Goal: Task Accomplishment & Management: Manage account settings

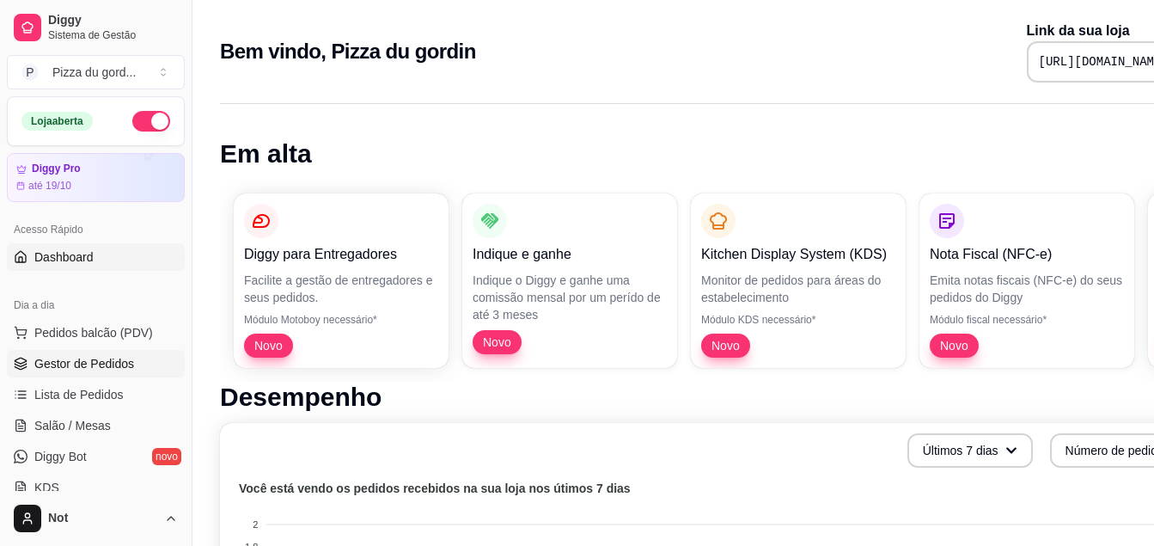
click at [120, 362] on span "Gestor de Pedidos" at bounding box center [84, 363] width 100 height 17
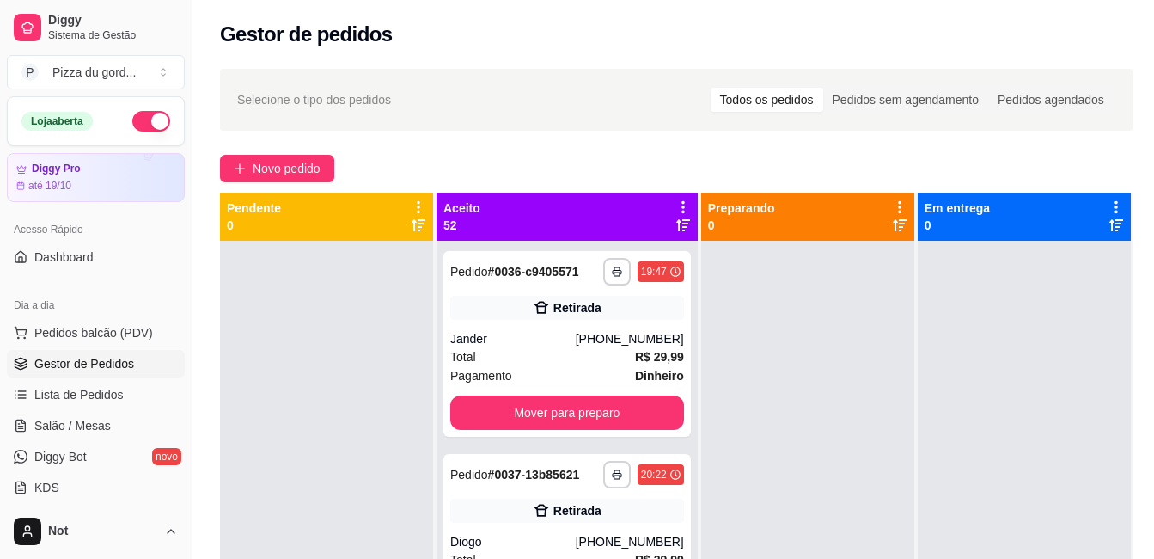
click at [682, 207] on icon at bounding box center [683, 207] width 3 height 12
click at [701, 242] on div at bounding box center [807, 520] width 213 height 559
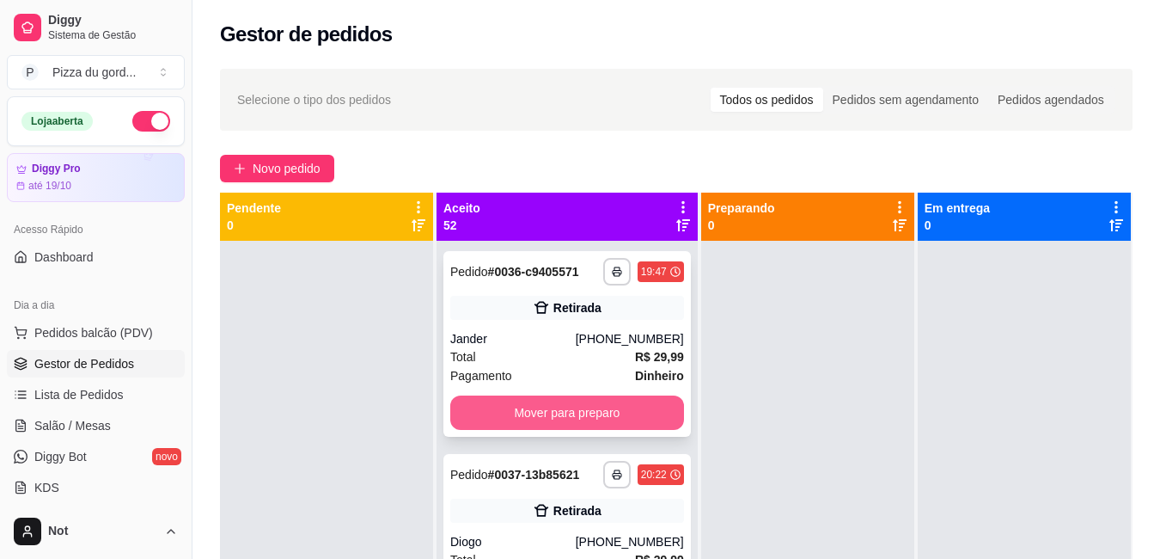
click at [574, 429] on button "Mover para preparo" at bounding box center [567, 412] width 234 height 34
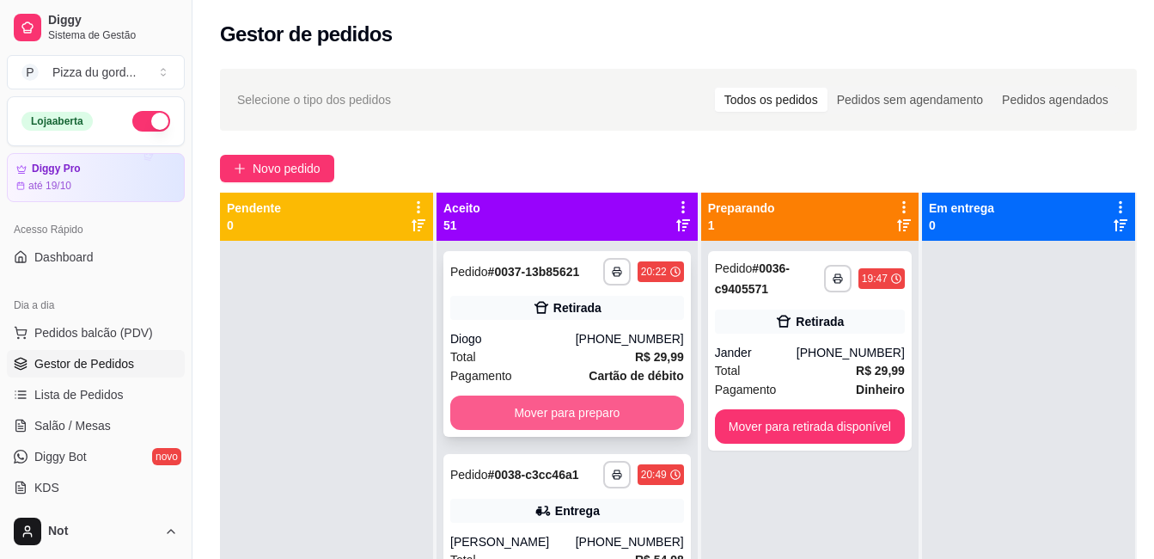
click at [547, 424] on button "Mover para preparo" at bounding box center [567, 412] width 234 height 34
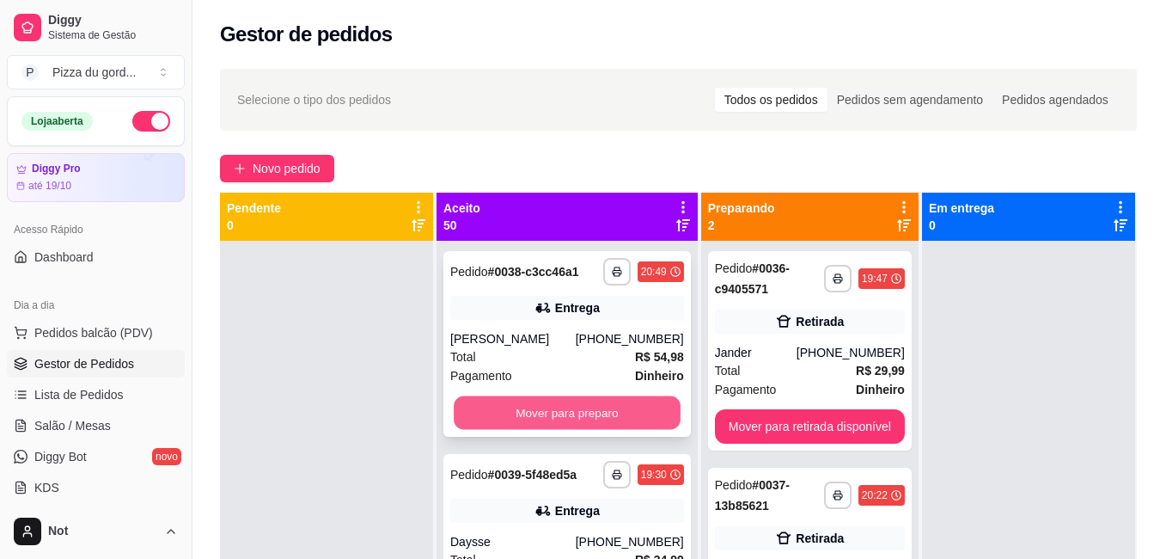
click at [549, 430] on button "Mover para preparo" at bounding box center [567, 413] width 227 height 34
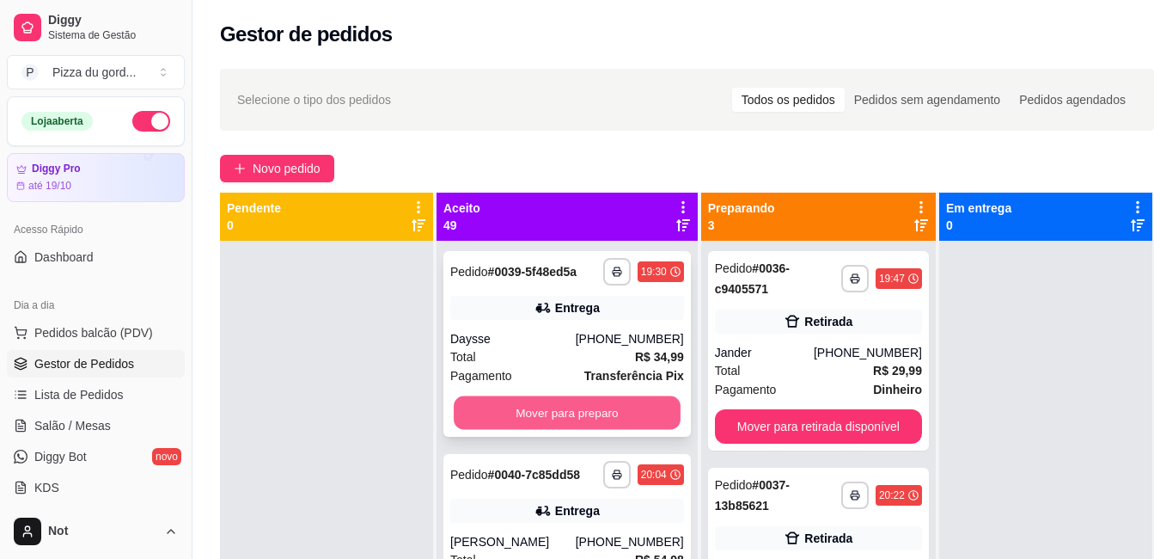
click at [544, 410] on button "Mover para preparo" at bounding box center [567, 413] width 227 height 34
click at [544, 410] on button "Mover para preparo" at bounding box center [567, 412] width 234 height 34
click at [544, 410] on button "Mover para preparo" at bounding box center [567, 413] width 227 height 34
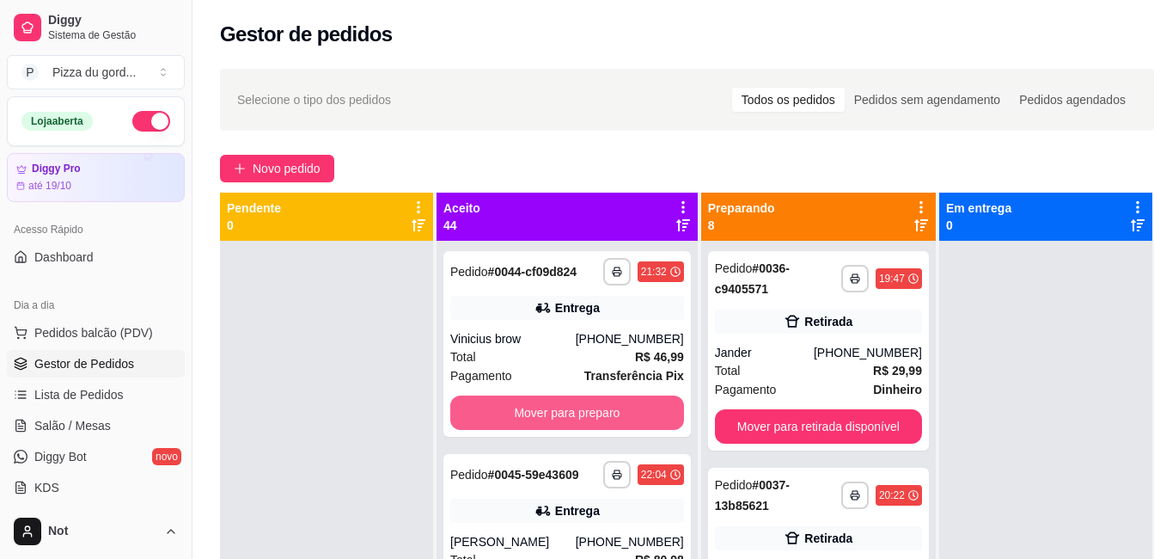
click at [544, 410] on button "Mover para preparo" at bounding box center [567, 412] width 234 height 34
click at [544, 410] on button "Mover para preparo" at bounding box center [567, 413] width 227 height 34
click at [543, 410] on button "Mover para preparo" at bounding box center [567, 412] width 234 height 34
click at [543, 410] on button "Mover para preparo" at bounding box center [567, 413] width 227 height 34
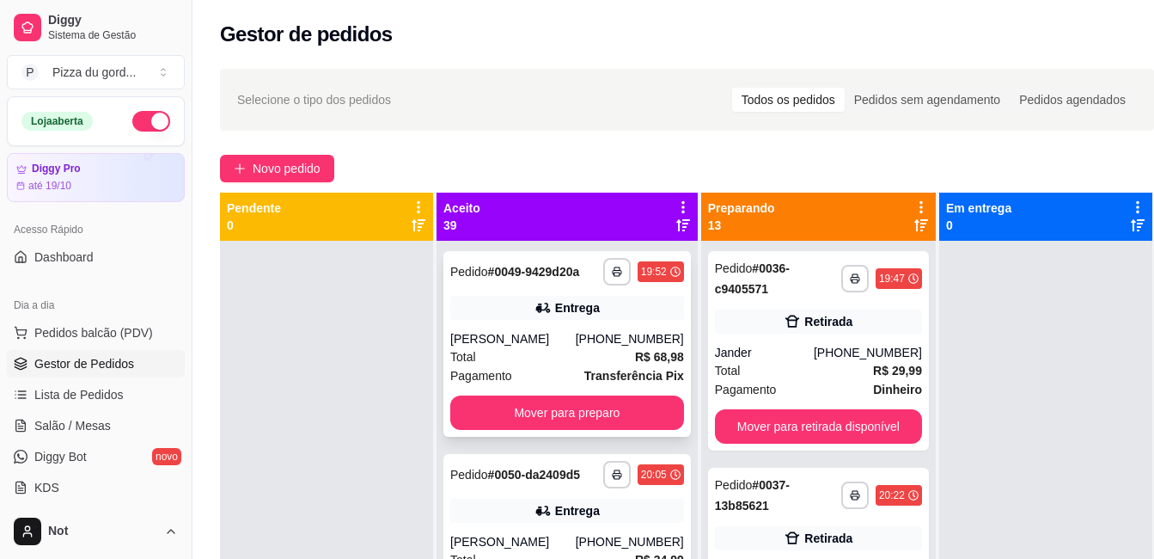
click at [543, 366] on div "Total R$ 68,98" at bounding box center [567, 356] width 234 height 19
click at [309, 483] on div at bounding box center [326, 520] width 213 height 559
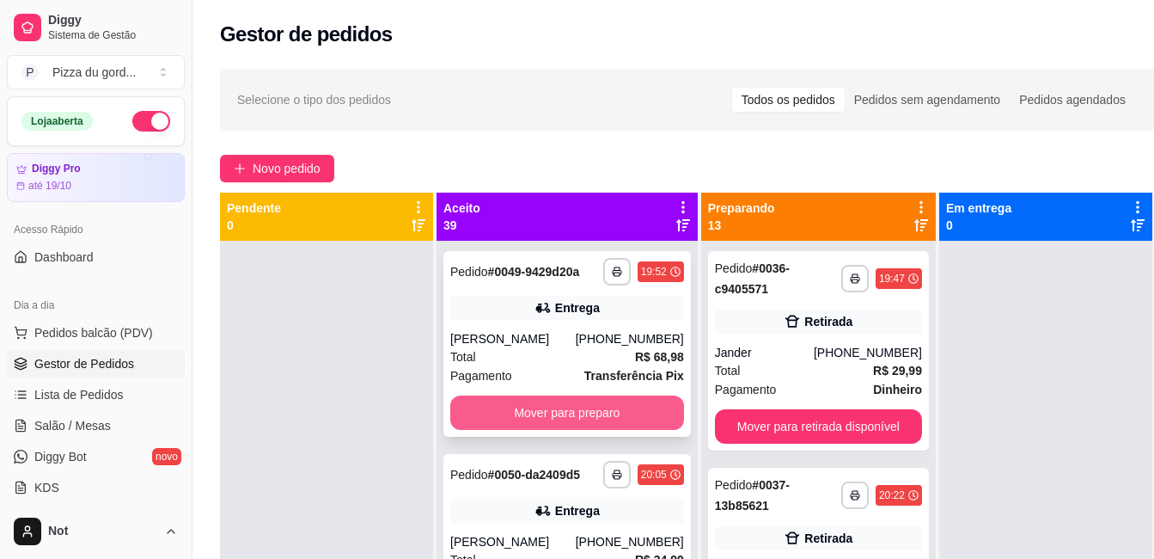
click at [537, 430] on button "Mover para preparo" at bounding box center [567, 412] width 234 height 34
click at [536, 419] on button "Mover para preparo" at bounding box center [567, 413] width 227 height 34
click at [536, 419] on button "Mover para preparo" at bounding box center [567, 412] width 234 height 34
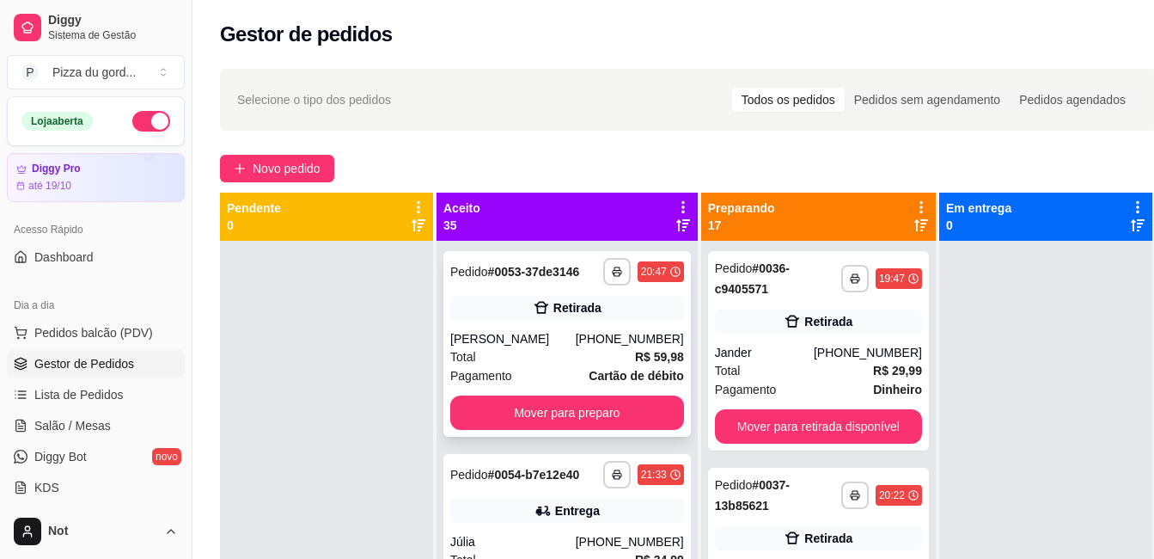
click at [536, 418] on div "**********" at bounding box center [568, 344] width 248 height 186
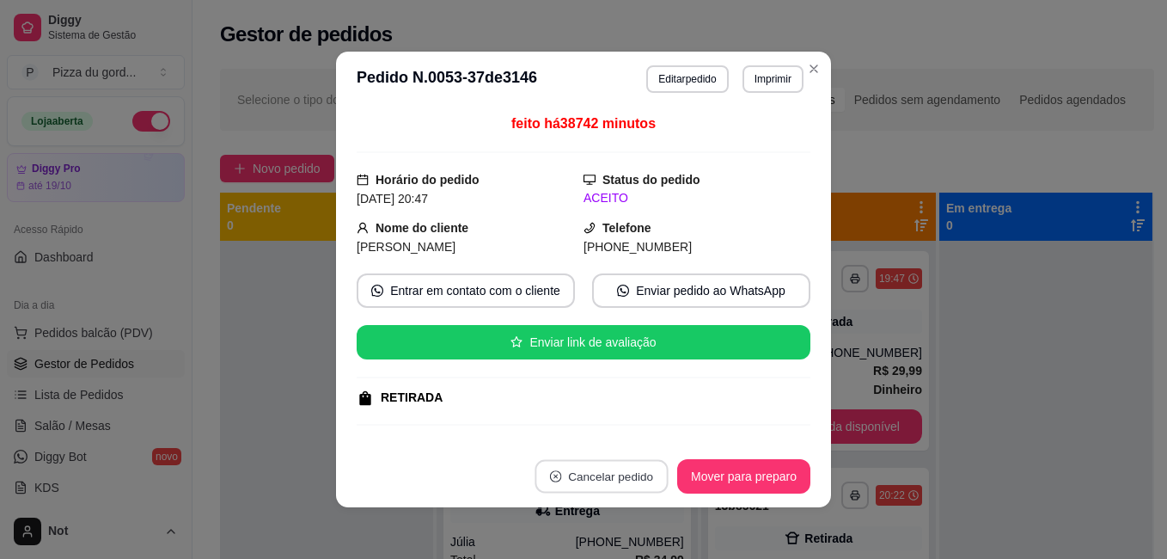
click at [624, 471] on button "Cancelar pedido" at bounding box center [601, 477] width 133 height 34
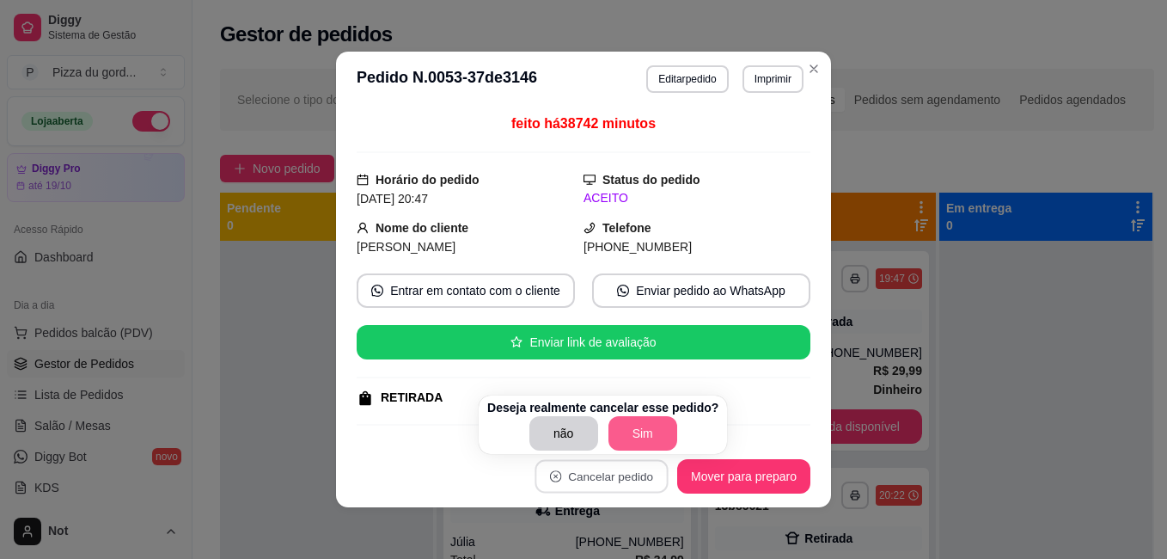
click at [637, 432] on body "Diggy Sistema de Gestão P Pizza du gord ... Loja aberta Diggy Pro até 19/10 Ace…" at bounding box center [577, 279] width 1154 height 559
click at [637, 432] on button "Sim" at bounding box center [643, 433] width 69 height 34
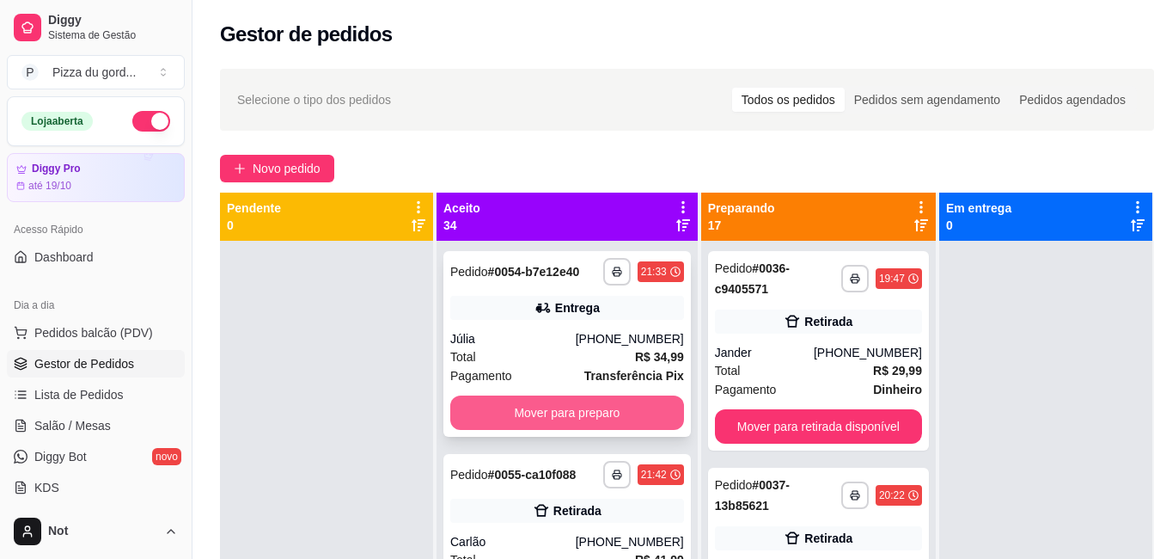
click at [554, 424] on button "Mover para preparo" at bounding box center [567, 412] width 234 height 34
click at [554, 424] on button "Mover para preparo" at bounding box center [567, 413] width 227 height 34
click at [577, 420] on button "Mover para preparo" at bounding box center [567, 412] width 234 height 34
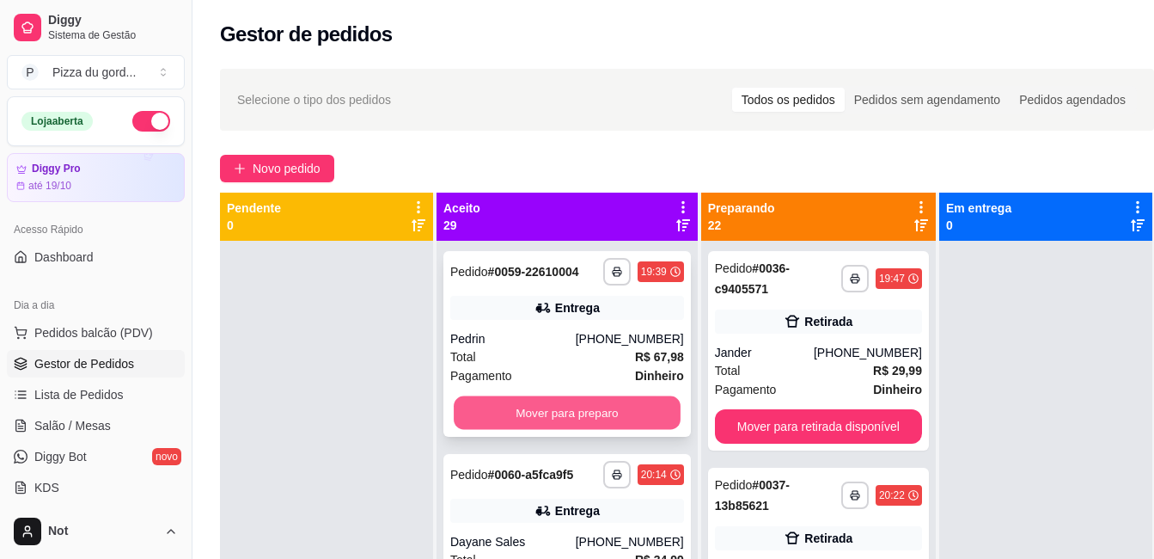
click at [577, 420] on button "Mover para preparo" at bounding box center [567, 413] width 227 height 34
click at [577, 420] on button "Mover para preparo" at bounding box center [567, 412] width 234 height 34
click at [577, 420] on button "Mover para preparo" at bounding box center [567, 413] width 227 height 34
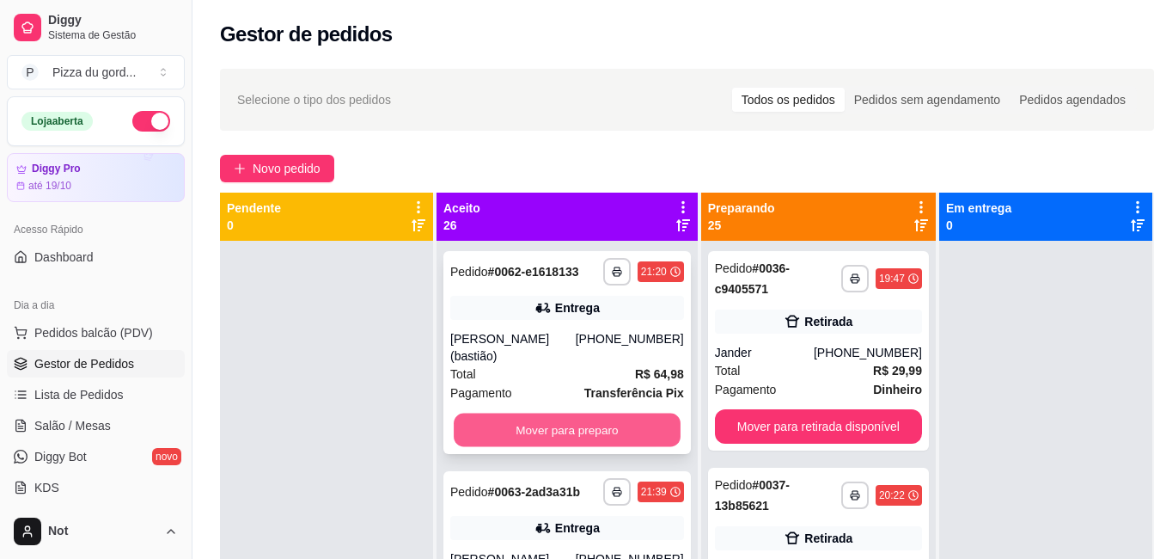
click at [576, 420] on button "Mover para preparo" at bounding box center [567, 430] width 227 height 34
click at [571, 431] on button "Mover para preparo" at bounding box center [567, 430] width 234 height 34
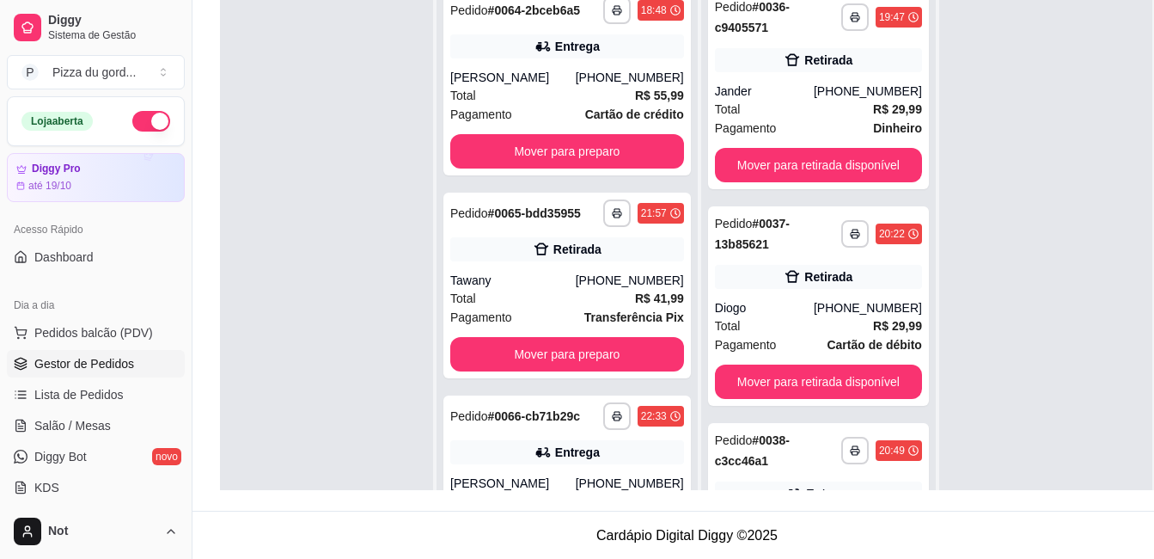
scroll to position [262, 0]
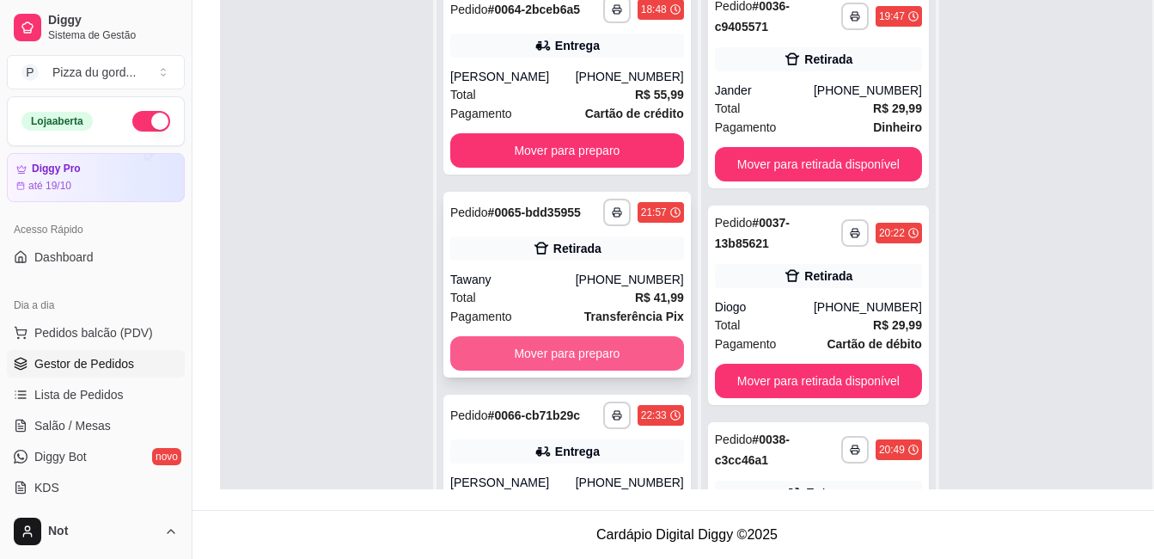
click at [568, 371] on button "Mover para preparo" at bounding box center [567, 353] width 234 height 34
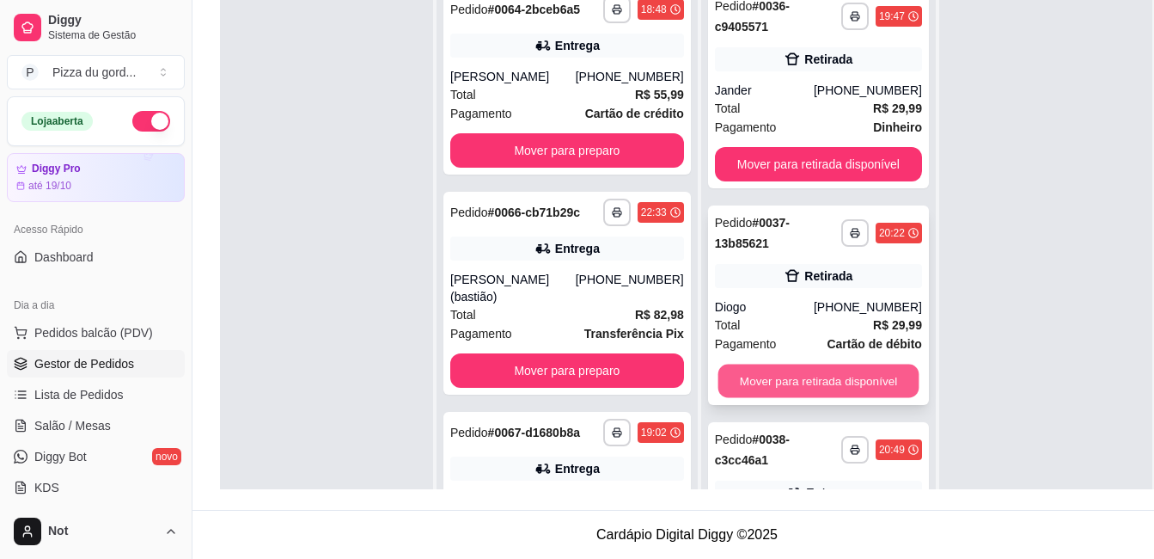
click at [769, 381] on button "Mover para retirada disponível" at bounding box center [818, 381] width 201 height 34
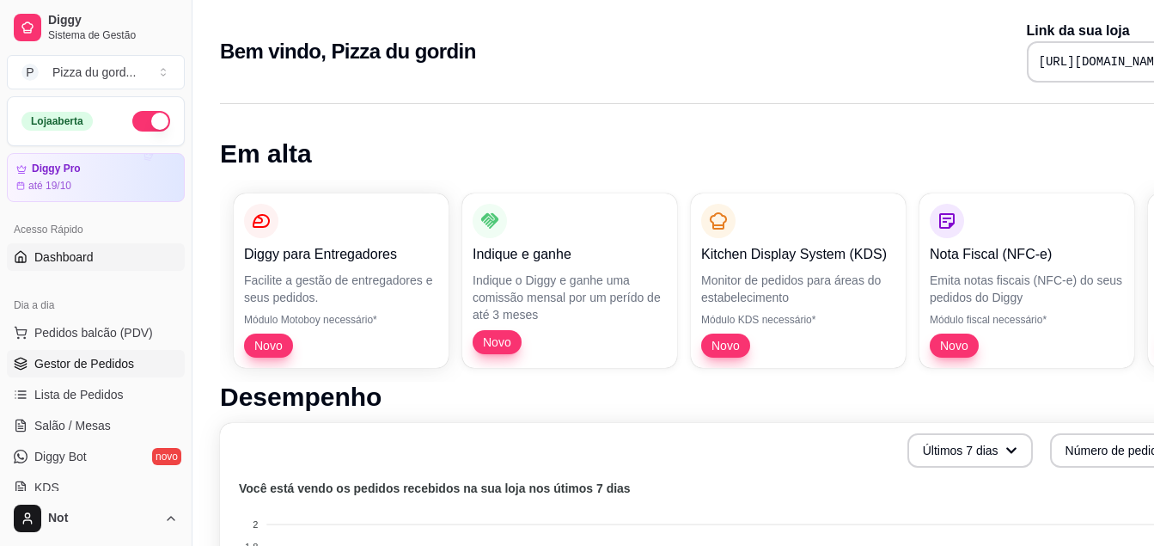
click at [100, 371] on span "Gestor de Pedidos" at bounding box center [84, 363] width 100 height 17
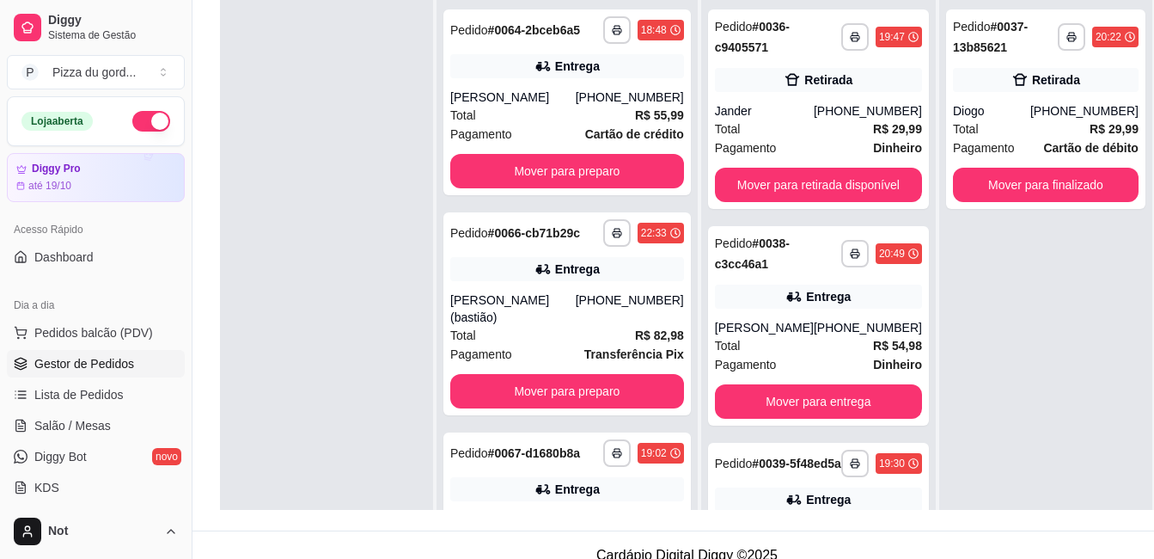
scroll to position [262, 0]
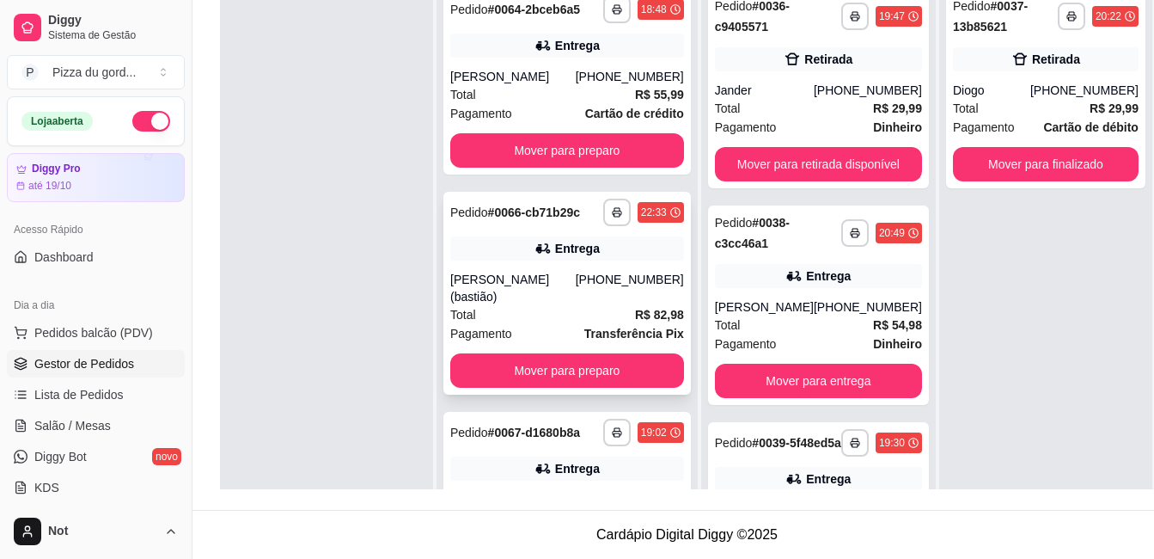
click at [517, 377] on button "Mover para preparo" at bounding box center [567, 370] width 234 height 34
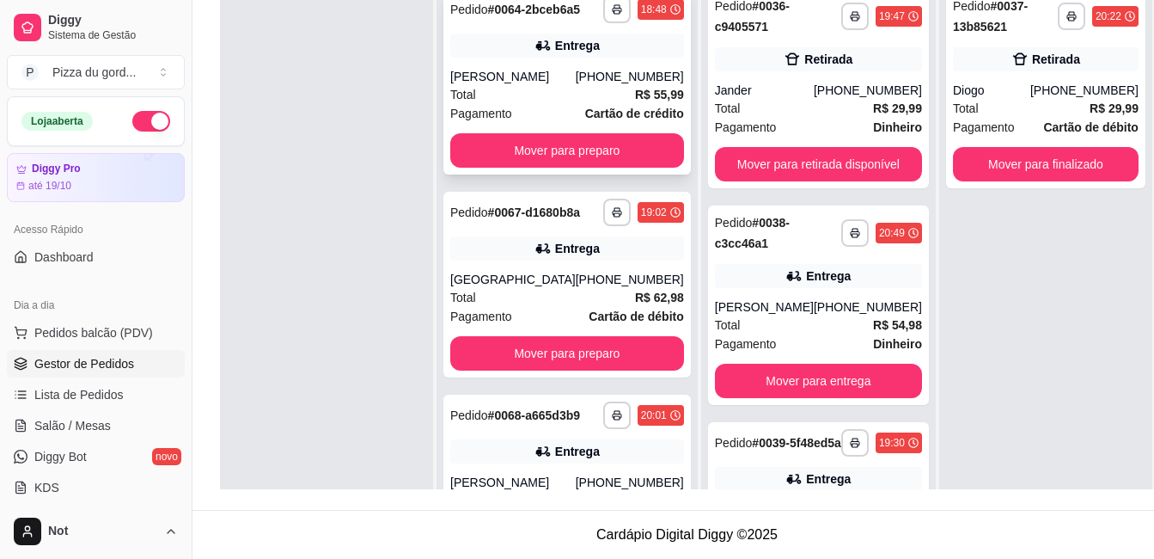
click at [541, 144] on div "**********" at bounding box center [568, 82] width 248 height 186
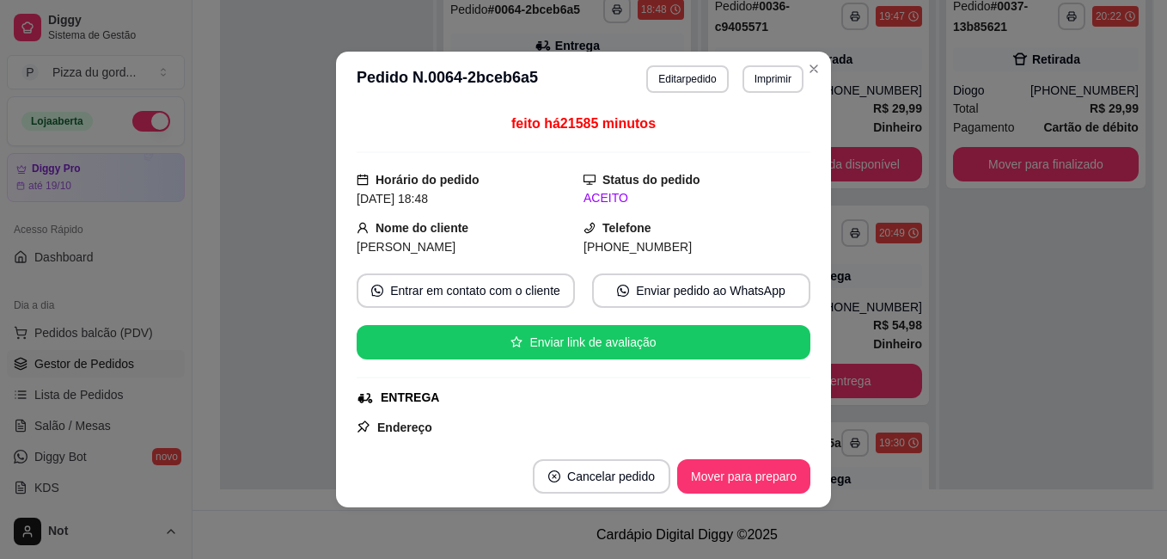
click at [543, 152] on div at bounding box center [584, 152] width 454 height 2
click at [620, 478] on button "Cancelar pedido" at bounding box center [602, 476] width 138 height 34
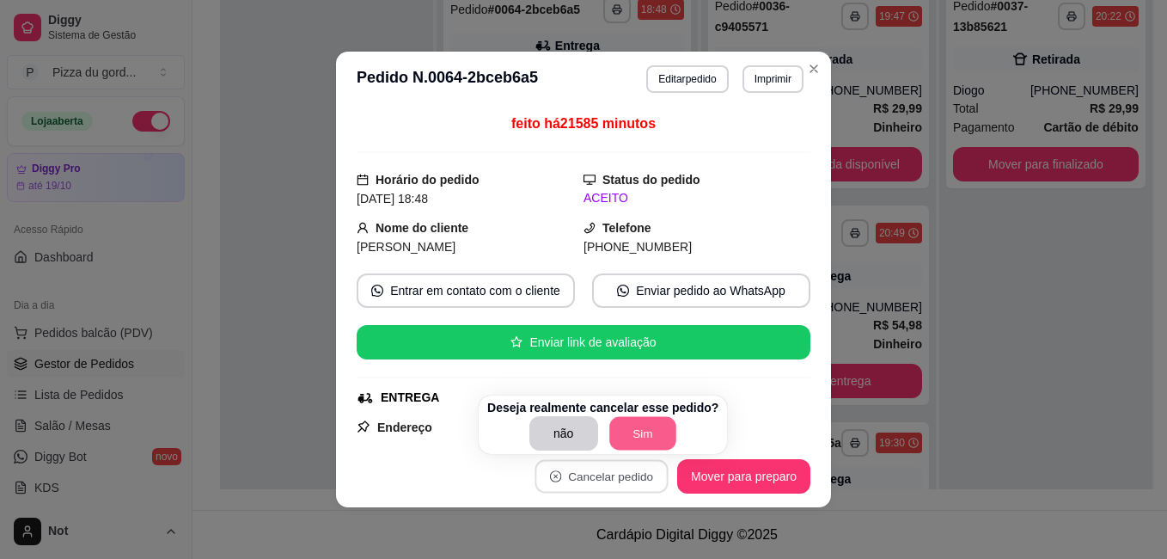
click at [639, 420] on button "Sim" at bounding box center [642, 434] width 67 height 34
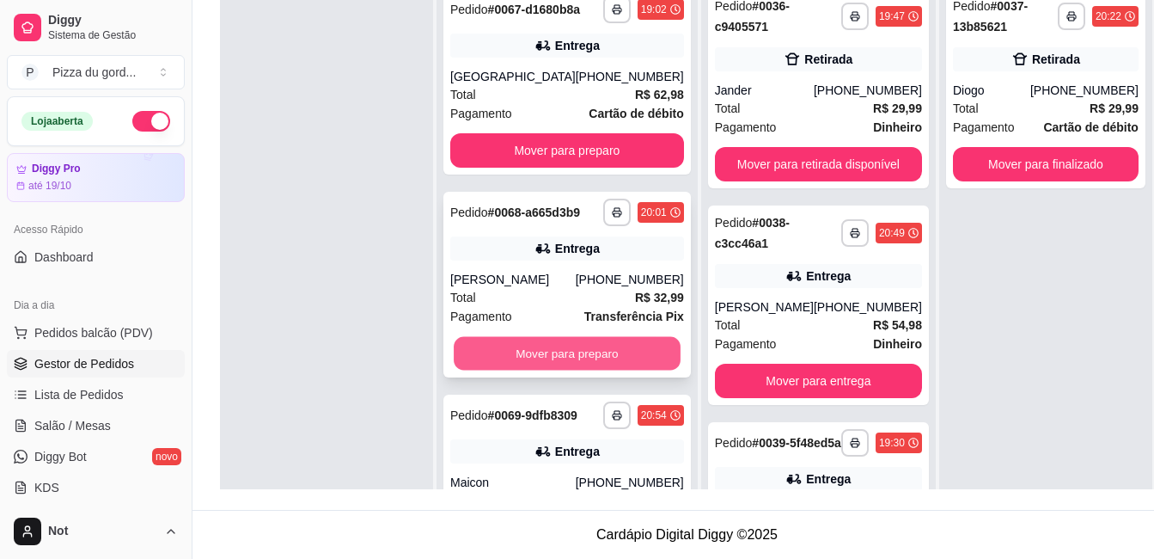
click at [572, 368] on button "Mover para preparo" at bounding box center [567, 354] width 227 height 34
click at [572, 368] on button "Mover para preparo" at bounding box center [567, 353] width 234 height 34
click at [572, 368] on button "Mover para preparo" at bounding box center [567, 354] width 227 height 34
click at [538, 371] on button "Mover para preparo" at bounding box center [567, 354] width 227 height 34
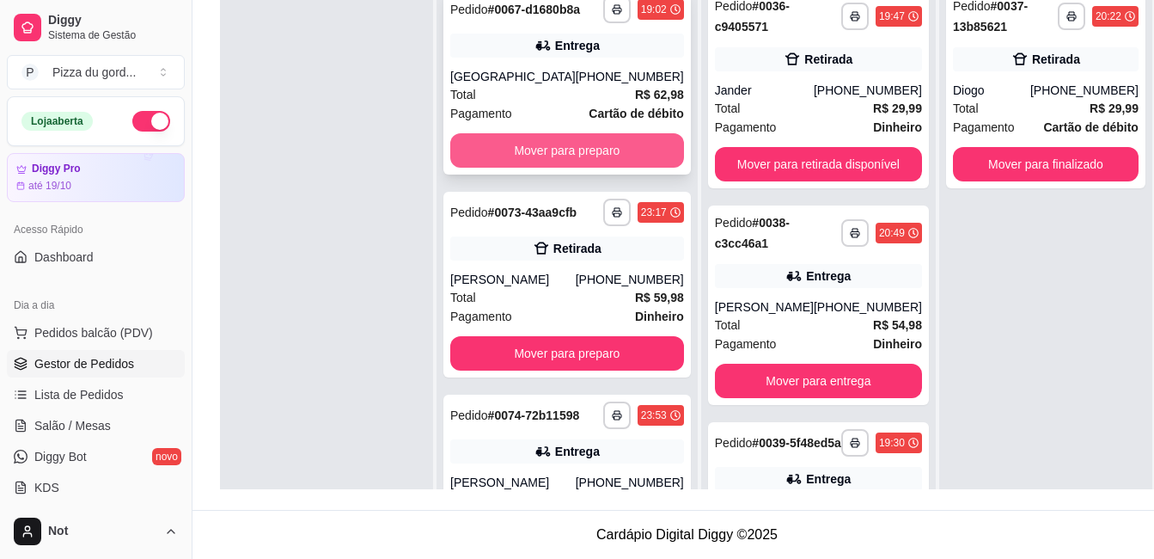
click at [547, 156] on button "Mover para preparo" at bounding box center [567, 150] width 234 height 34
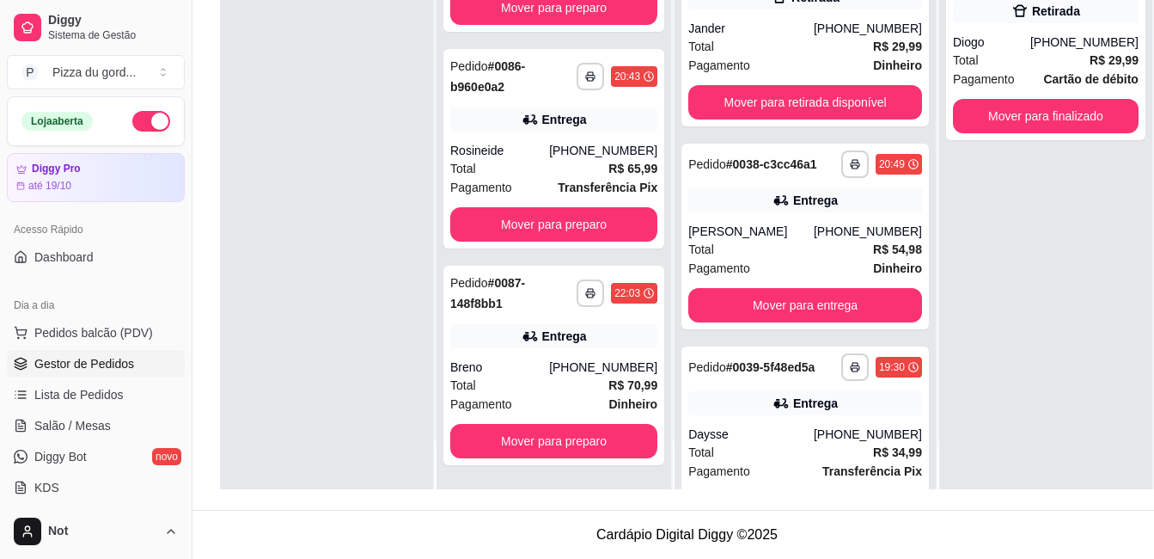
scroll to position [2725, 0]
click at [1003, 116] on button "Mover para finalizado" at bounding box center [1046, 116] width 186 height 34
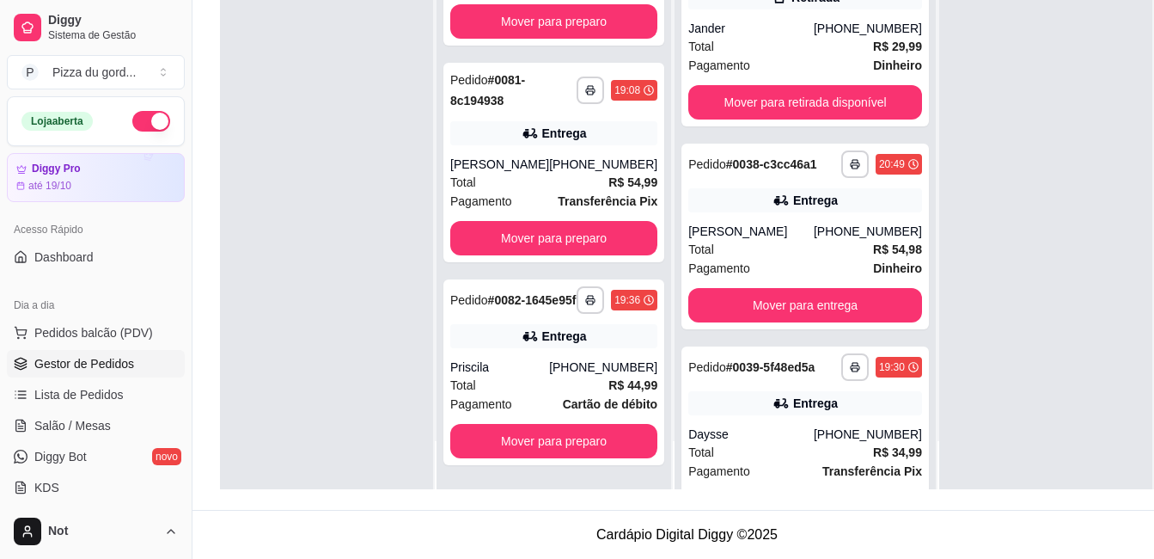
scroll to position [1625, 0]
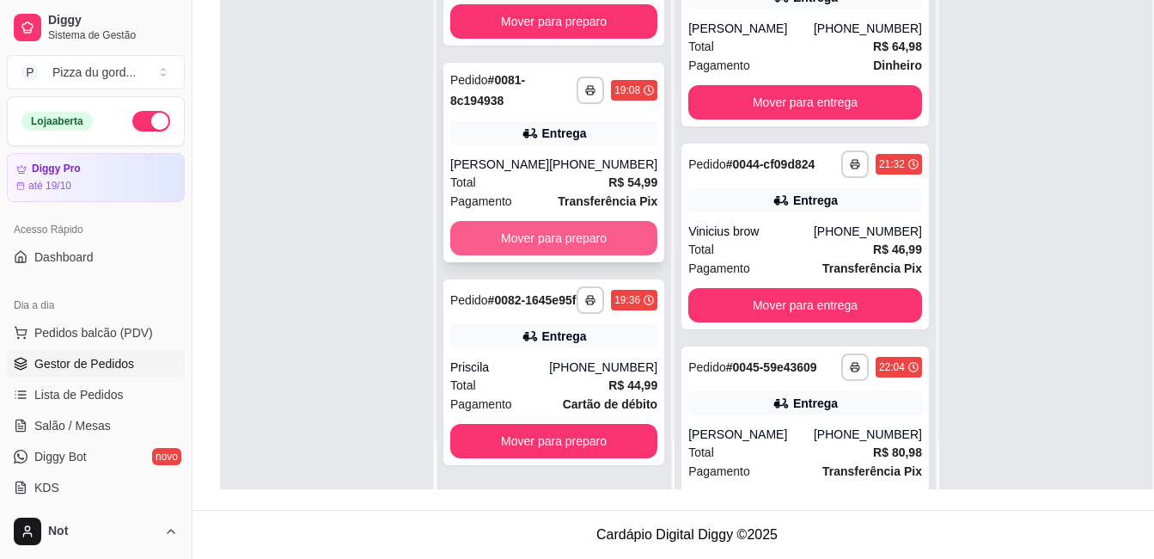
click at [528, 221] on button "Mover para preparo" at bounding box center [553, 238] width 207 height 34
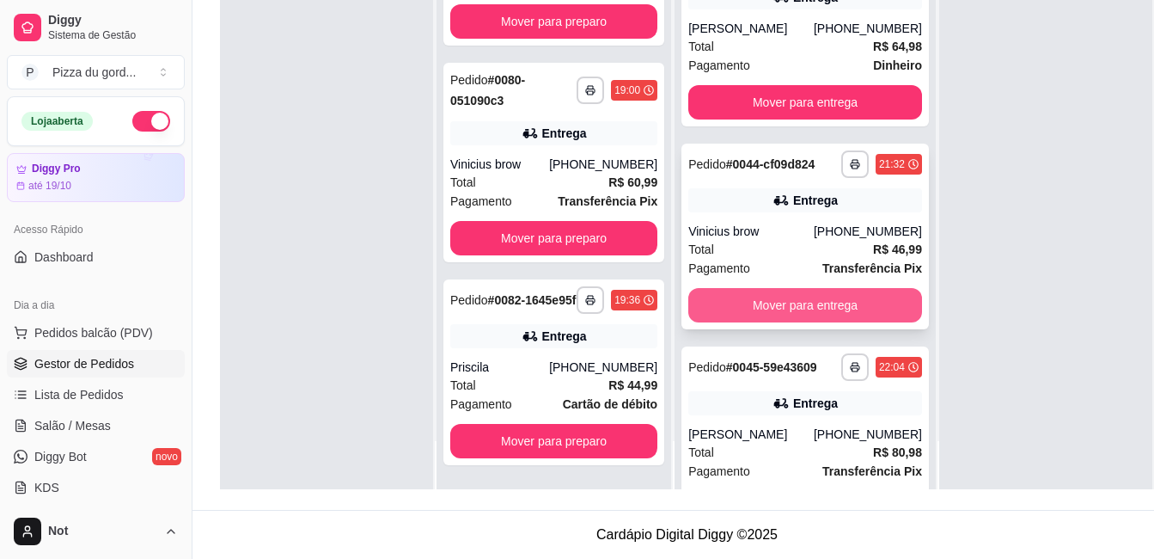
scroll to position [1408, 0]
click at [757, 321] on button "Mover para entrega" at bounding box center [806, 305] width 234 height 34
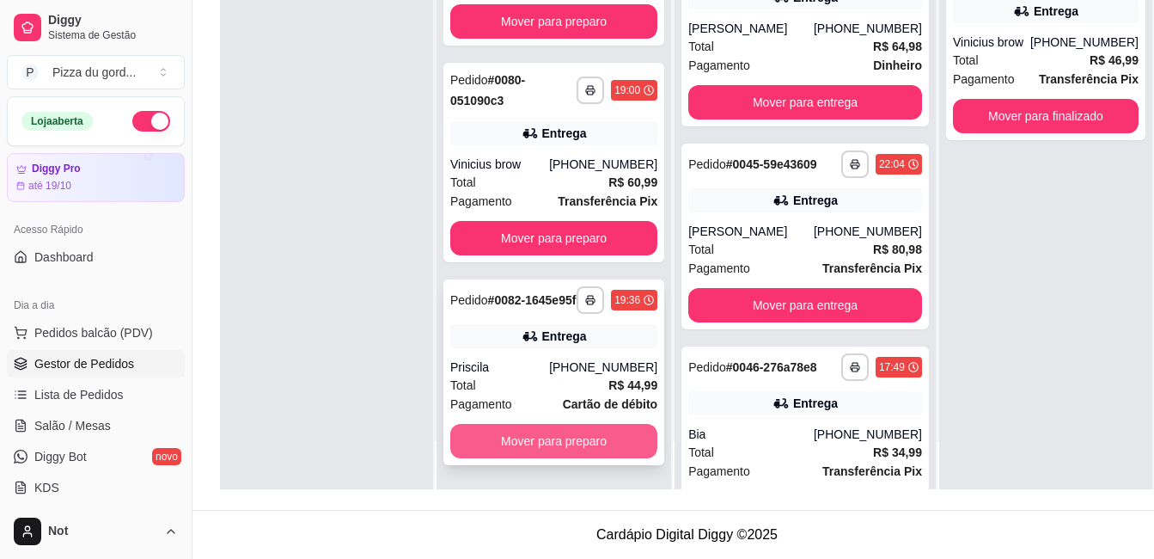
click at [489, 438] on button "Mover para preparo" at bounding box center [553, 441] width 207 height 34
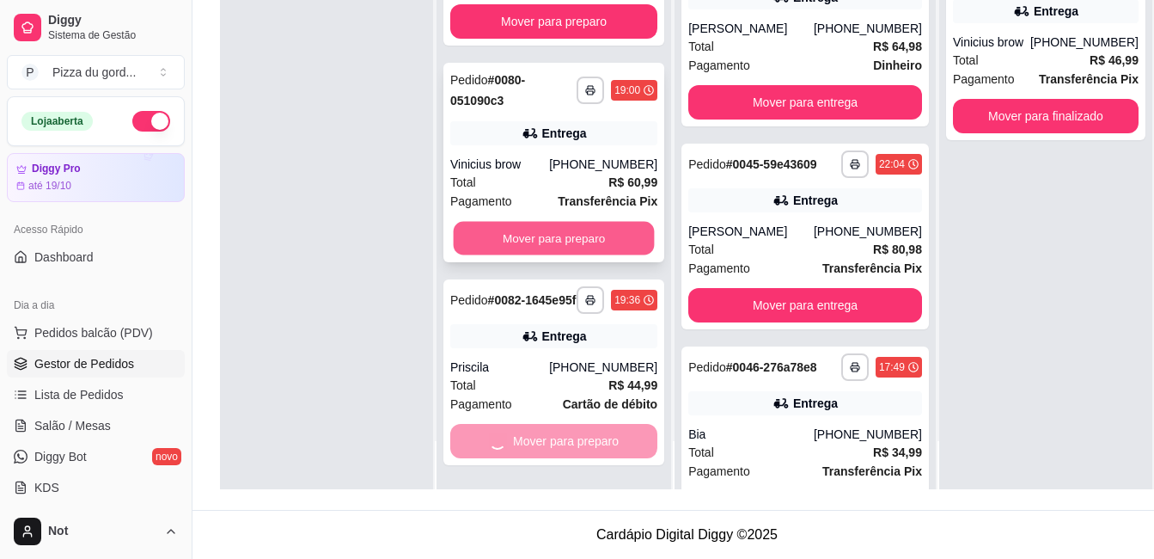
click at [539, 222] on button "Mover para preparo" at bounding box center [554, 239] width 201 height 34
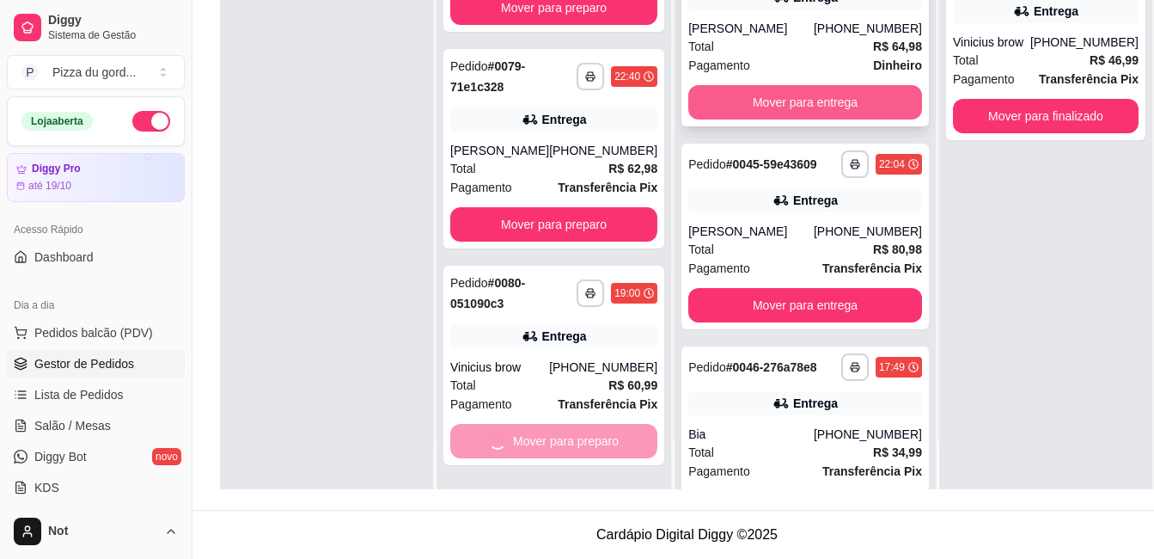
click at [781, 113] on button "Mover para entrega" at bounding box center [806, 102] width 234 height 34
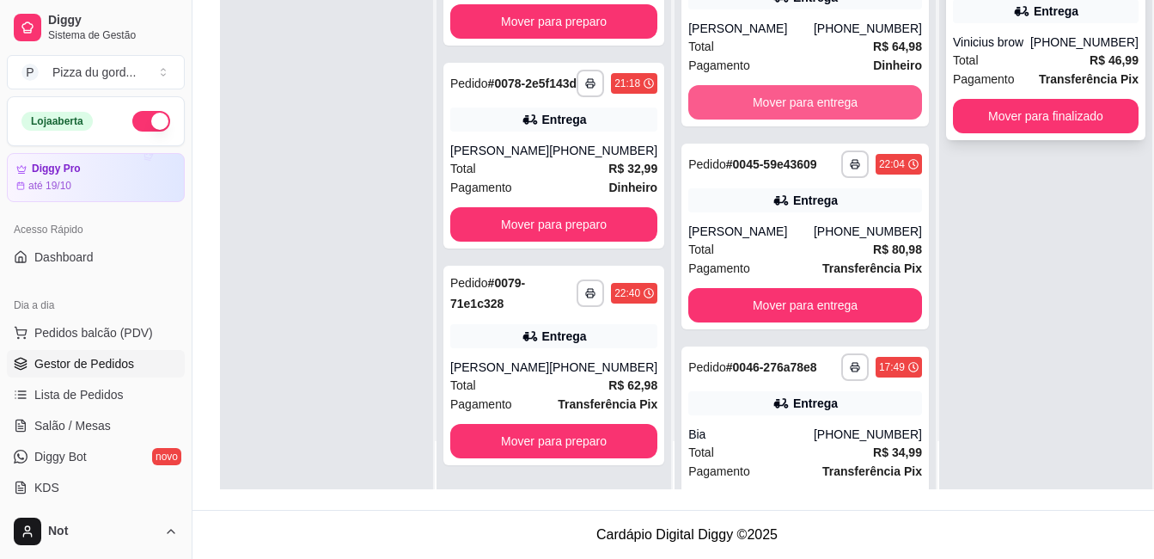
scroll to position [975, 0]
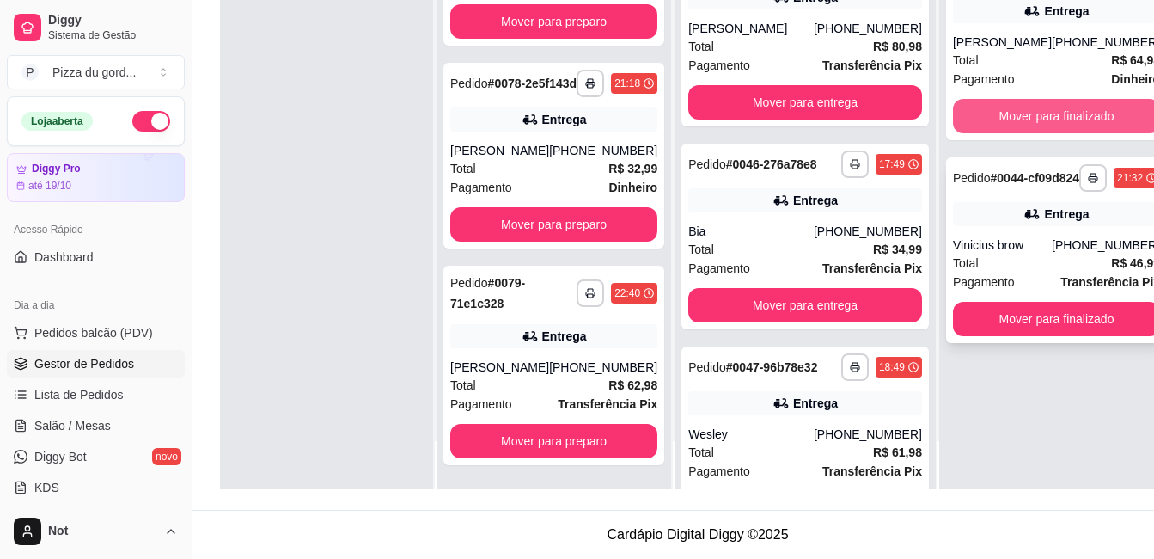
click at [985, 101] on button "Mover para finalizado" at bounding box center [1056, 116] width 207 height 34
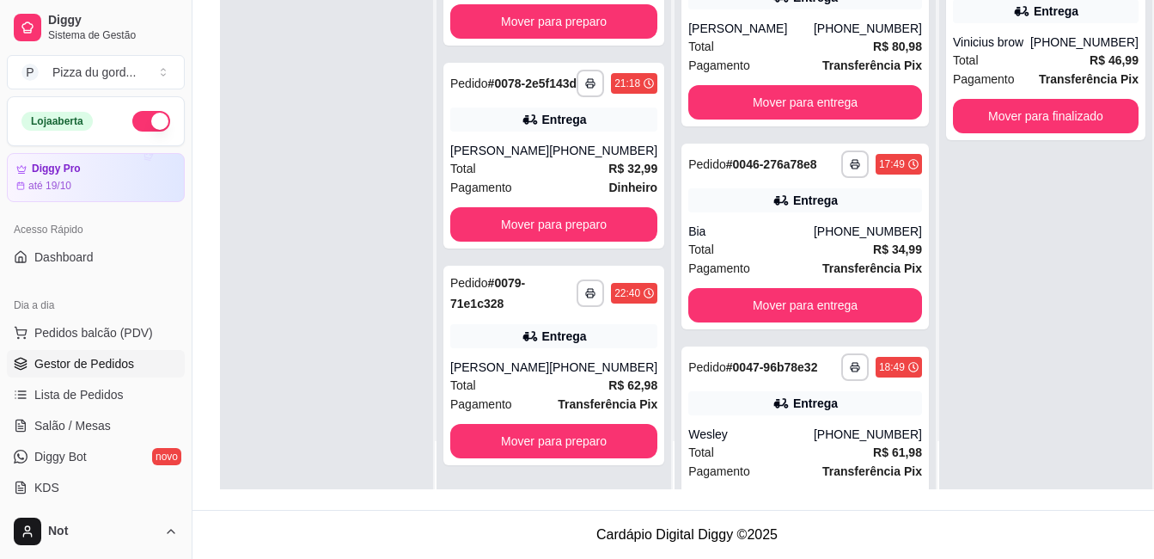
click at [998, 330] on div "**********" at bounding box center [1046, 209] width 213 height 559
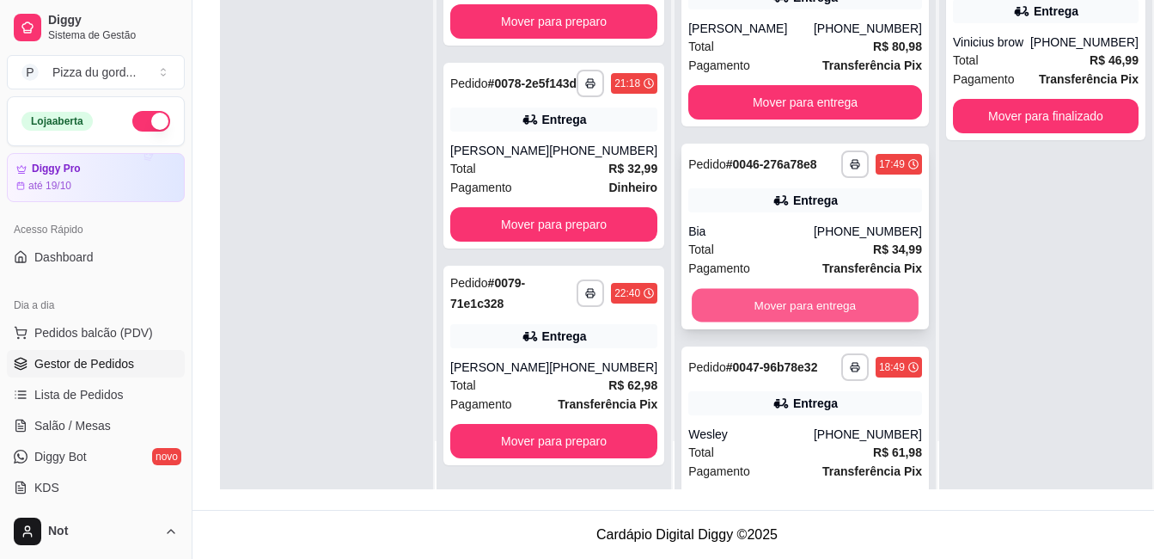
click at [724, 322] on button "Mover para entrega" at bounding box center [805, 306] width 227 height 34
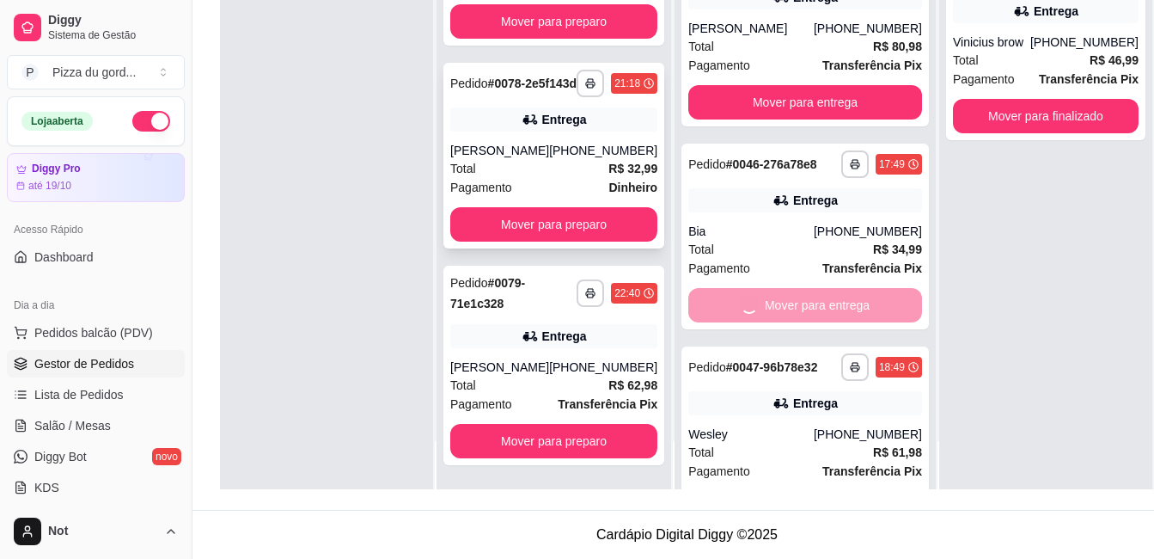
click at [556, 206] on div "**********" at bounding box center [554, 156] width 221 height 186
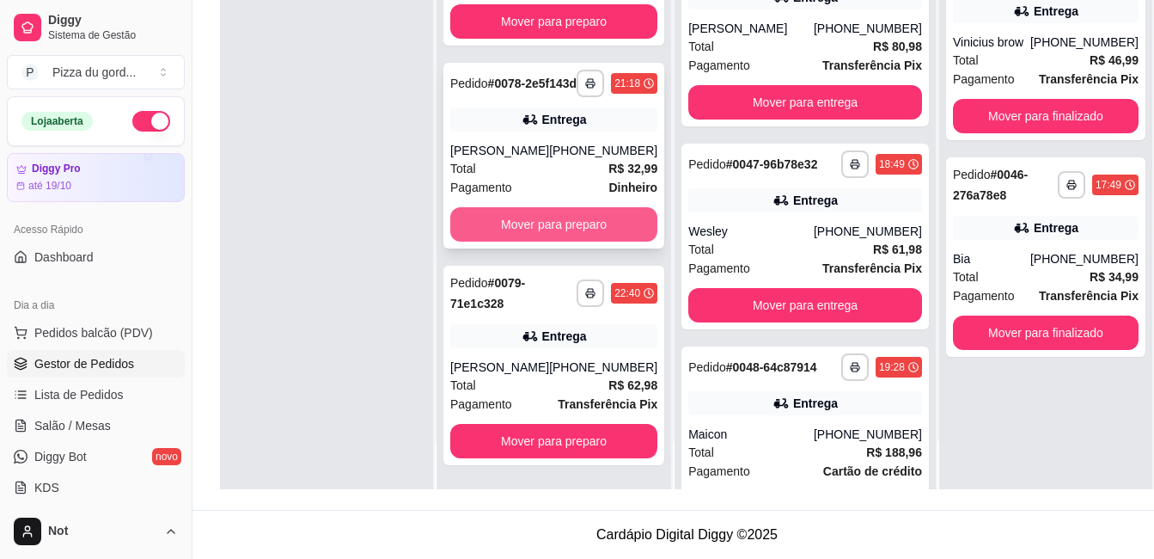
click at [534, 219] on button "Mover para preparo" at bounding box center [553, 224] width 207 height 34
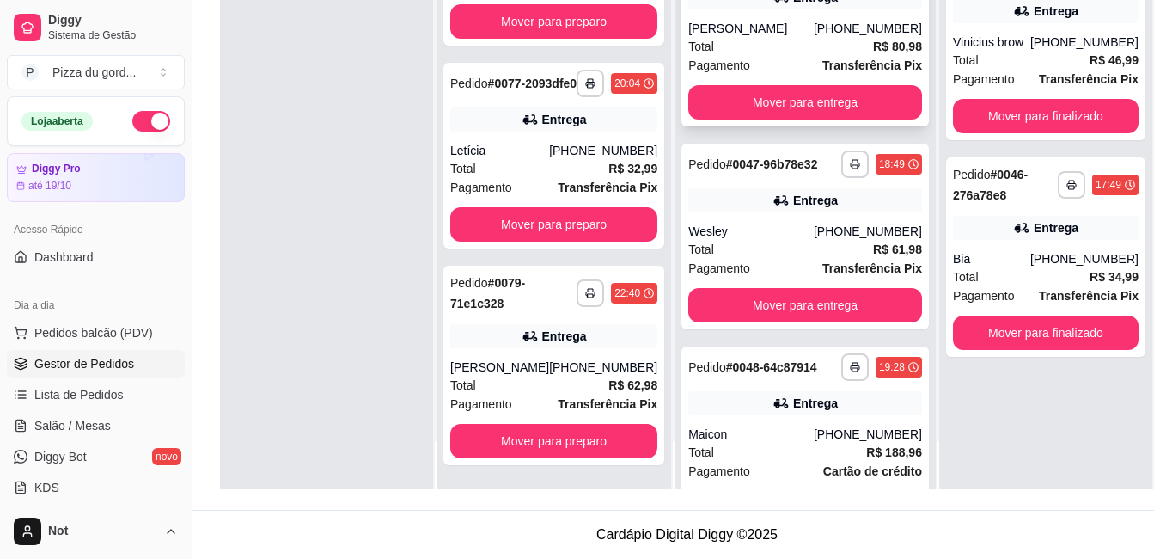
scroll to position [758, 0]
click at [727, 102] on button "Mover para entrega" at bounding box center [805, 103] width 227 height 34
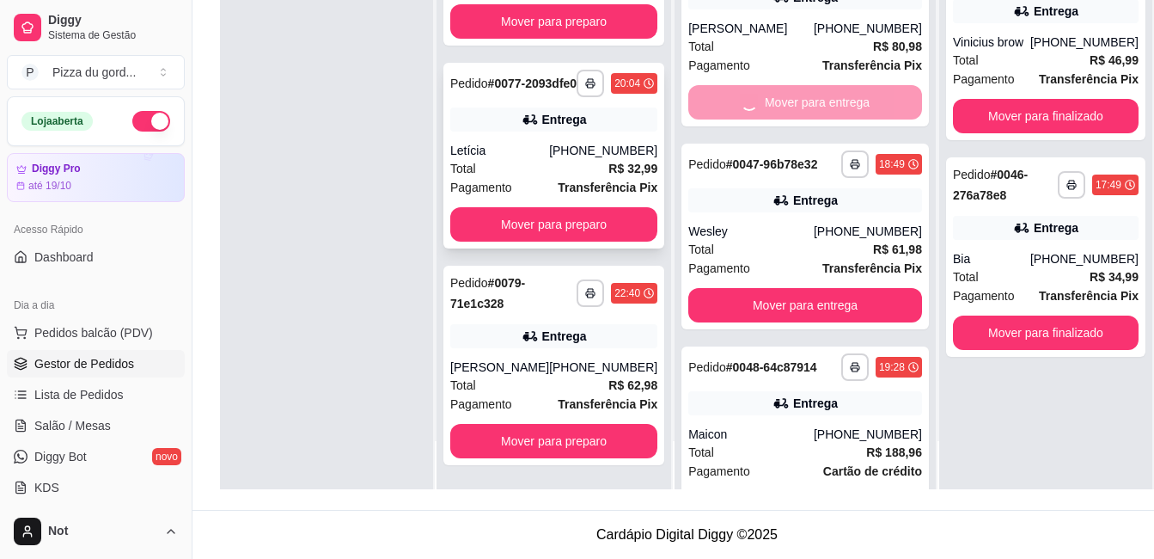
click at [555, 228] on button "Mover para preparo" at bounding box center [553, 224] width 207 height 34
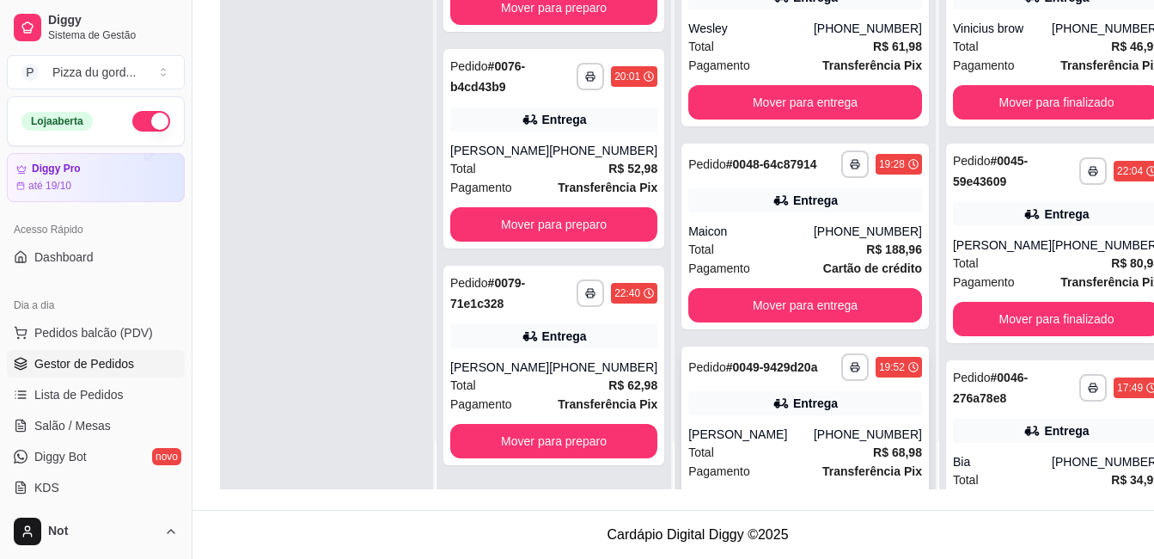
scroll to position [542, 0]
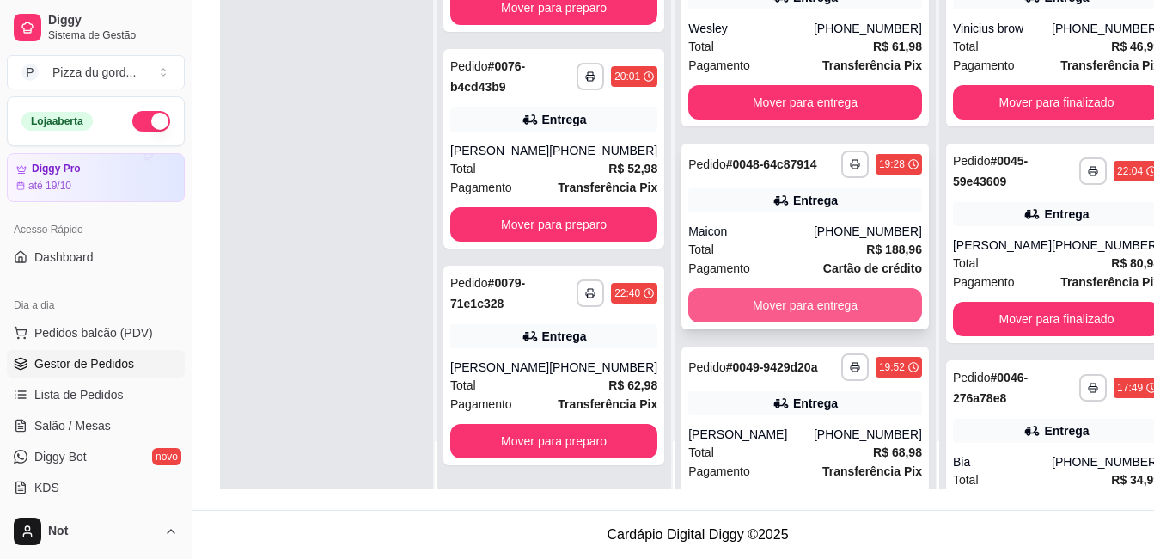
click at [717, 322] on button "Mover para entrega" at bounding box center [806, 305] width 234 height 34
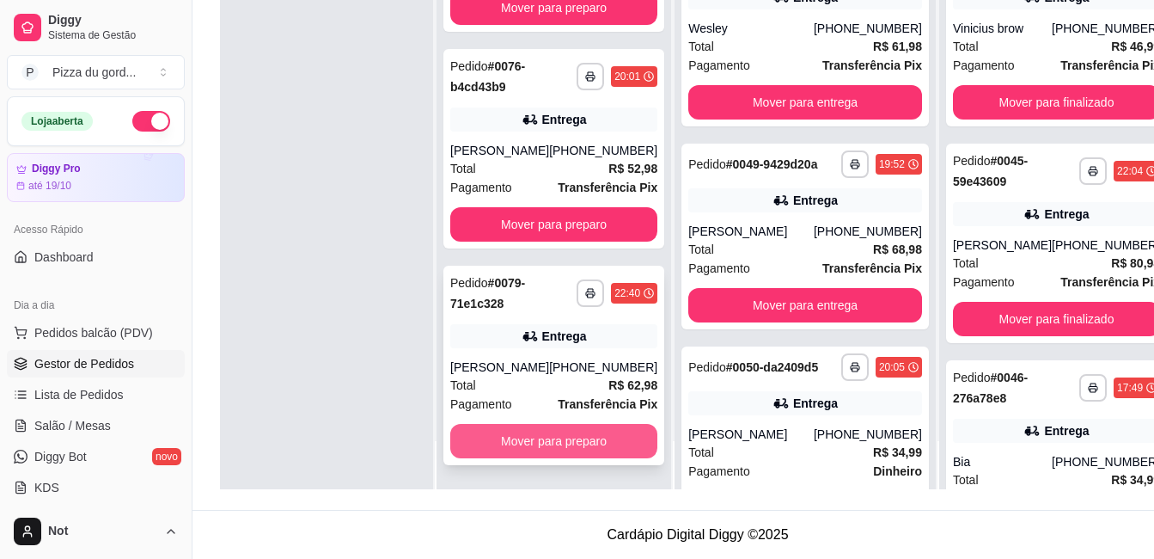
click at [505, 439] on button "Mover para preparo" at bounding box center [553, 441] width 207 height 34
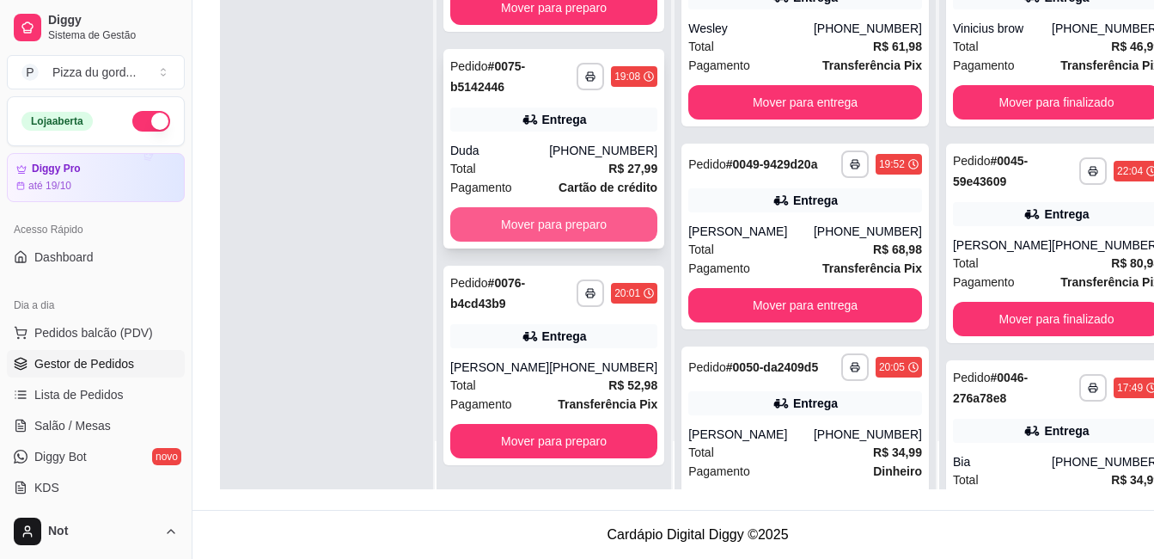
scroll to position [325, 0]
click at [516, 228] on button "Mover para preparo" at bounding box center [554, 225] width 201 height 34
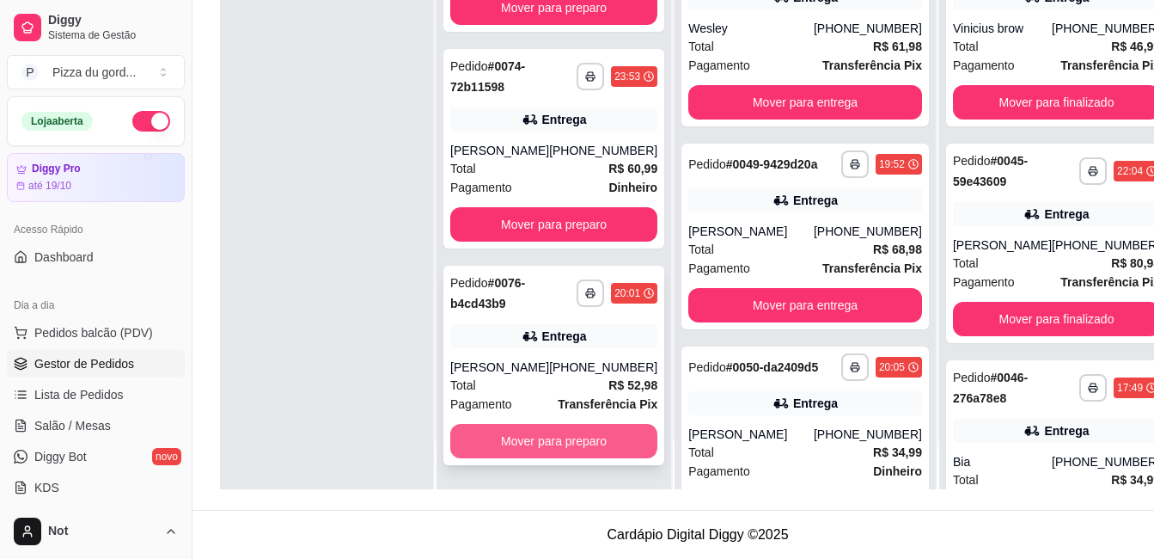
scroll to position [108, 0]
click at [490, 432] on button "Mover para preparo" at bounding box center [553, 441] width 207 height 34
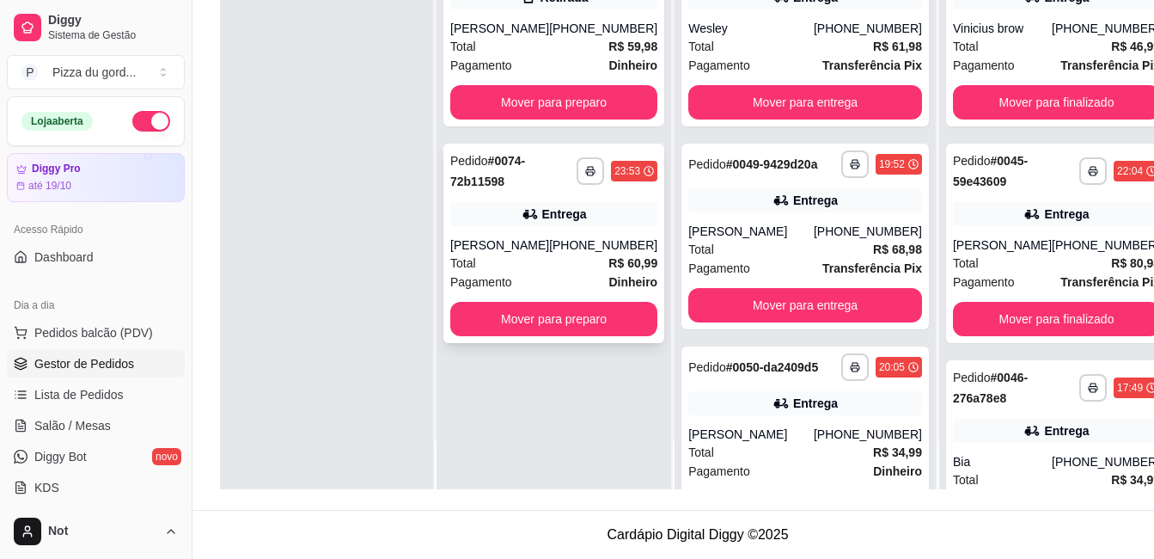
scroll to position [0, 0]
click at [511, 327] on button "Mover para preparo" at bounding box center [553, 319] width 207 height 34
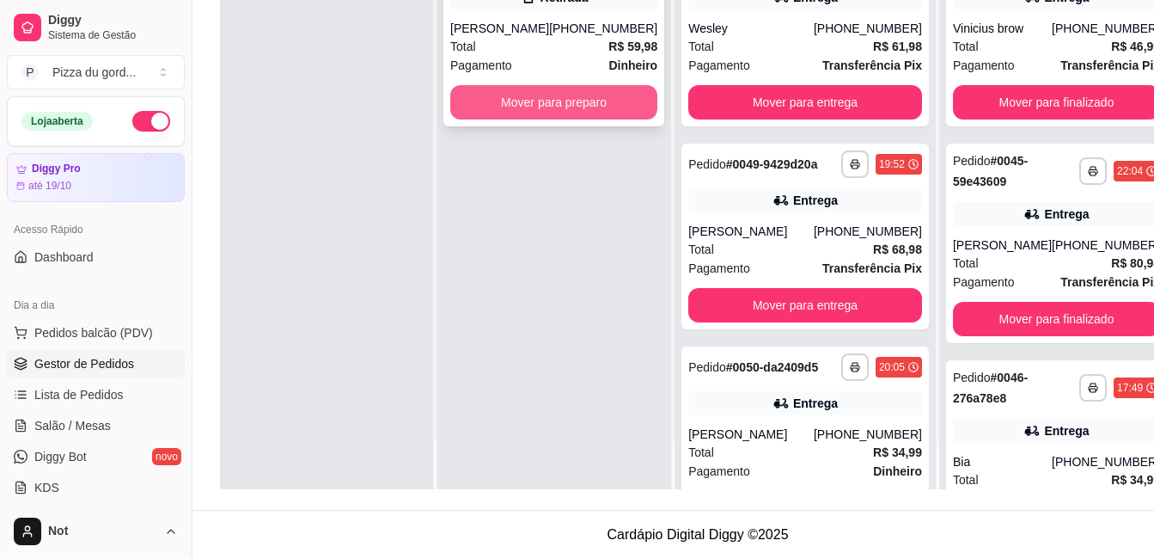
click at [514, 102] on button "Mover para preparo" at bounding box center [553, 102] width 207 height 34
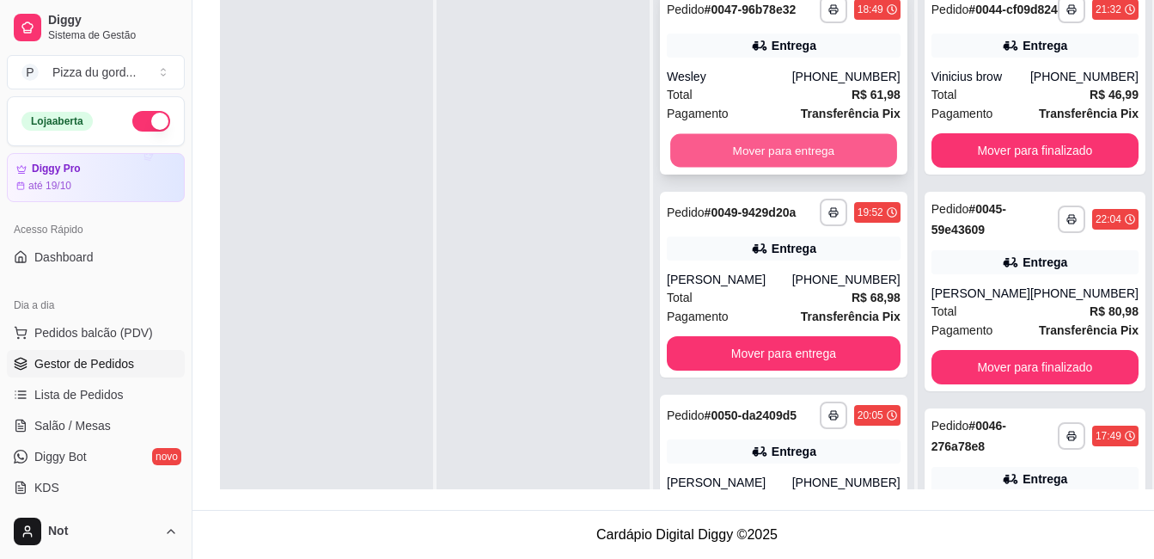
click at [816, 162] on button "Mover para entrega" at bounding box center [784, 151] width 227 height 34
click at [809, 168] on button "Mover para entrega" at bounding box center [784, 150] width 234 height 34
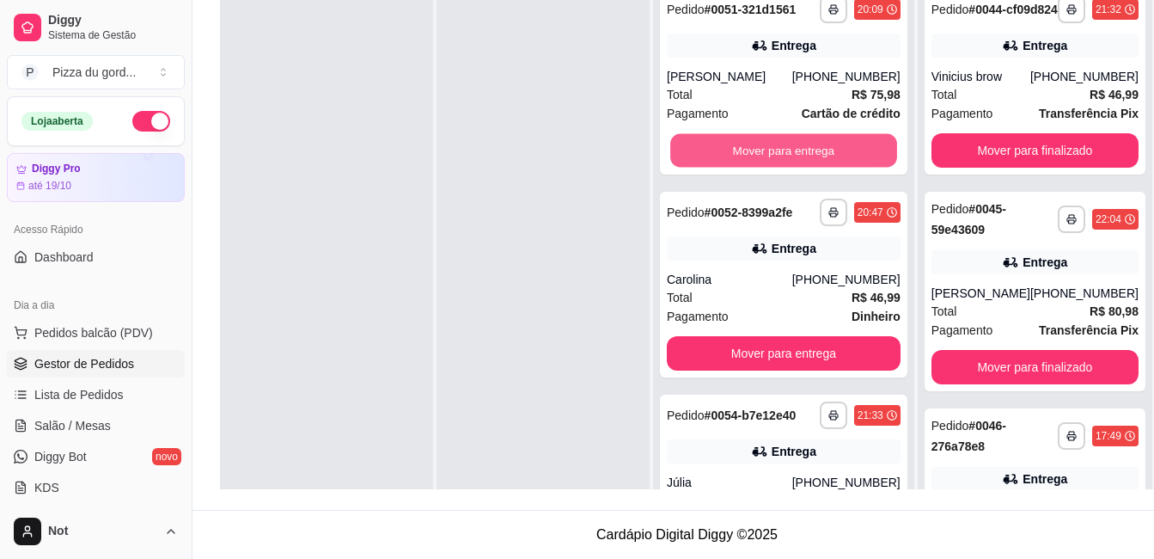
click at [809, 168] on button "Mover para entrega" at bounding box center [784, 151] width 227 height 34
click at [809, 168] on button "Mover para entrega" at bounding box center [784, 150] width 234 height 34
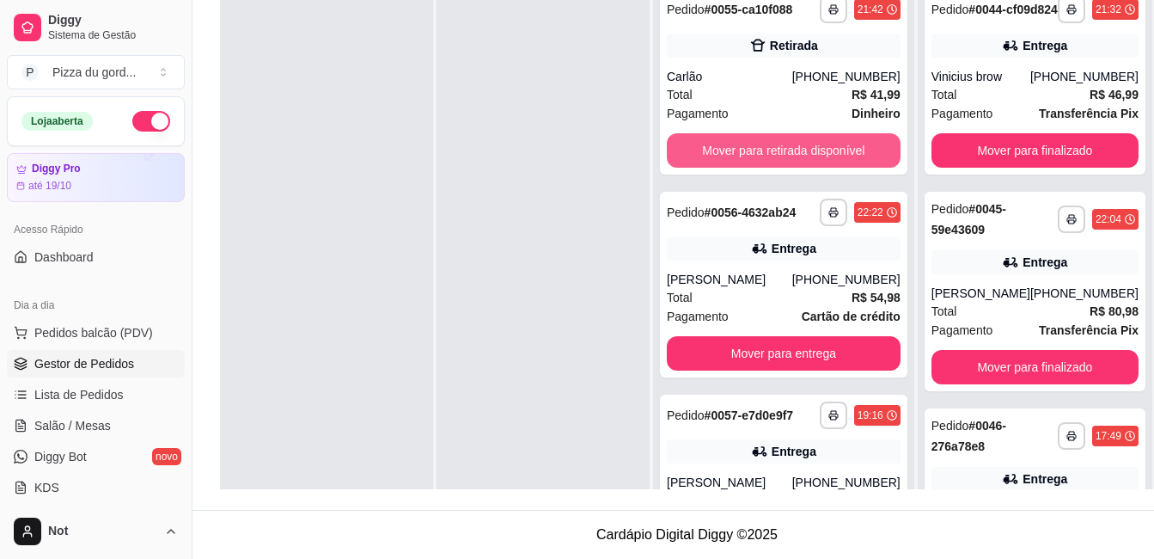
click at [809, 168] on button "Mover para retirada disponível" at bounding box center [784, 150] width 234 height 34
drag, startPoint x: 796, startPoint y: 155, endPoint x: 746, endPoint y: 165, distance: 50.9
click at [662, 181] on div "**********" at bounding box center [783, 258] width 261 height 559
click at [746, 165] on button "Mover para entrega" at bounding box center [784, 150] width 234 height 34
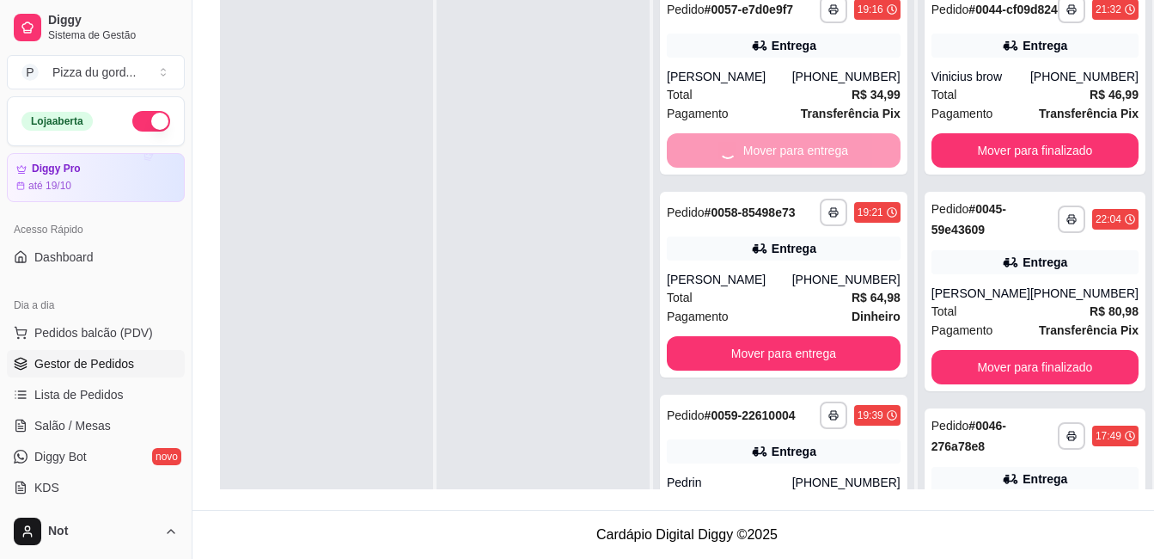
click at [746, 336] on button "Mover para entrega" at bounding box center [784, 353] width 234 height 34
click at [746, 165] on div "Mover para entrega" at bounding box center [784, 150] width 234 height 34
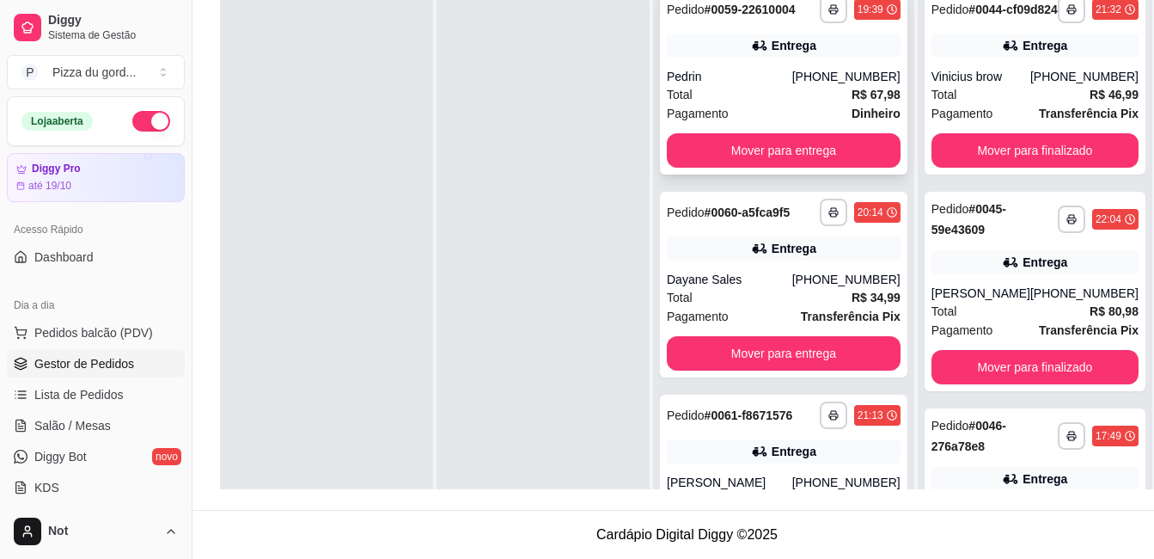
click at [816, 144] on div "**********" at bounding box center [784, 82] width 248 height 186
click at [834, 151] on button "Mover para entrega" at bounding box center [784, 150] width 234 height 34
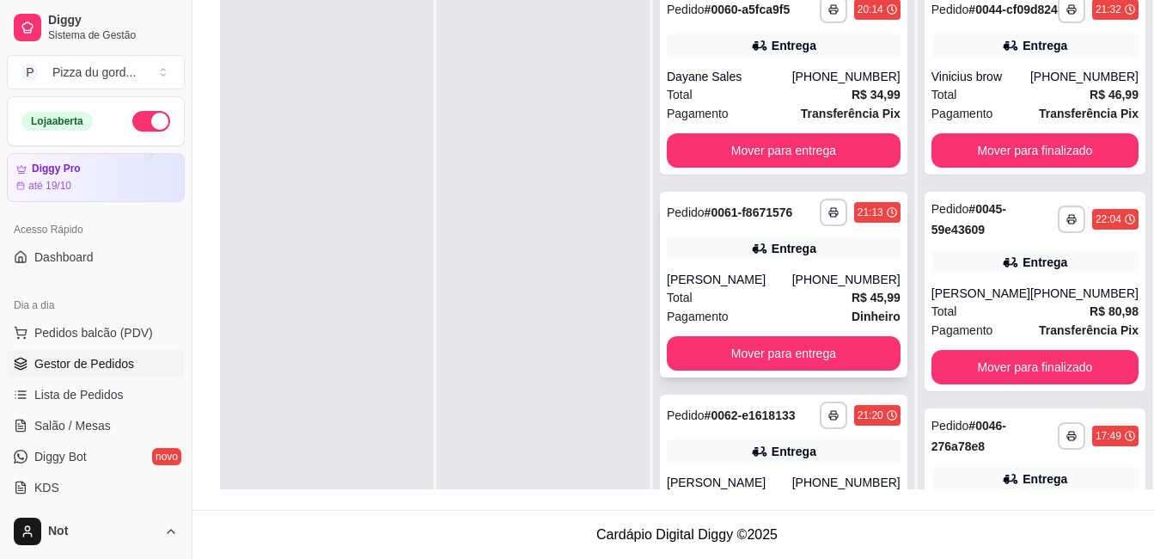
click at [805, 363] on div "**********" at bounding box center [784, 285] width 248 height 186
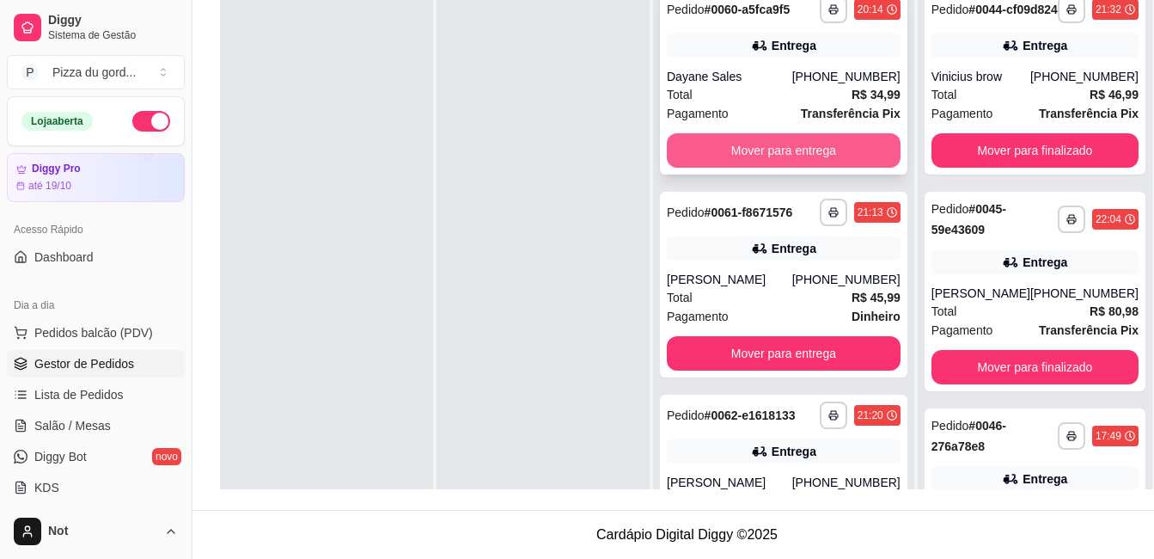
click at [794, 150] on button "Mover para entrega" at bounding box center [784, 150] width 234 height 34
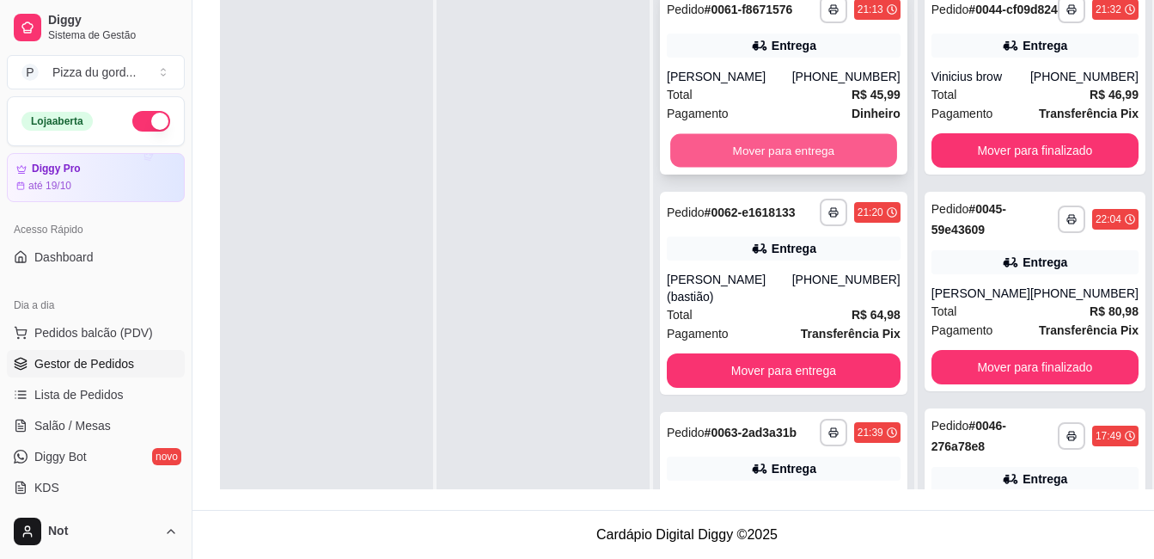
click at [780, 156] on button "Mover para entrega" at bounding box center [784, 151] width 227 height 34
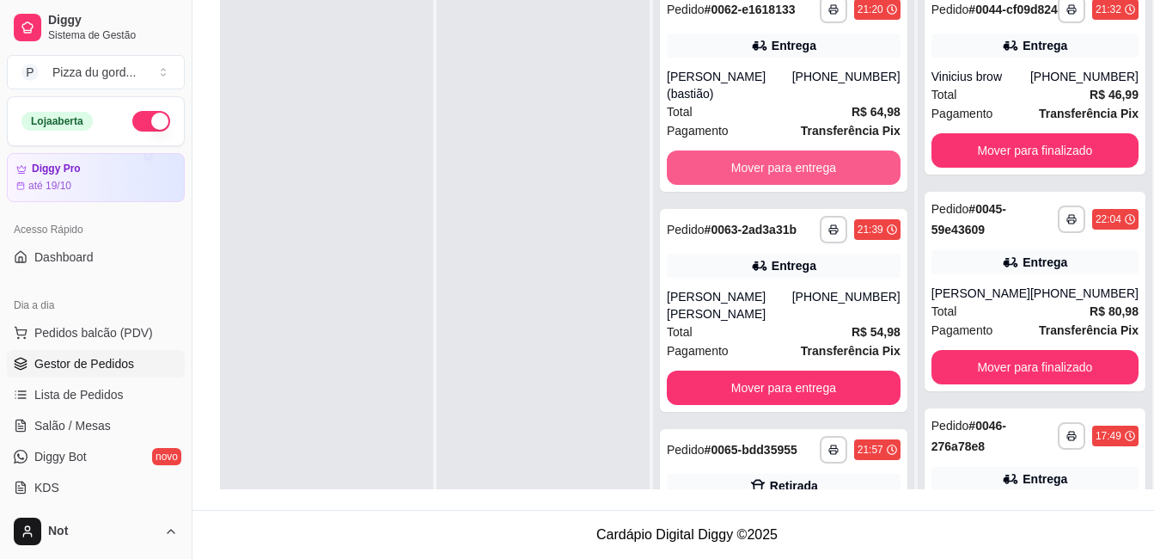
click at [780, 156] on button "Mover para entrega" at bounding box center [784, 167] width 234 height 34
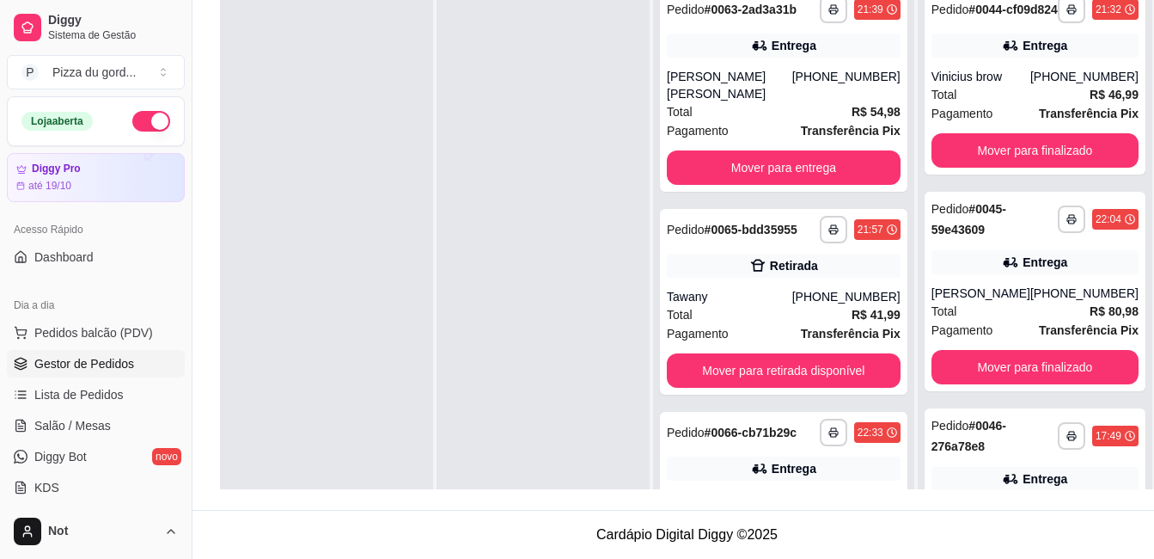
click at [780, 156] on div "**********" at bounding box center [784, 90] width 248 height 203
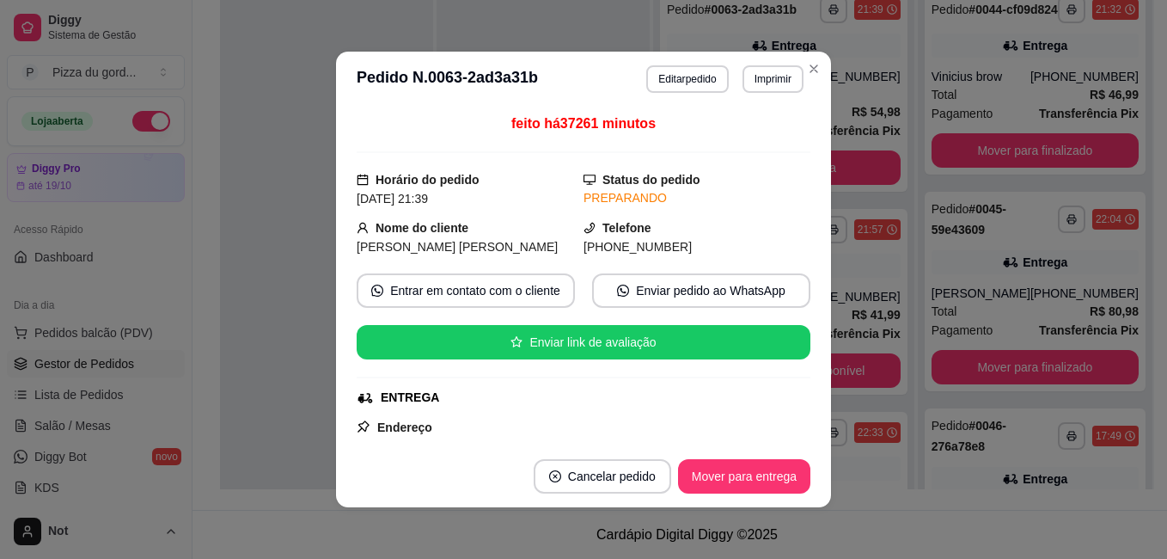
click at [776, 179] on div "Status do pedido PREPARANDO" at bounding box center [697, 189] width 227 height 38
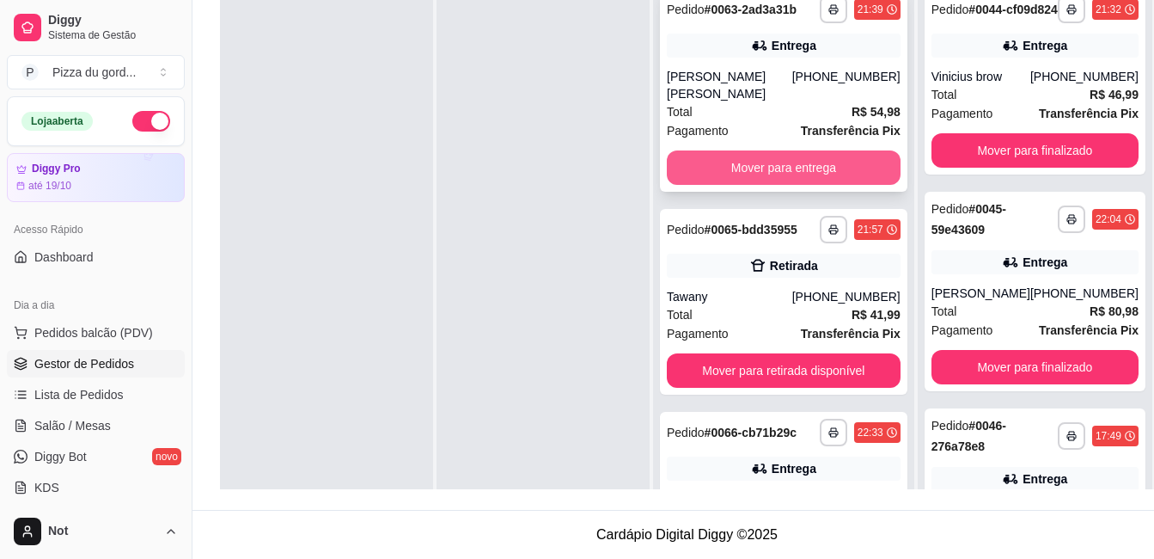
click at [744, 176] on button "Mover para entrega" at bounding box center [784, 167] width 234 height 34
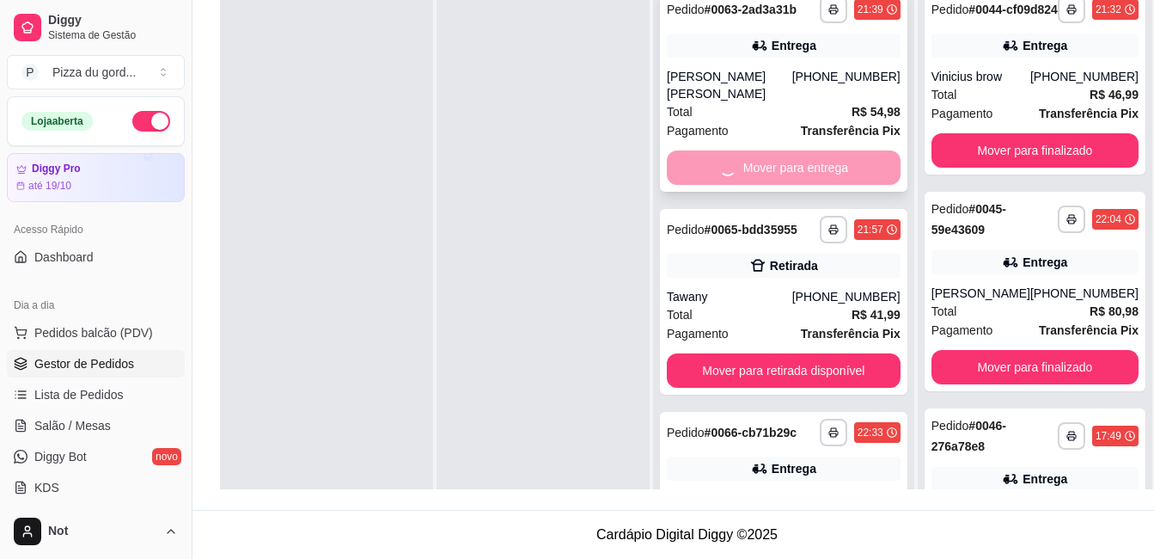
click at [744, 176] on div "Mover para entrega" at bounding box center [784, 167] width 234 height 34
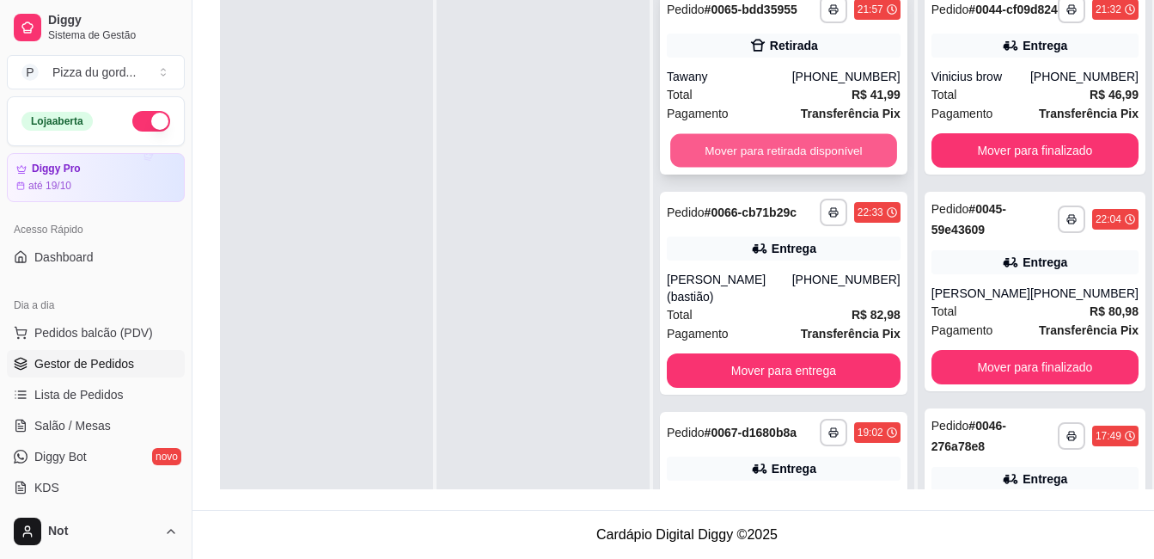
click at [769, 158] on button "Mover para retirada disponível" at bounding box center [784, 151] width 227 height 34
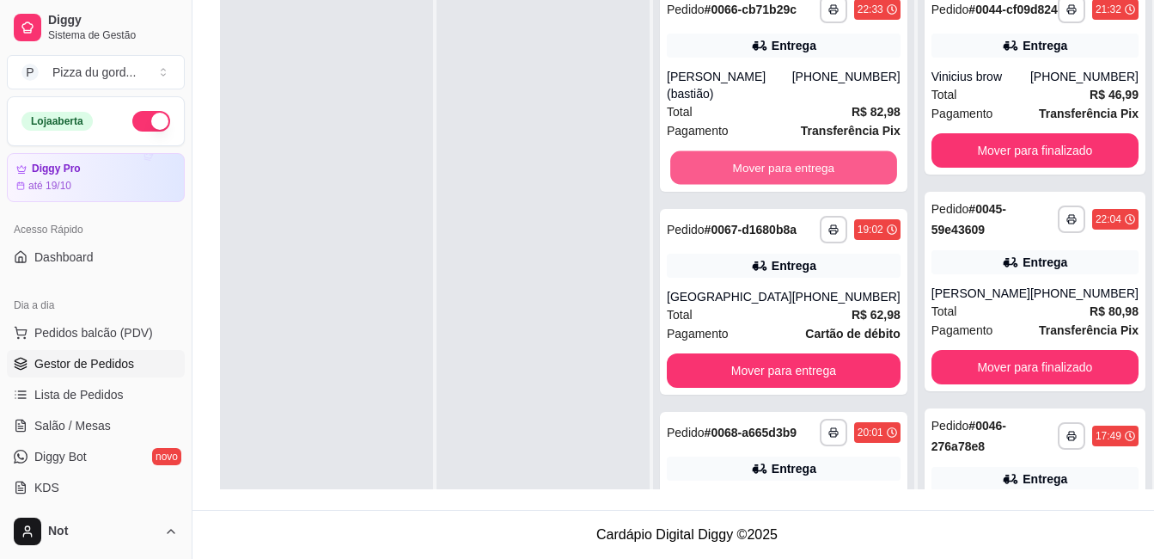
click at [769, 158] on button "Mover para entrega" at bounding box center [784, 168] width 227 height 34
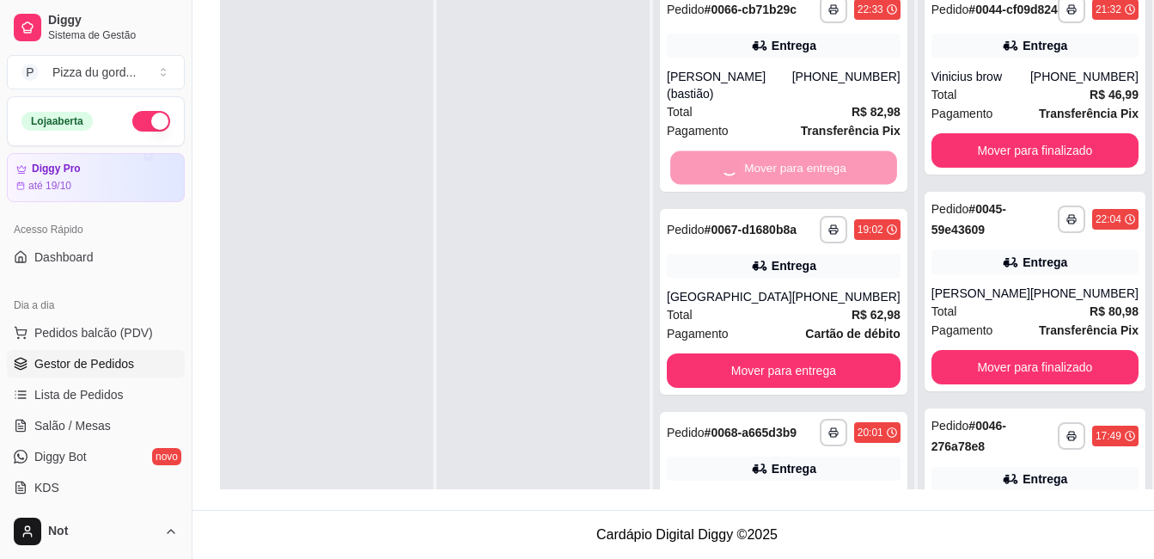
click at [769, 158] on div "Mover para entrega" at bounding box center [784, 167] width 234 height 34
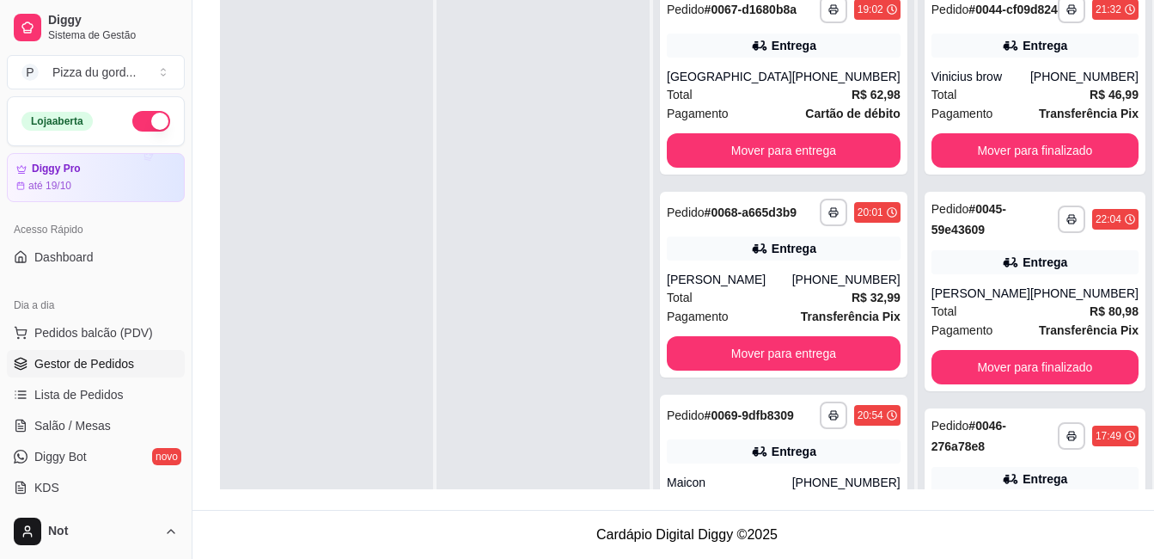
click at [877, 168] on div "**********" at bounding box center [783, 258] width 261 height 559
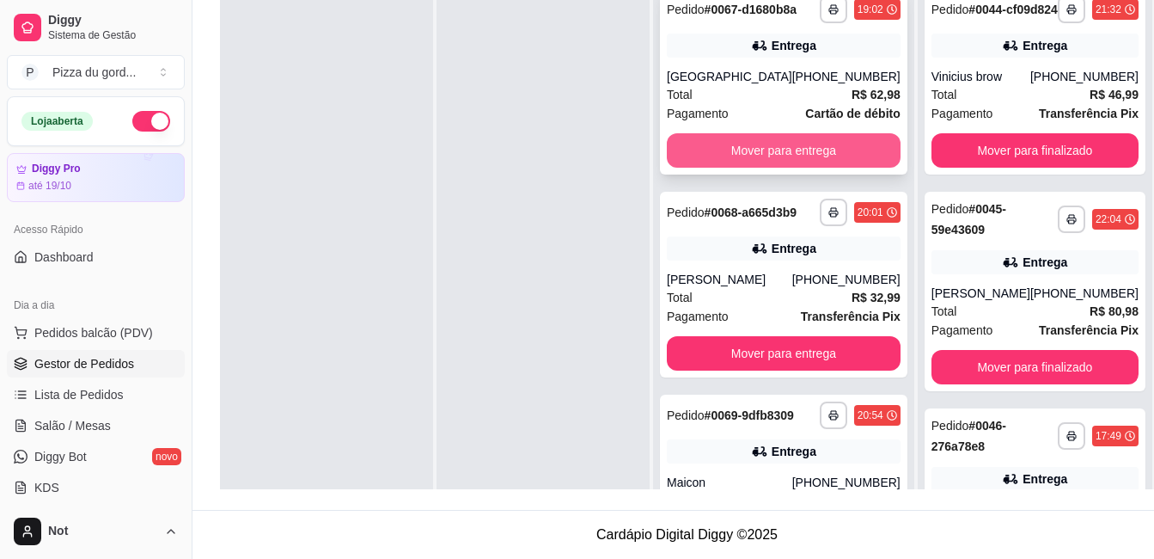
click at [853, 168] on button "Mover para entrega" at bounding box center [784, 150] width 234 height 34
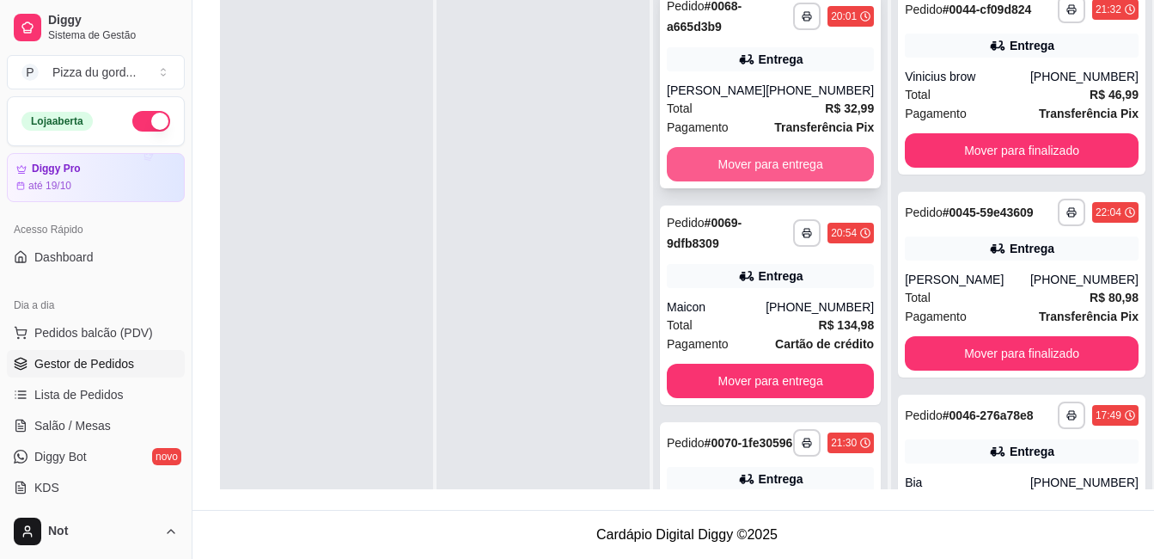
click at [828, 163] on button "Mover para entrega" at bounding box center [770, 164] width 207 height 34
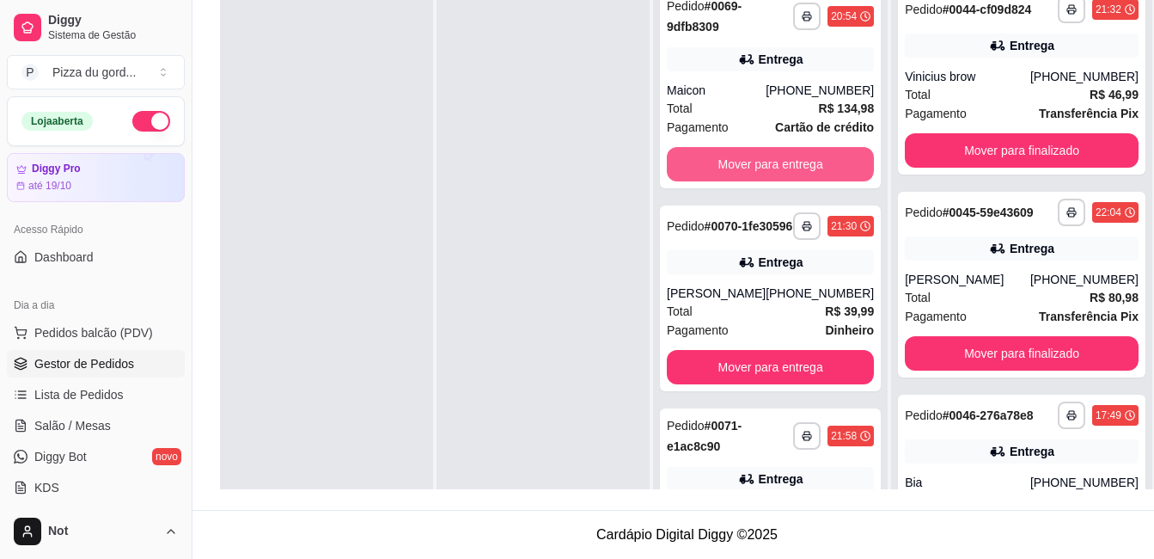
click at [828, 163] on button "Mover para entrega" at bounding box center [770, 164] width 207 height 34
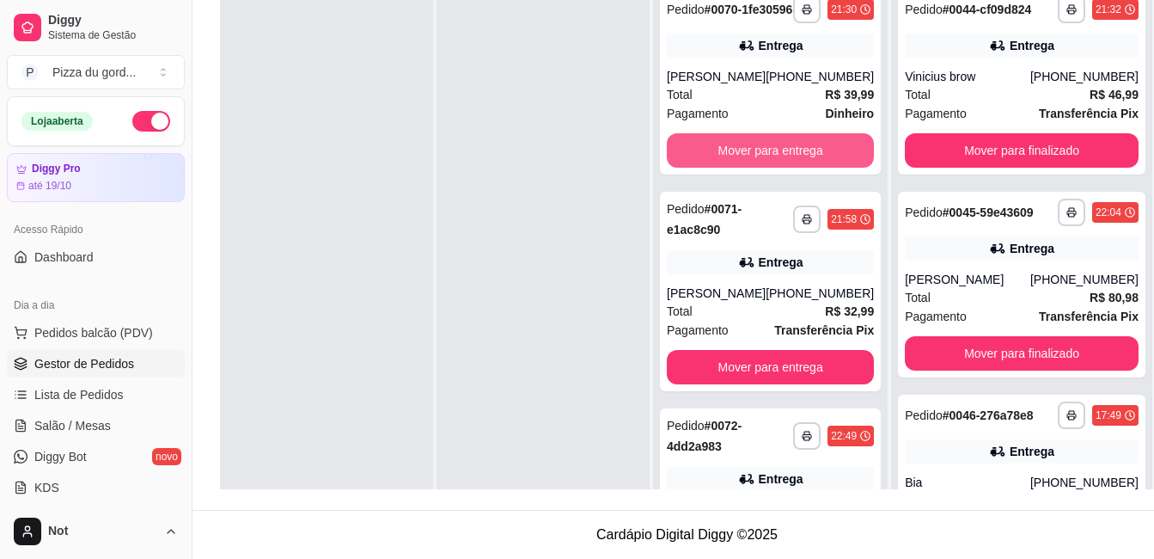
click at [828, 163] on button "Mover para entrega" at bounding box center [770, 150] width 207 height 34
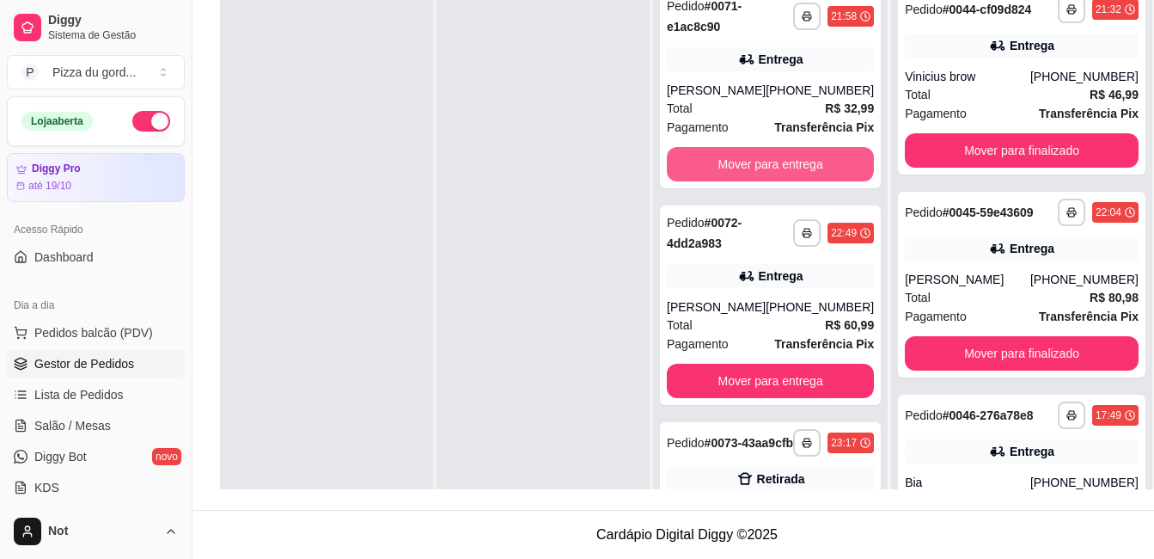
click at [828, 163] on button "Mover para entrega" at bounding box center [770, 164] width 207 height 34
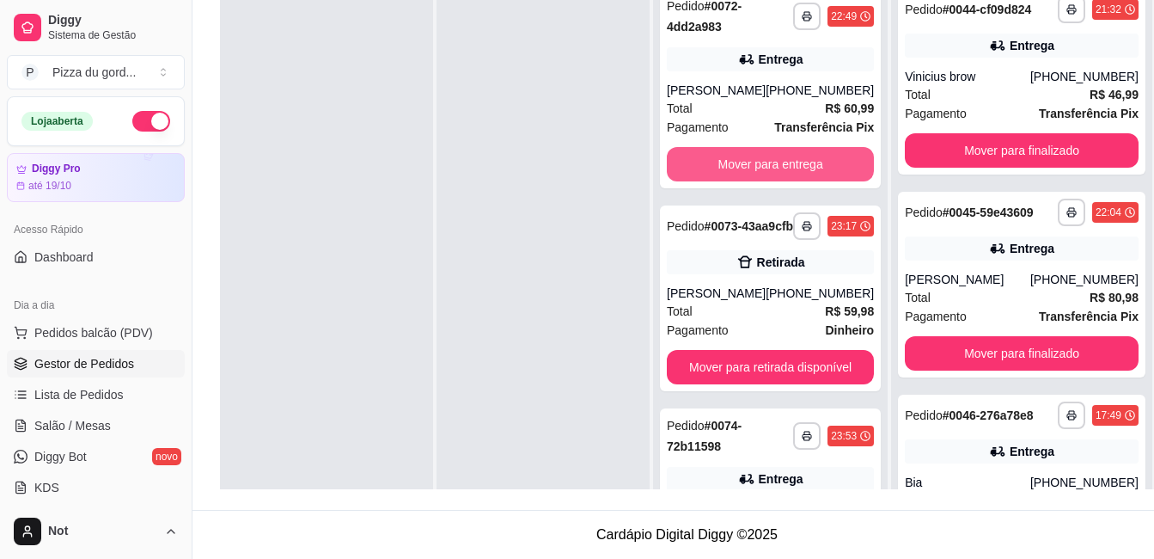
click at [828, 163] on button "Mover para entrega" at bounding box center [770, 164] width 207 height 34
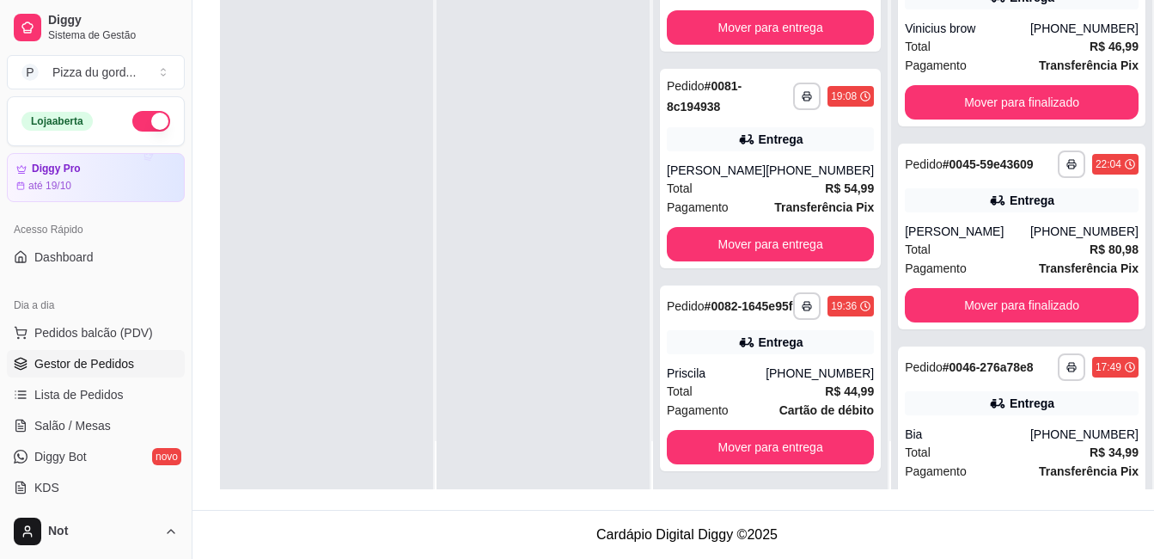
scroll to position [1625, 0]
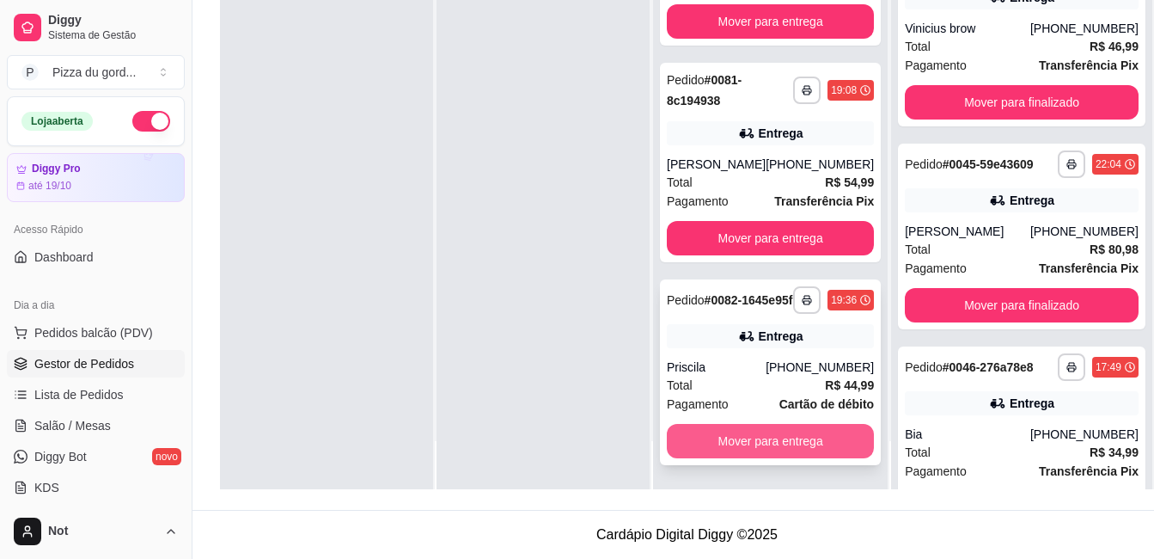
click at [817, 444] on button "Mover para entrega" at bounding box center [770, 441] width 207 height 34
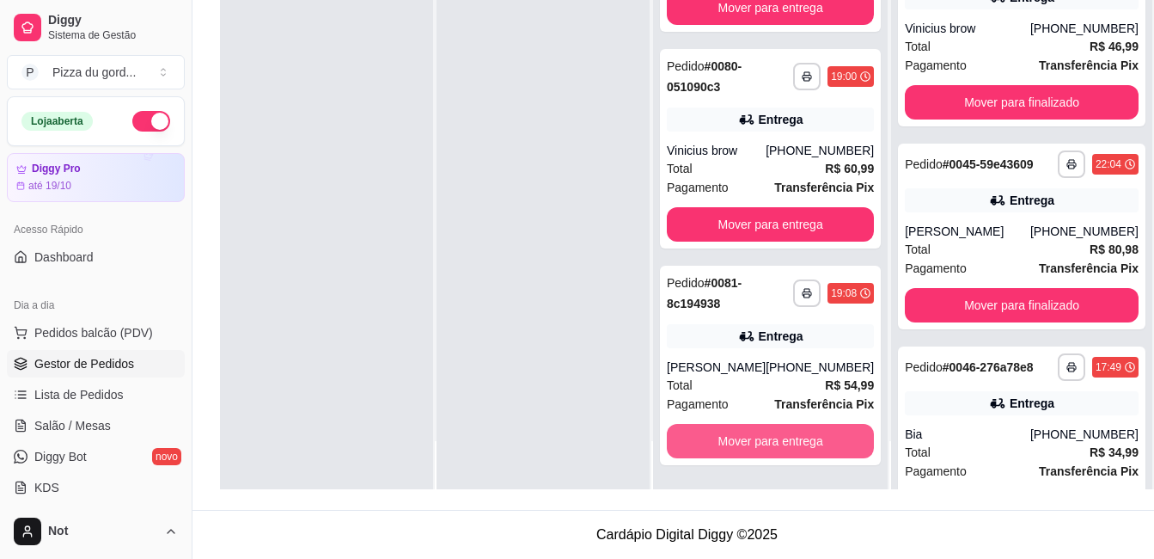
scroll to position [1408, 0]
click at [817, 444] on button "Mover para entrega" at bounding box center [770, 441] width 207 height 34
click at [817, 444] on button "Mover para entrega" at bounding box center [771, 442] width 201 height 34
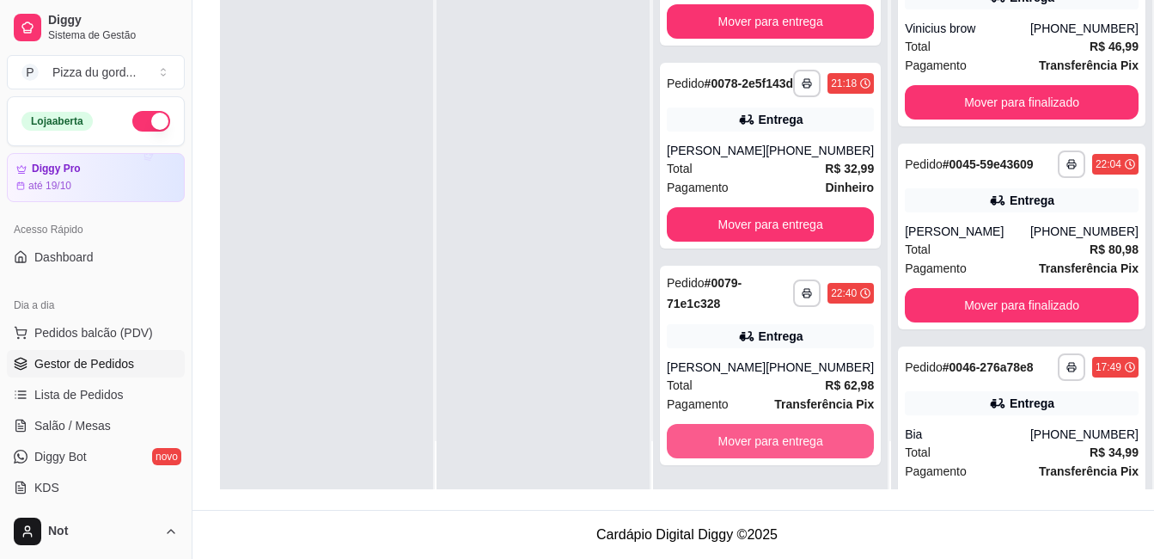
scroll to position [975, 0]
click at [817, 444] on button "Mover para entrega" at bounding box center [770, 441] width 207 height 34
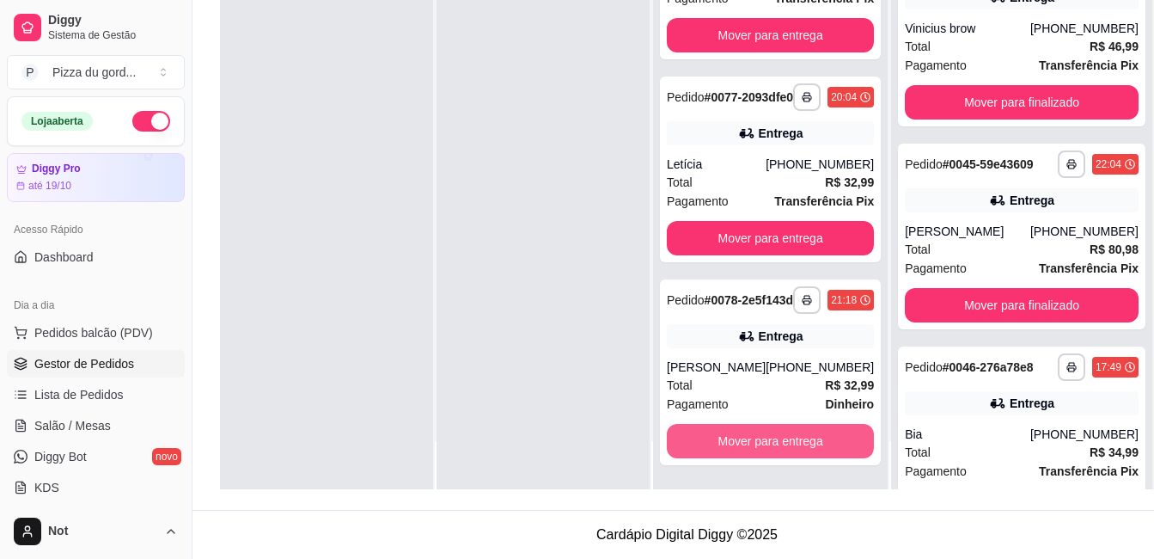
scroll to position [758, 0]
click at [817, 444] on button "Mover para entrega" at bounding box center [770, 441] width 207 height 34
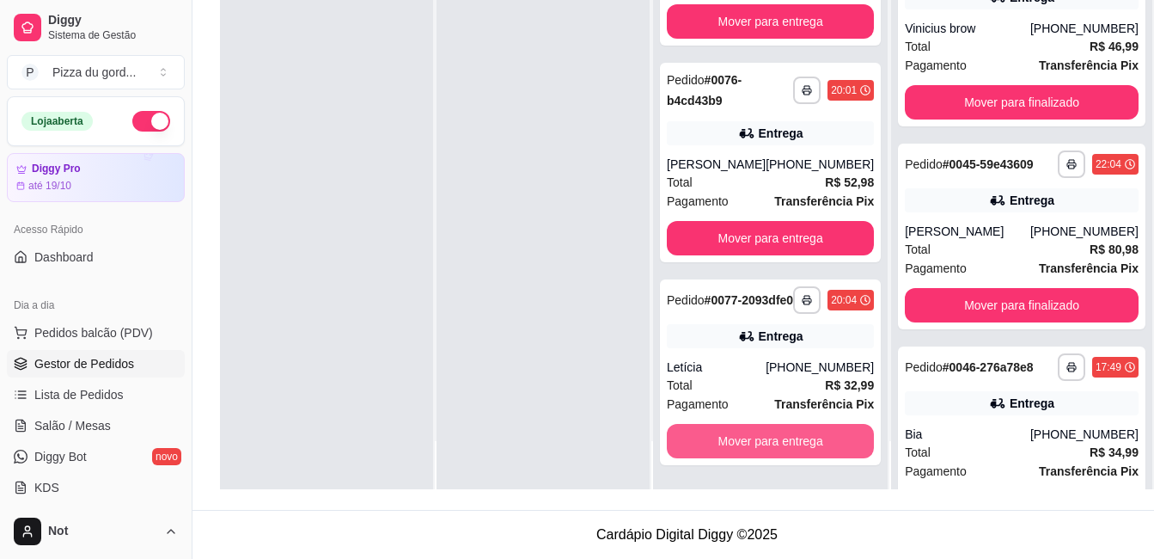
scroll to position [542, 0]
click at [817, 444] on button "Mover para entrega" at bounding box center [770, 441] width 207 height 34
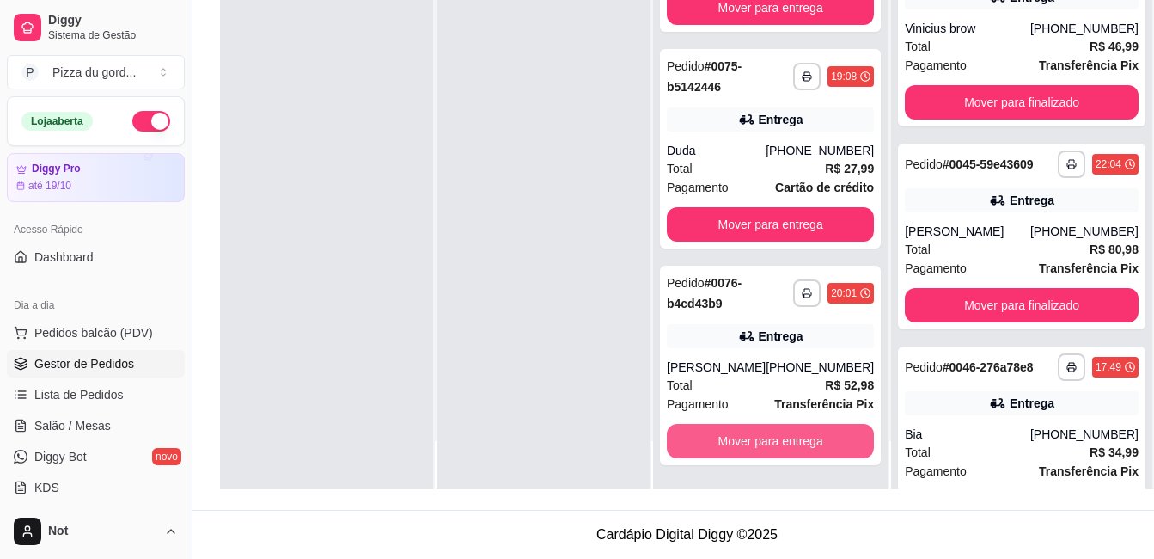
click at [817, 444] on button "Mover para entrega" at bounding box center [770, 441] width 207 height 34
click at [817, 444] on button "Mover para entrega" at bounding box center [771, 442] width 201 height 34
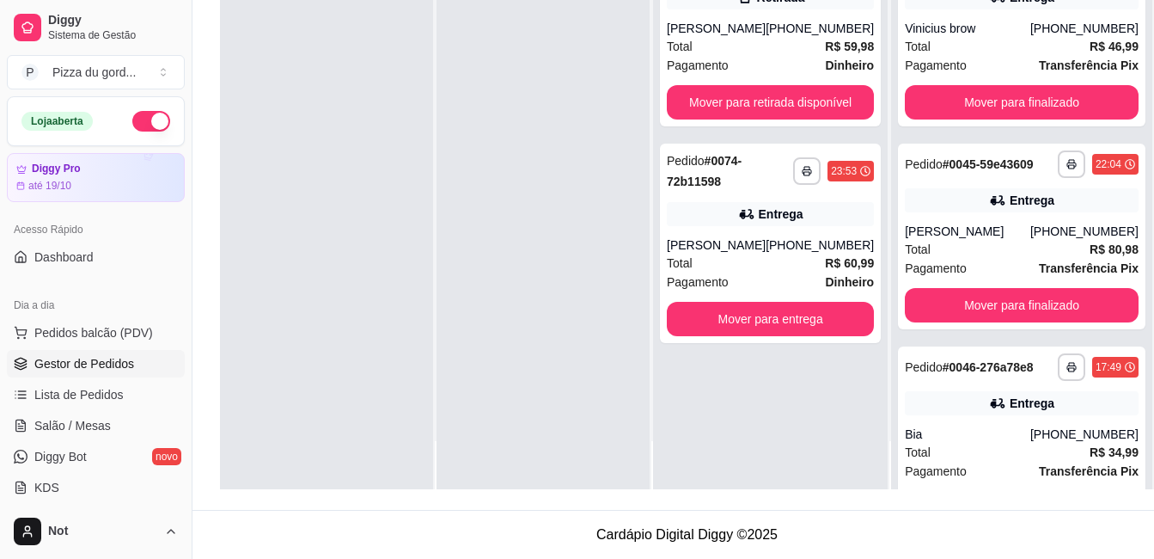
scroll to position [0, 0]
click at [817, 444] on div "**********" at bounding box center [770, 209] width 235 height 559
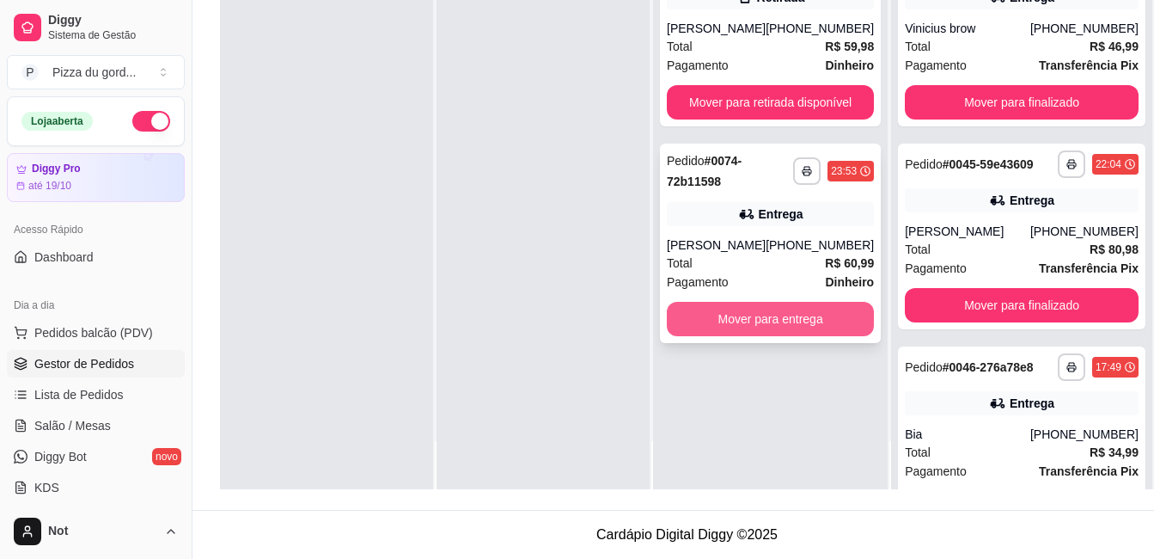
click at [801, 321] on button "Mover para entrega" at bounding box center [770, 319] width 207 height 34
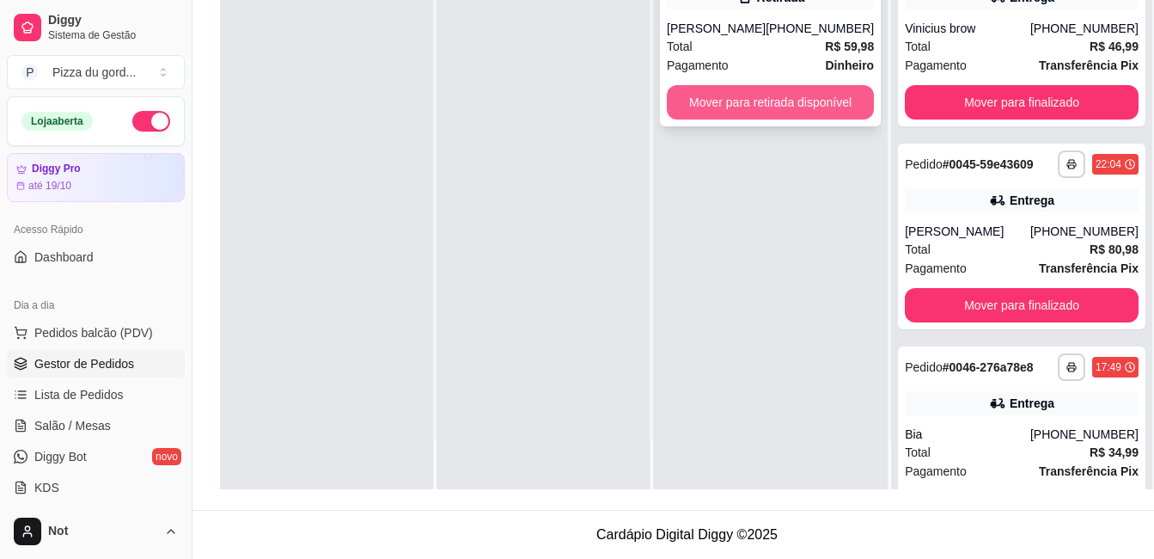
click at [799, 114] on button "Mover para retirada disponível" at bounding box center [770, 102] width 207 height 34
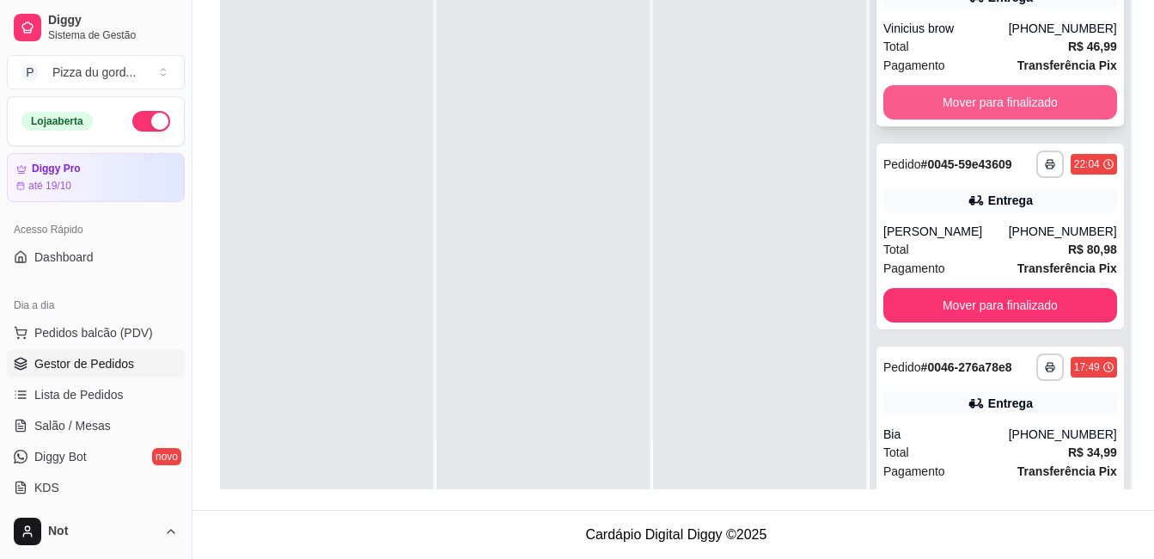
click at [1009, 109] on button "Mover para finalizado" at bounding box center [1001, 102] width 234 height 34
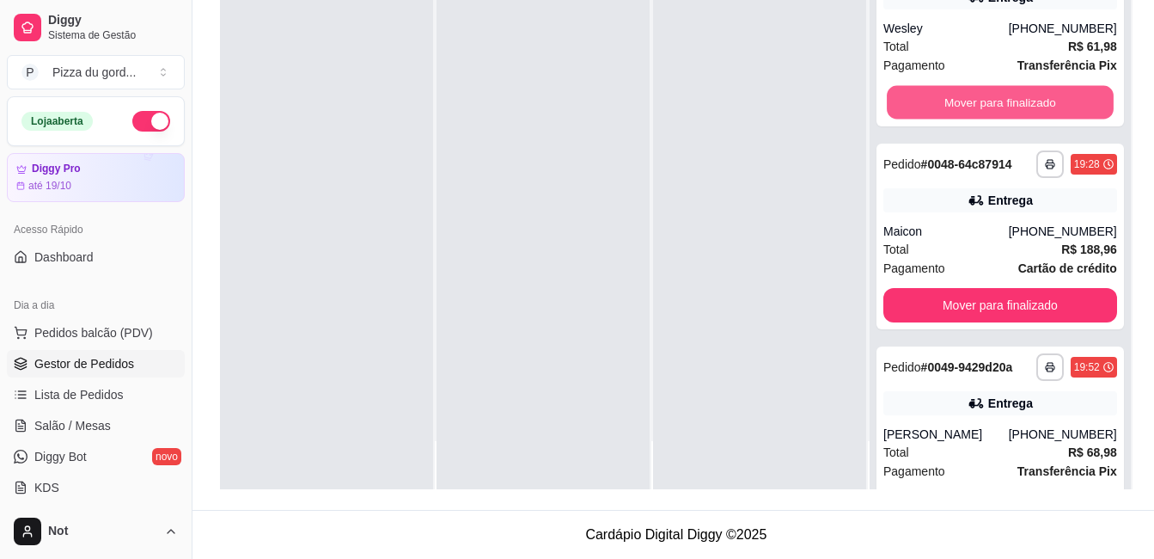
click at [1009, 109] on button "Mover para finalizado" at bounding box center [1000, 103] width 227 height 34
click at [1009, 109] on button "Mover para finalizado" at bounding box center [1001, 102] width 234 height 34
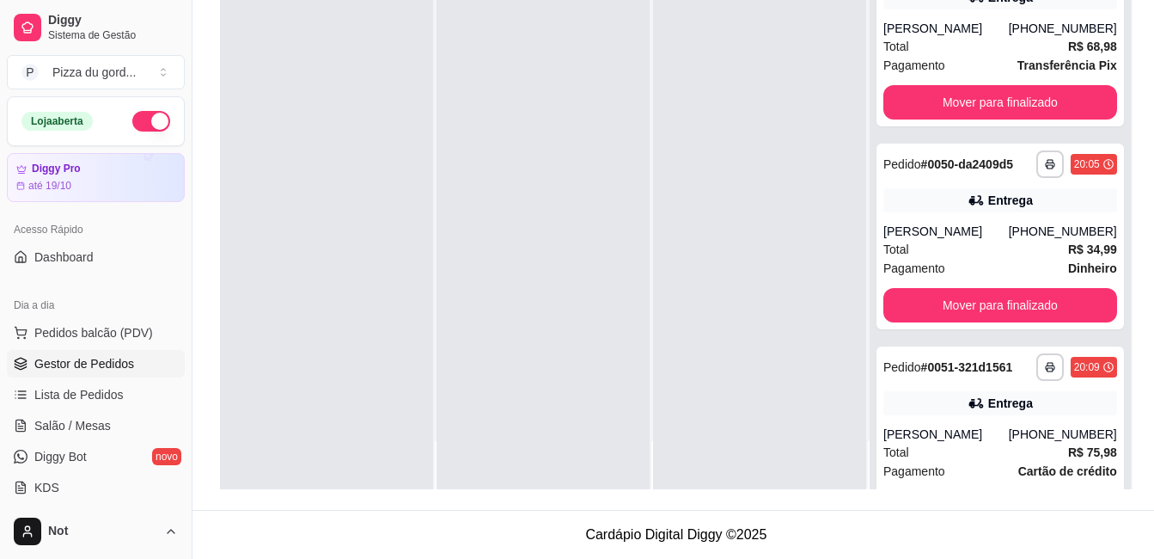
click at [1009, 109] on div "**********" at bounding box center [1001, 34] width 248 height 186
click at [1006, 119] on button "Mover para finalizado" at bounding box center [1000, 103] width 227 height 34
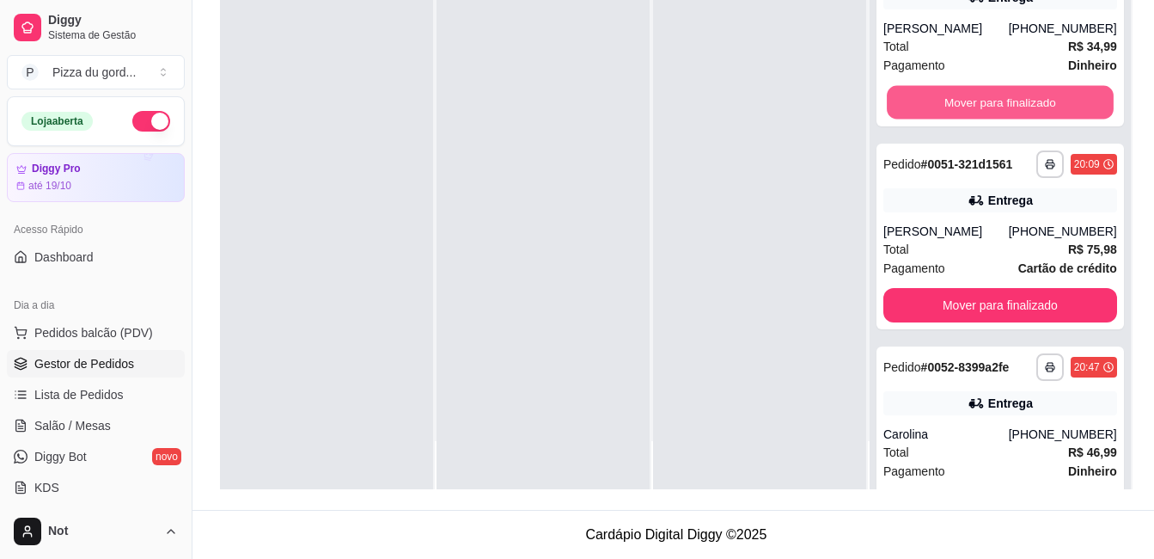
click at [1002, 117] on button "Mover para finalizado" at bounding box center [1000, 103] width 227 height 34
click at [1002, 117] on button "Mover para finalizado" at bounding box center [1001, 102] width 234 height 34
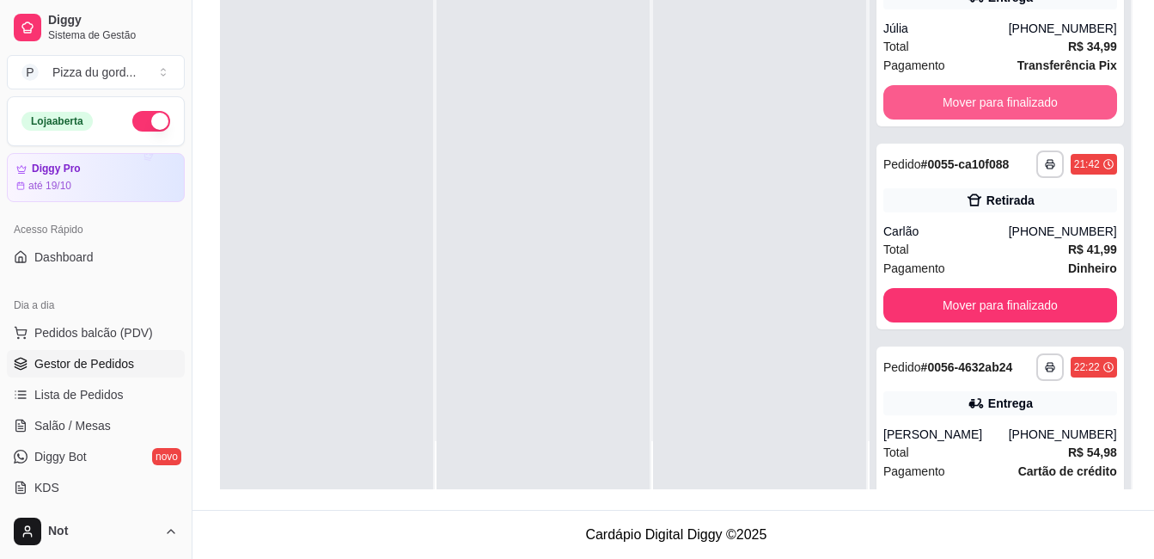
click at [1002, 117] on button "Mover para finalizado" at bounding box center [1001, 102] width 234 height 34
click at [1002, 117] on div "Mover para finalizado" at bounding box center [1001, 102] width 234 height 34
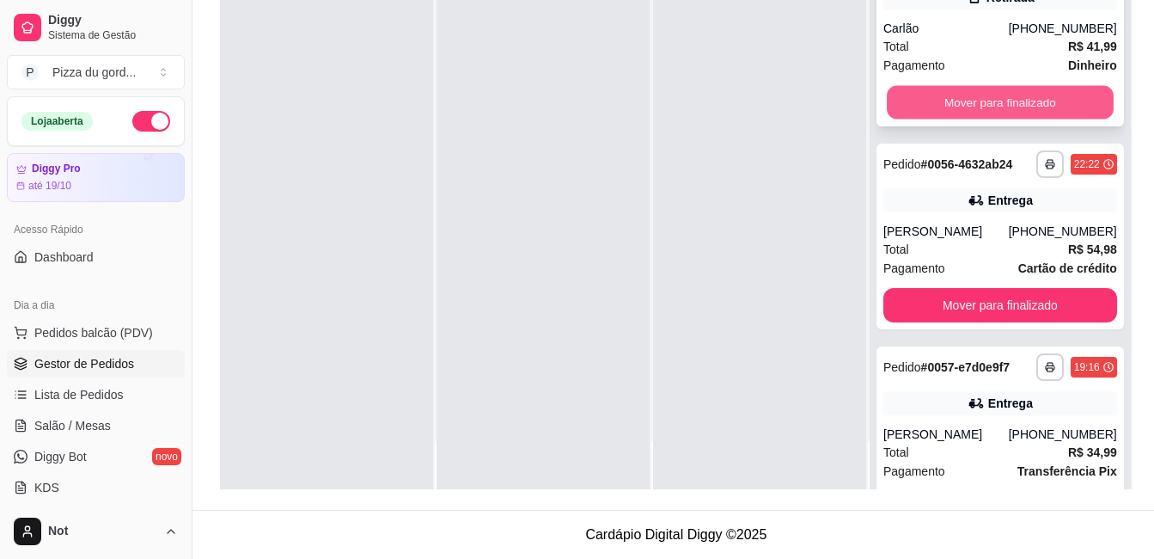
click at [998, 115] on button "Mover para finalizado" at bounding box center [1000, 103] width 227 height 34
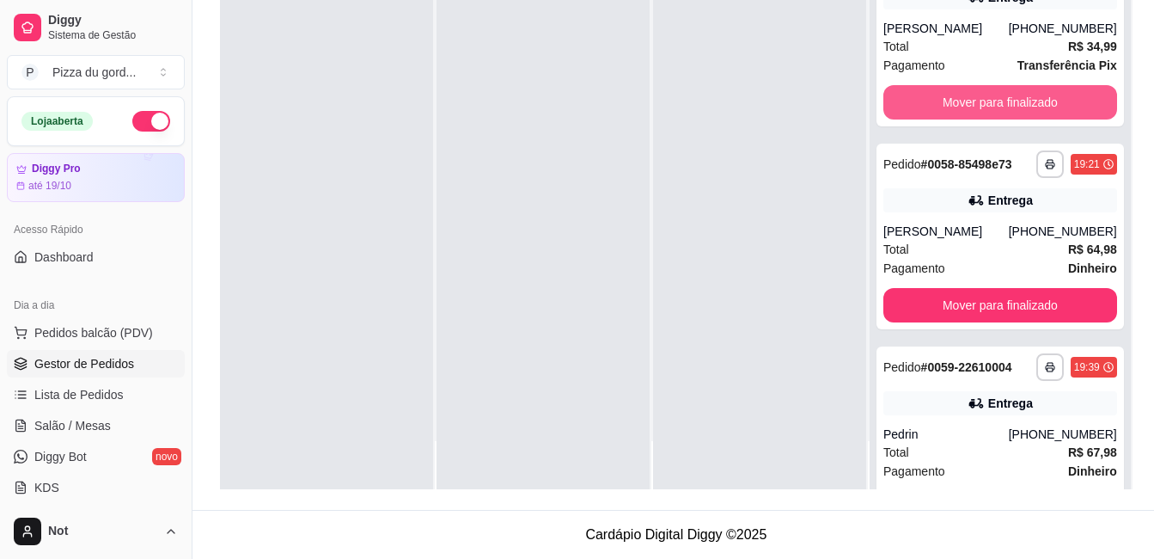
click at [998, 115] on button "Mover para finalizado" at bounding box center [1001, 102] width 234 height 34
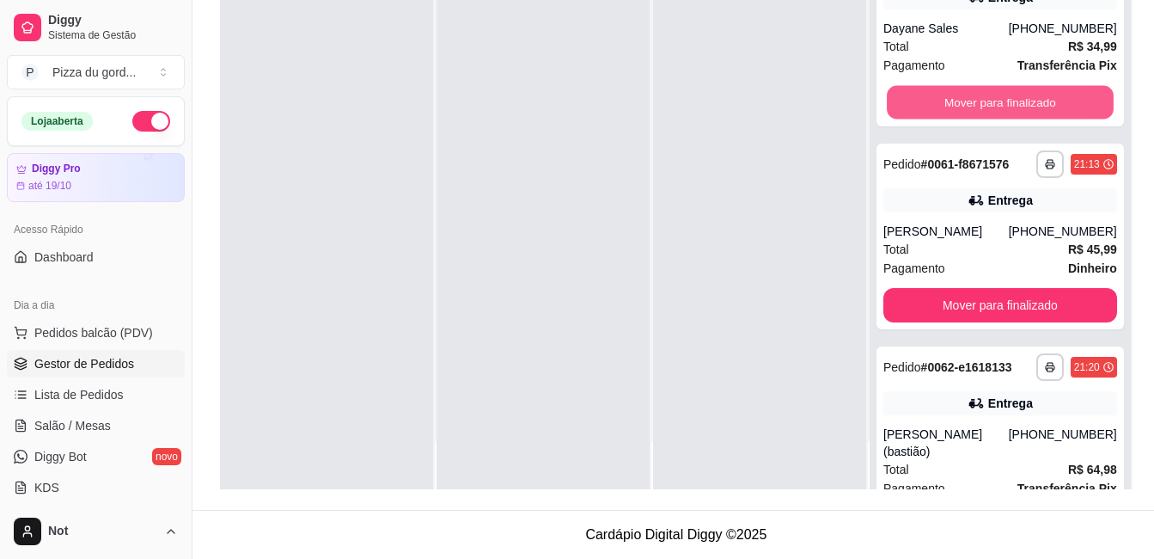
click at [998, 115] on button "Mover para finalizado" at bounding box center [1000, 103] width 227 height 34
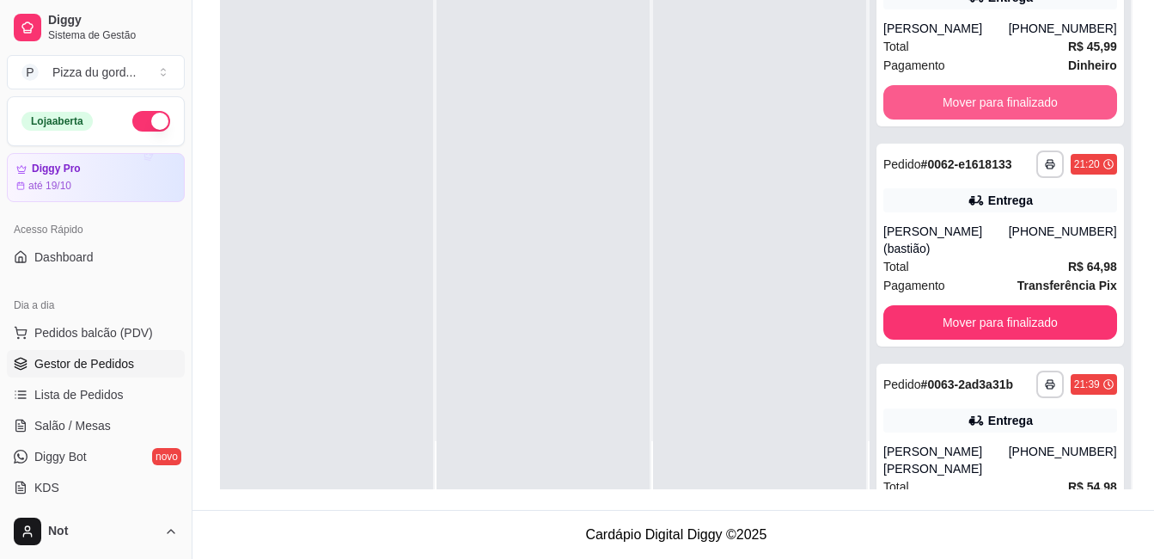
click at [998, 115] on button "Mover para finalizado" at bounding box center [1001, 102] width 234 height 34
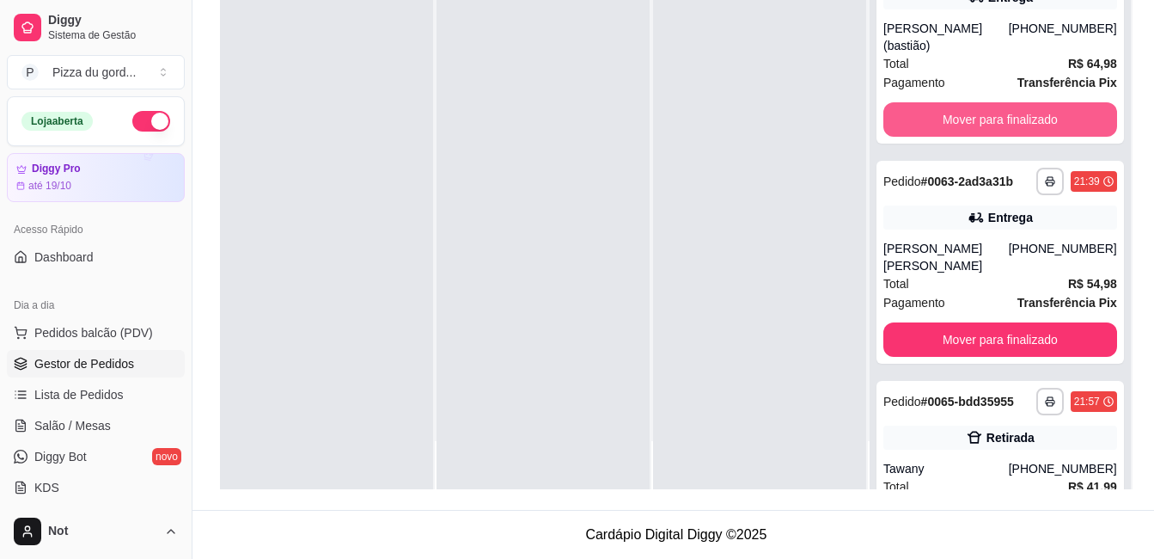
click at [998, 115] on button "Mover para finalizado" at bounding box center [1001, 119] width 234 height 34
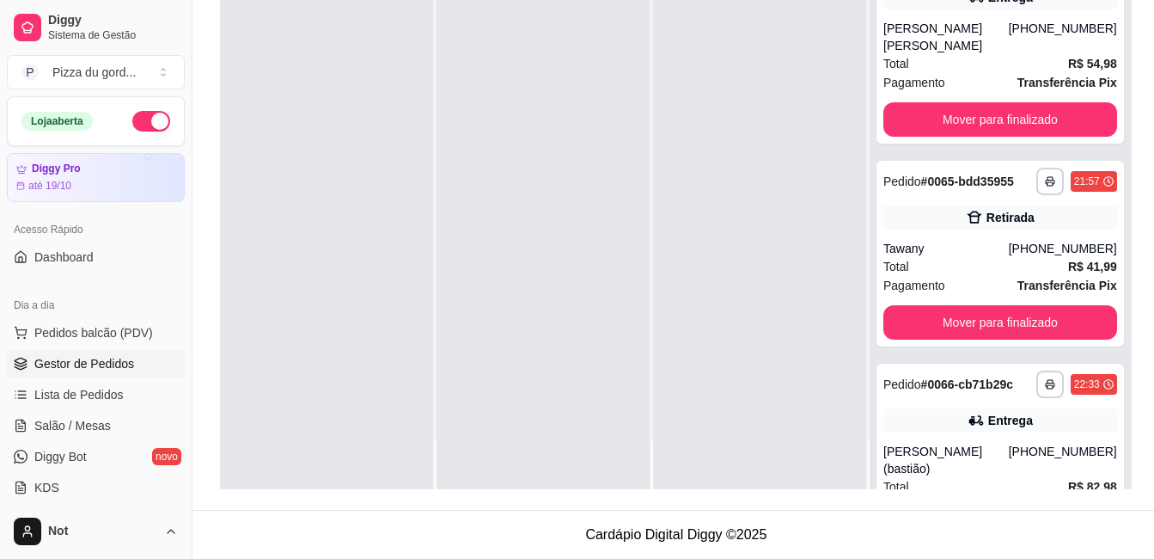
click at [998, 115] on div "**********" at bounding box center [1001, 42] width 248 height 203
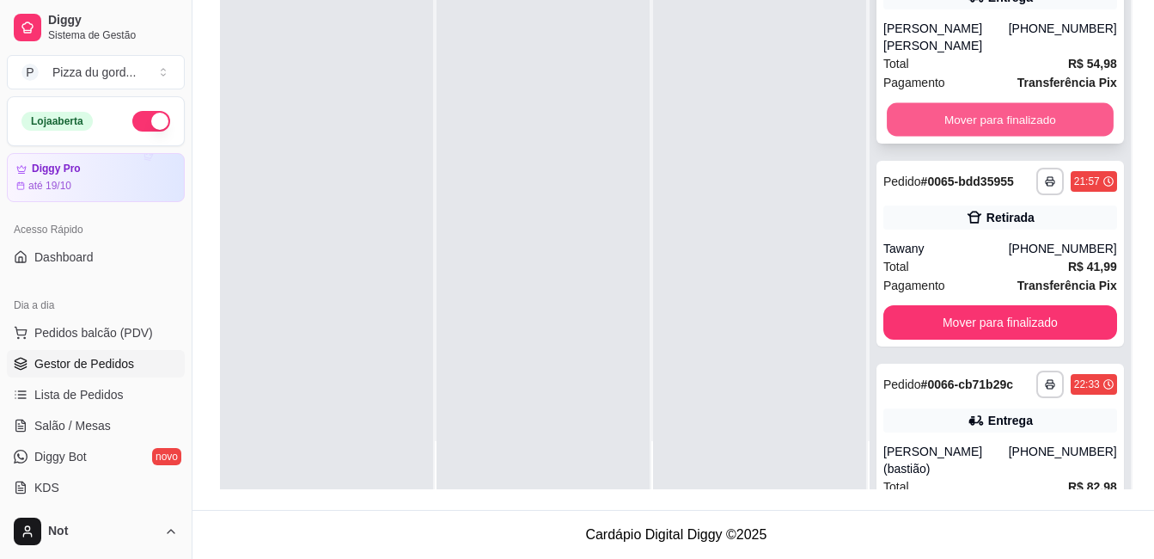
click at [999, 132] on button "Mover para finalizado" at bounding box center [1000, 120] width 227 height 34
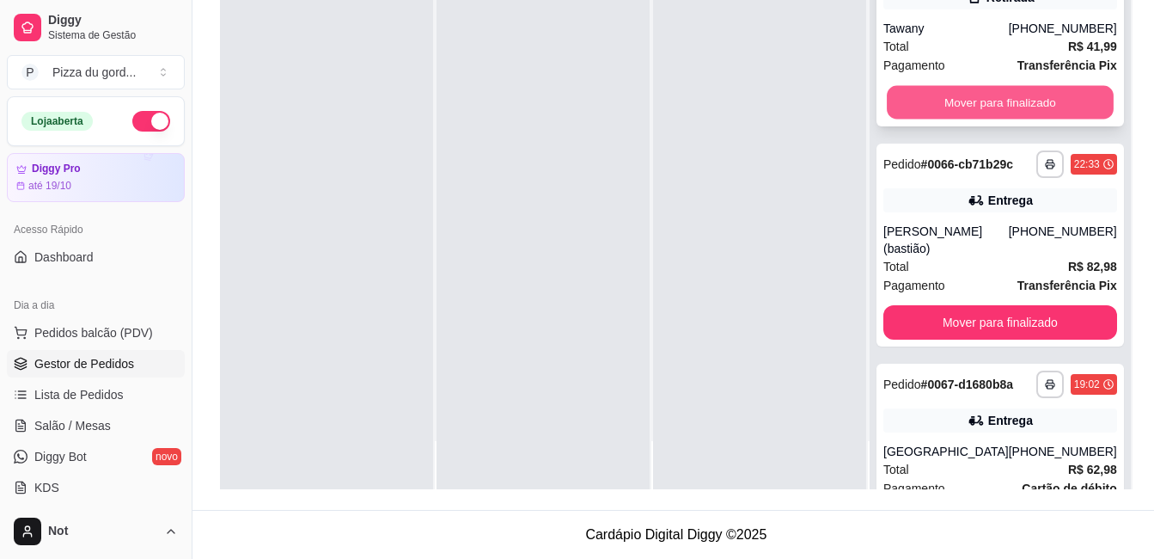
click at [999, 119] on button "Mover para finalizado" at bounding box center [1000, 103] width 227 height 34
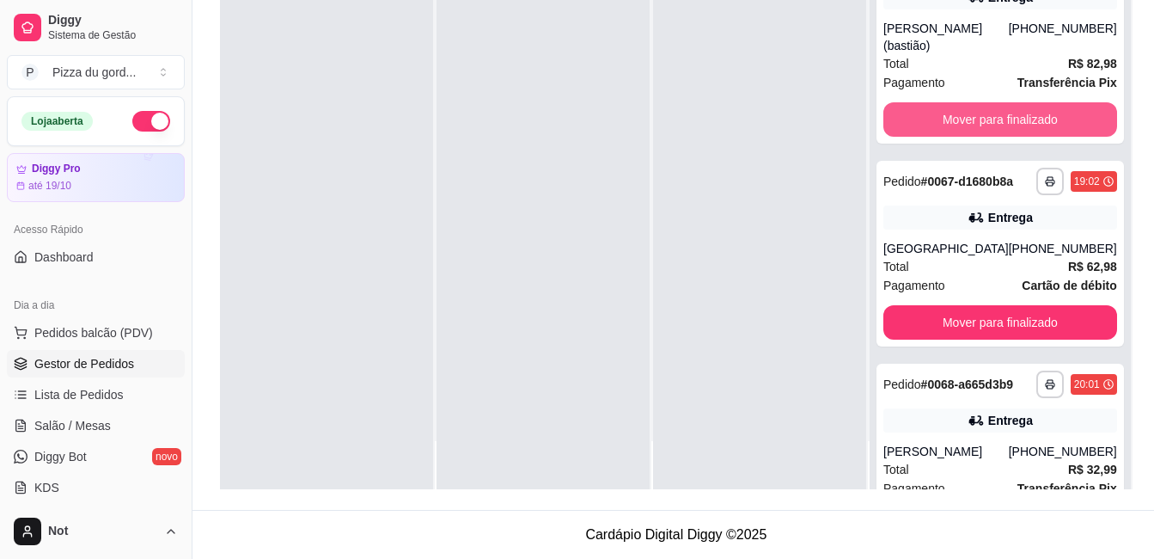
click at [999, 120] on button "Mover para finalizado" at bounding box center [1001, 119] width 234 height 34
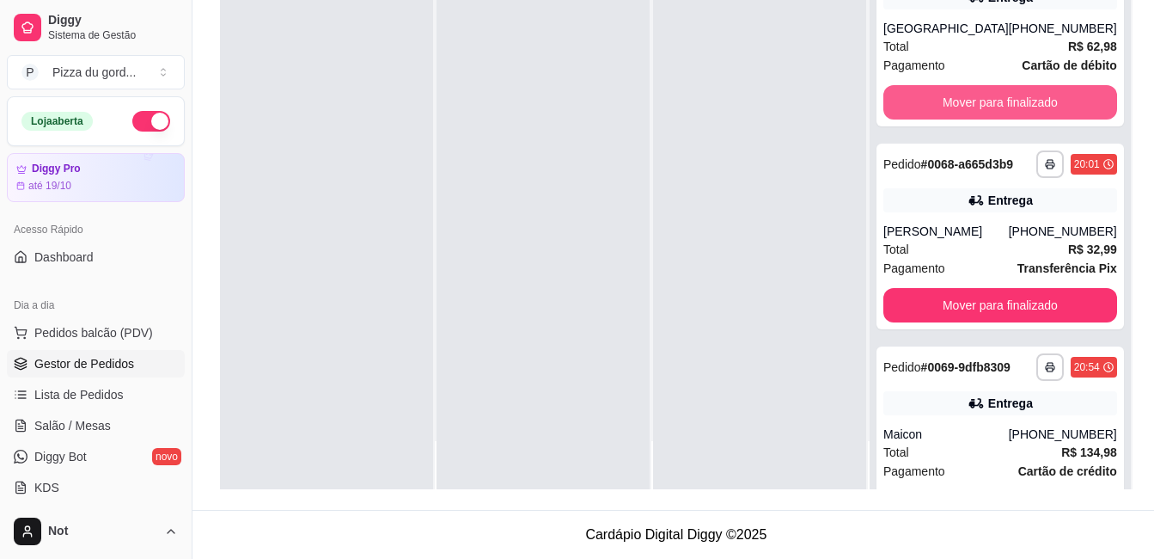
click at [999, 119] on button "Mover para finalizado" at bounding box center [1001, 102] width 234 height 34
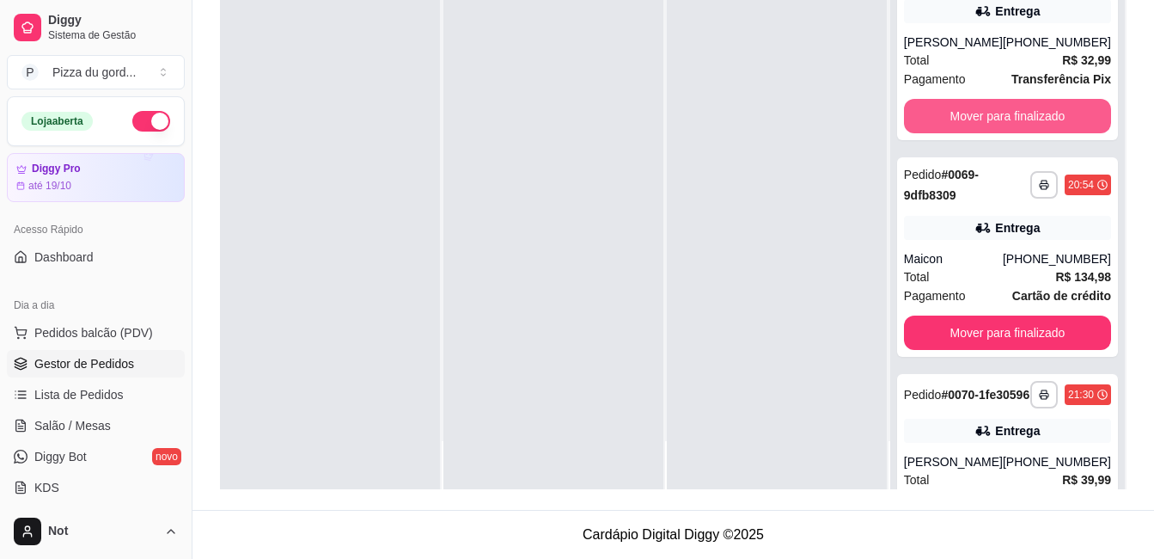
click at [999, 120] on button "Mover para finalizado" at bounding box center [1007, 116] width 207 height 34
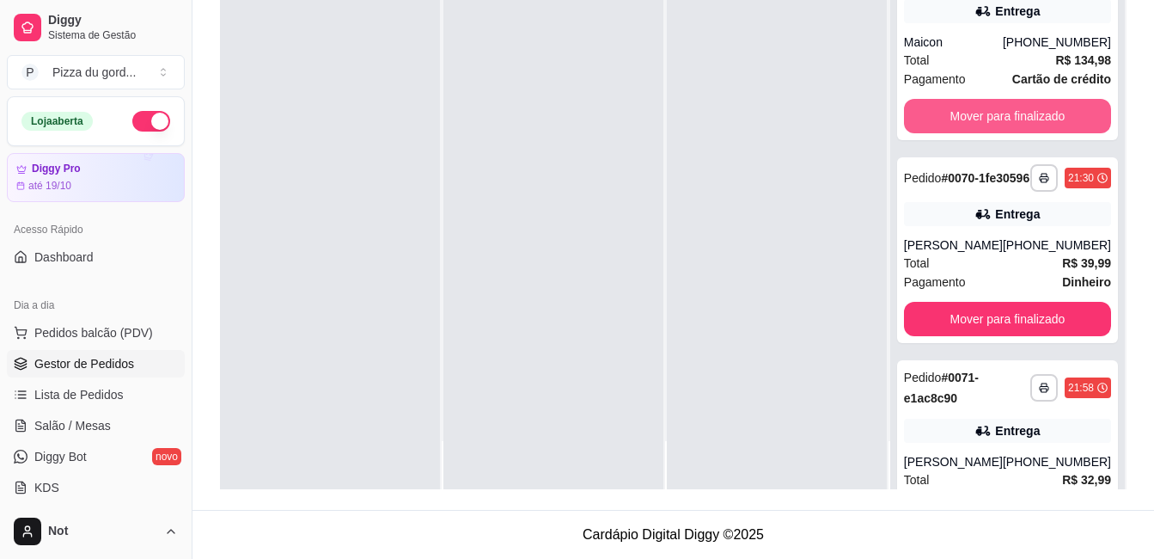
click at [999, 120] on button "Mover para finalizado" at bounding box center [1007, 116] width 207 height 34
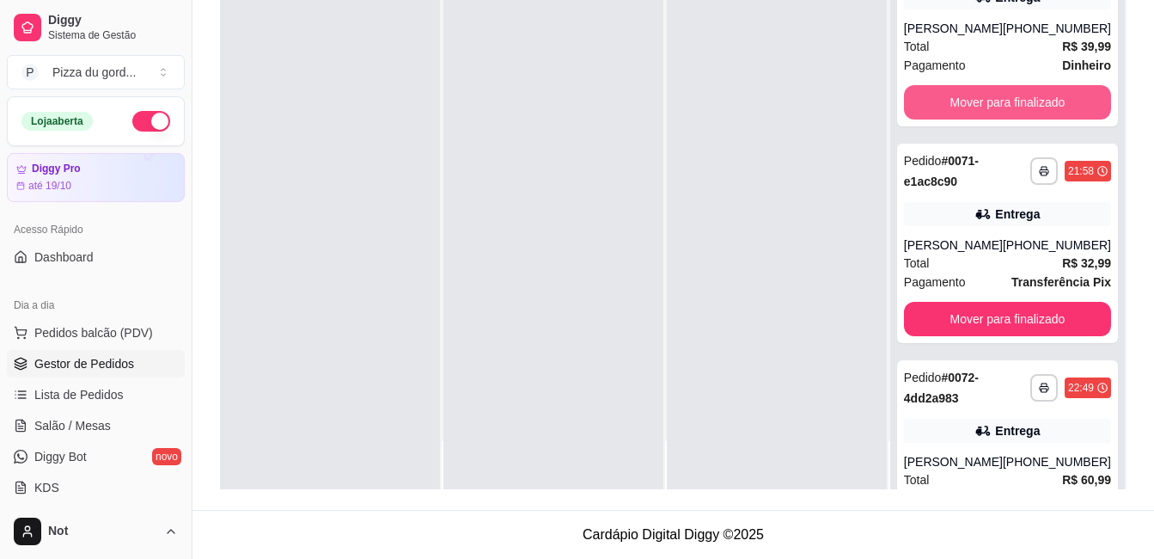
click at [999, 119] on button "Mover para finalizado" at bounding box center [1007, 102] width 207 height 34
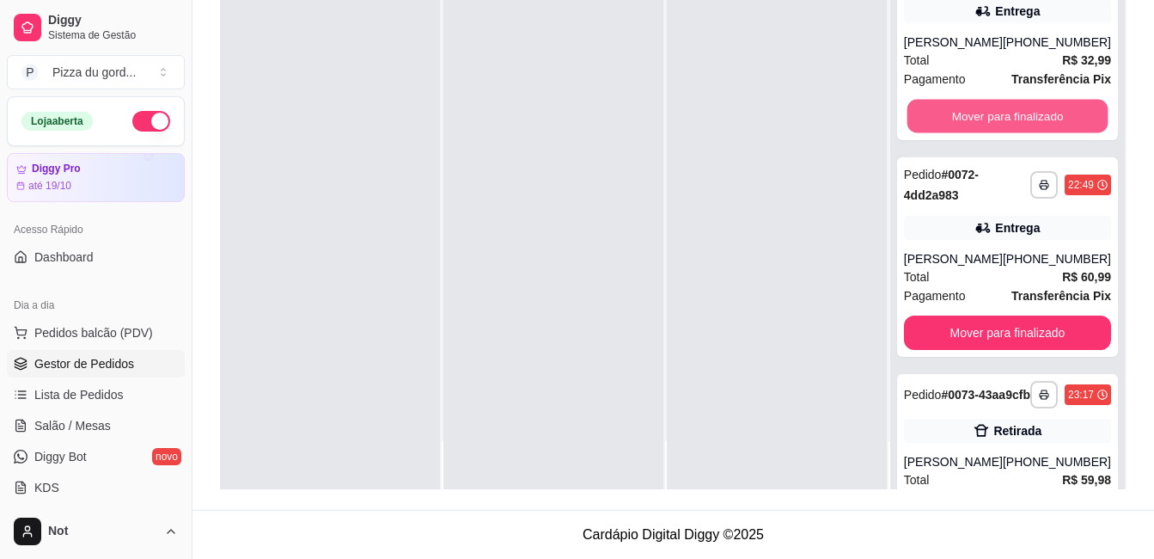
click at [999, 120] on button "Mover para finalizado" at bounding box center [1007, 117] width 201 height 34
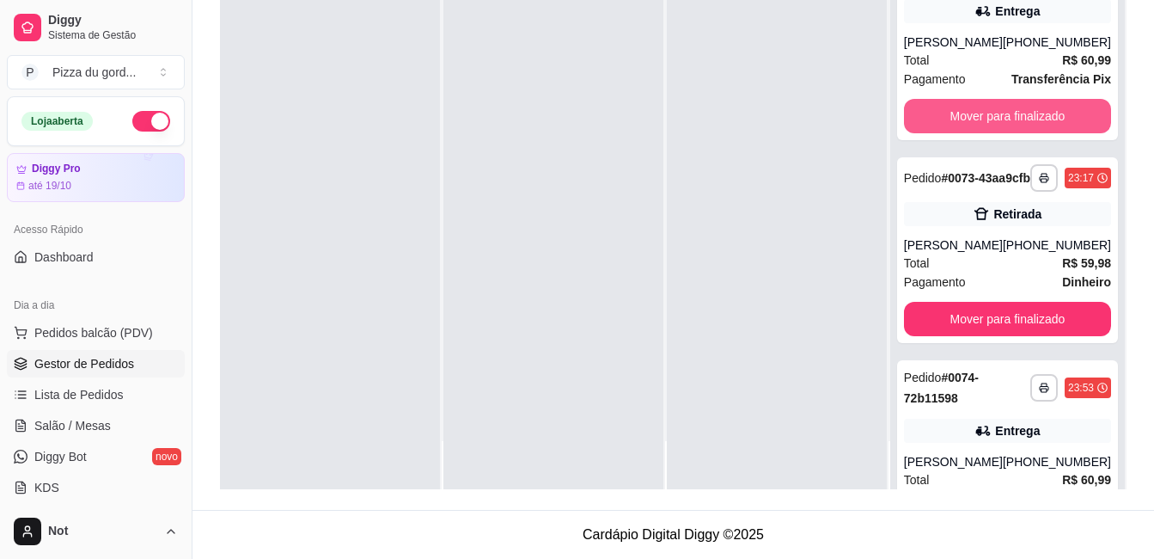
click at [999, 120] on button "Mover para finalizado" at bounding box center [1007, 116] width 207 height 34
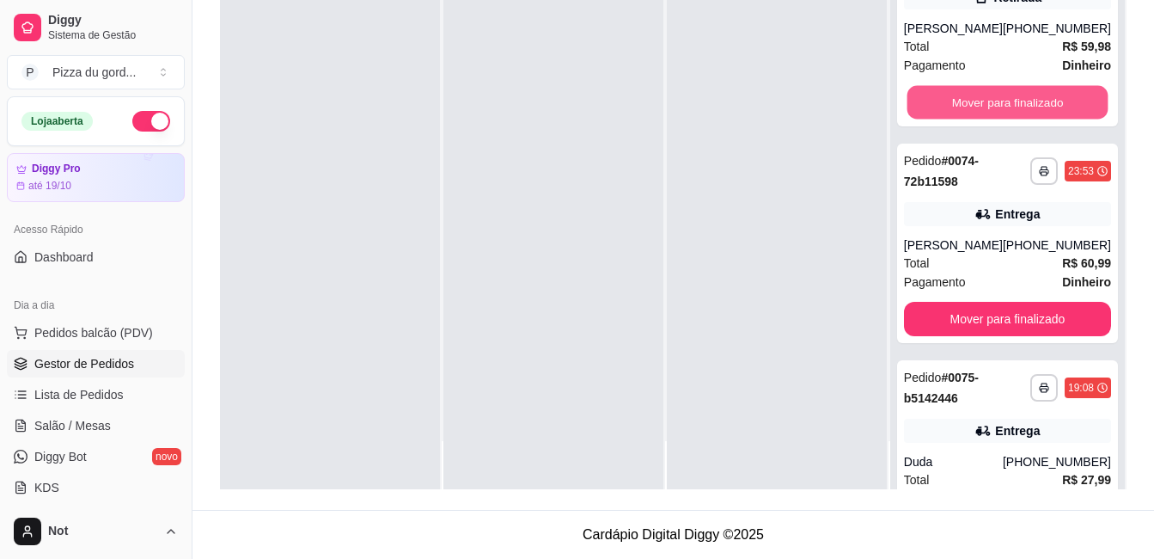
click at [999, 119] on button "Mover para finalizado" at bounding box center [1007, 103] width 201 height 34
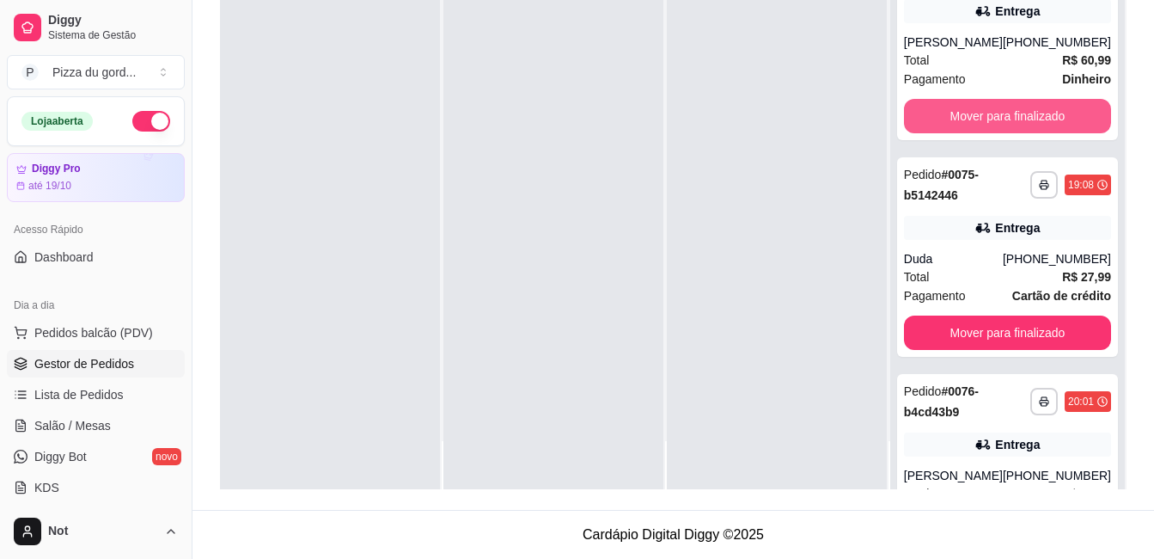
click at [999, 120] on button "Mover para finalizado" at bounding box center [1007, 116] width 207 height 34
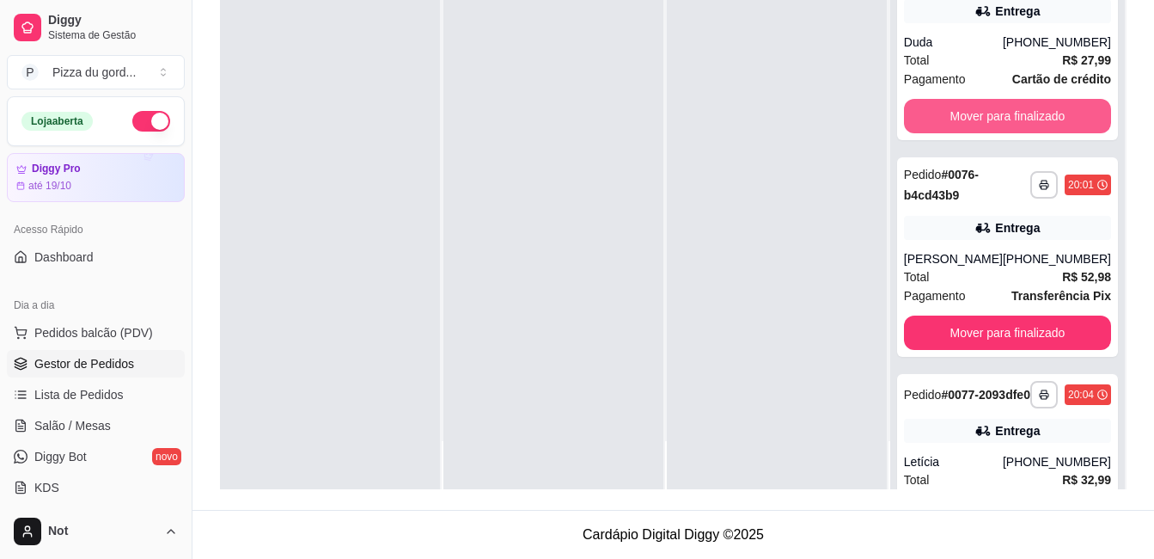
click at [999, 120] on button "Mover para finalizado" at bounding box center [1007, 116] width 207 height 34
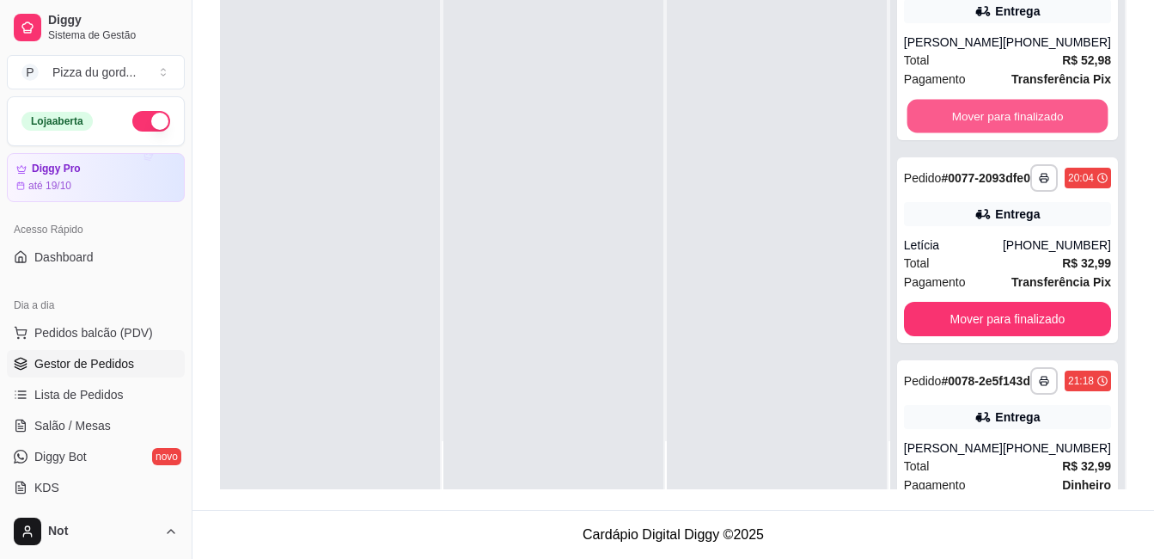
click at [999, 120] on button "Mover para finalizado" at bounding box center [1007, 117] width 201 height 34
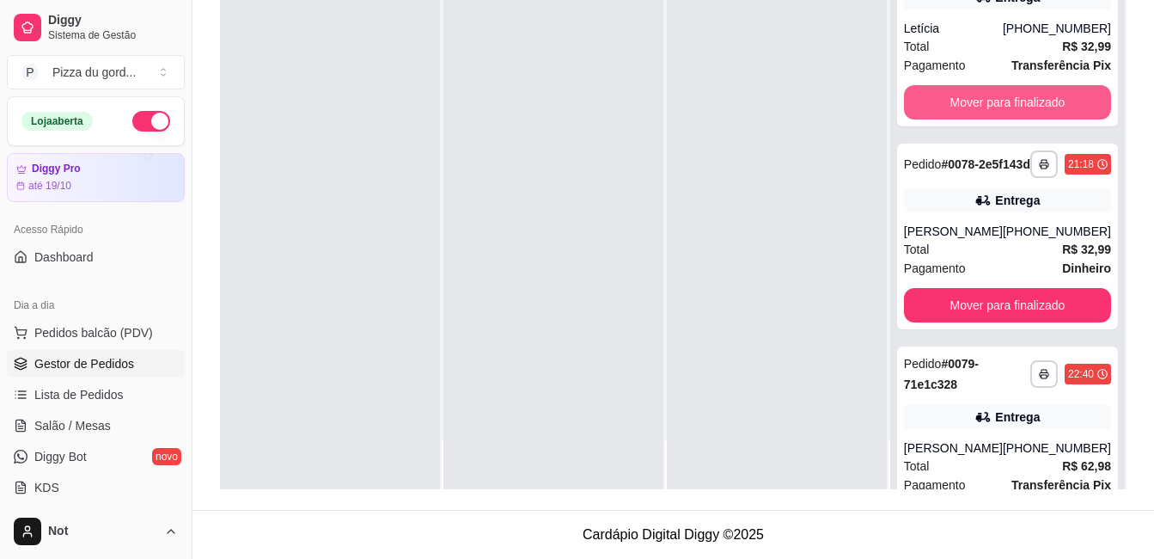
click at [999, 119] on button "Mover para finalizado" at bounding box center [1007, 102] width 207 height 34
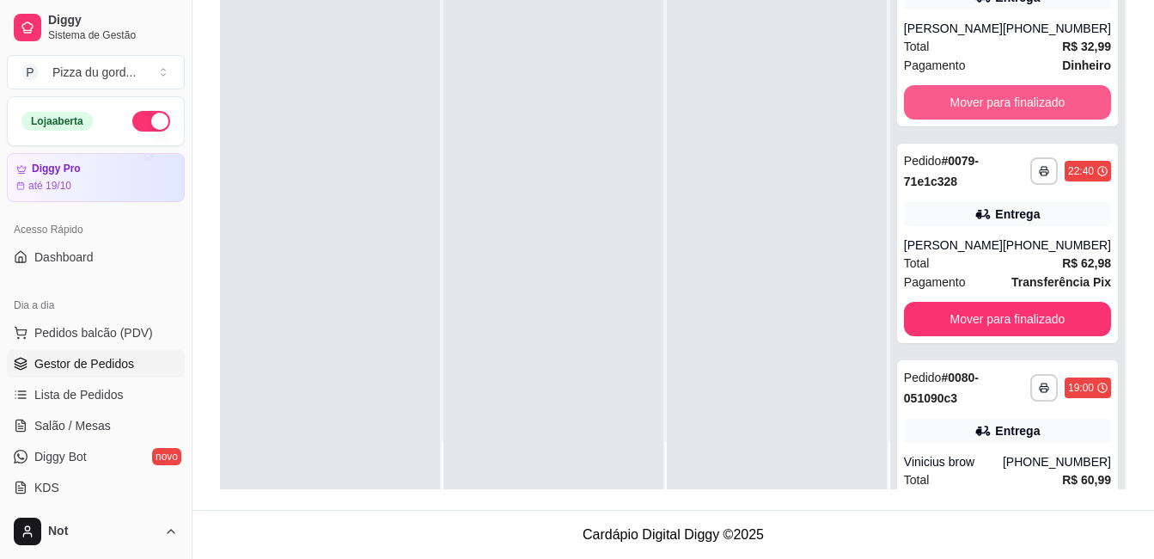
click at [999, 119] on button "Mover para finalizado" at bounding box center [1007, 102] width 207 height 34
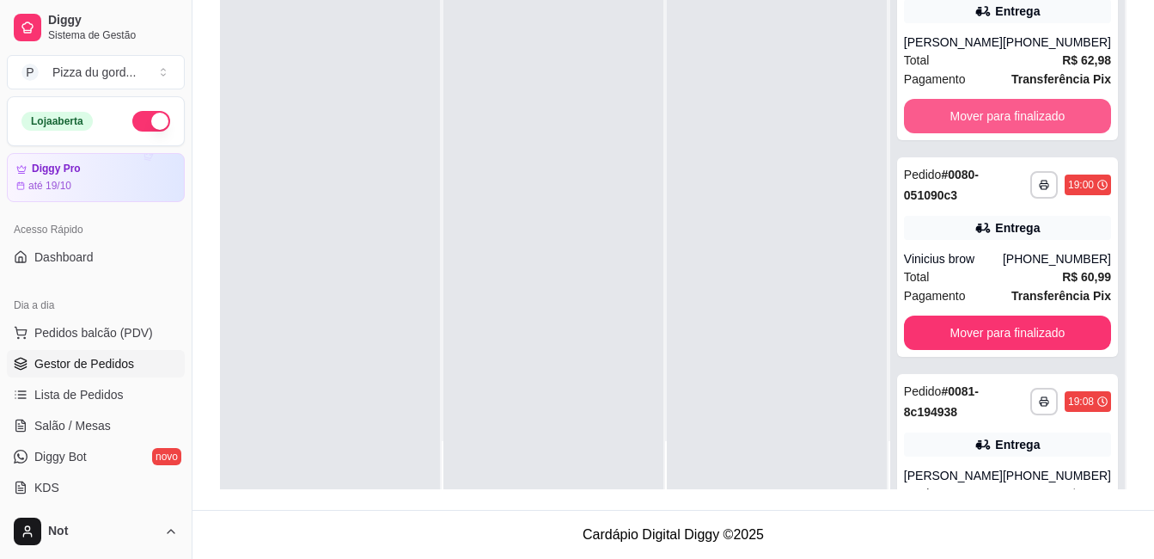
click at [999, 120] on button "Mover para finalizado" at bounding box center [1007, 116] width 207 height 34
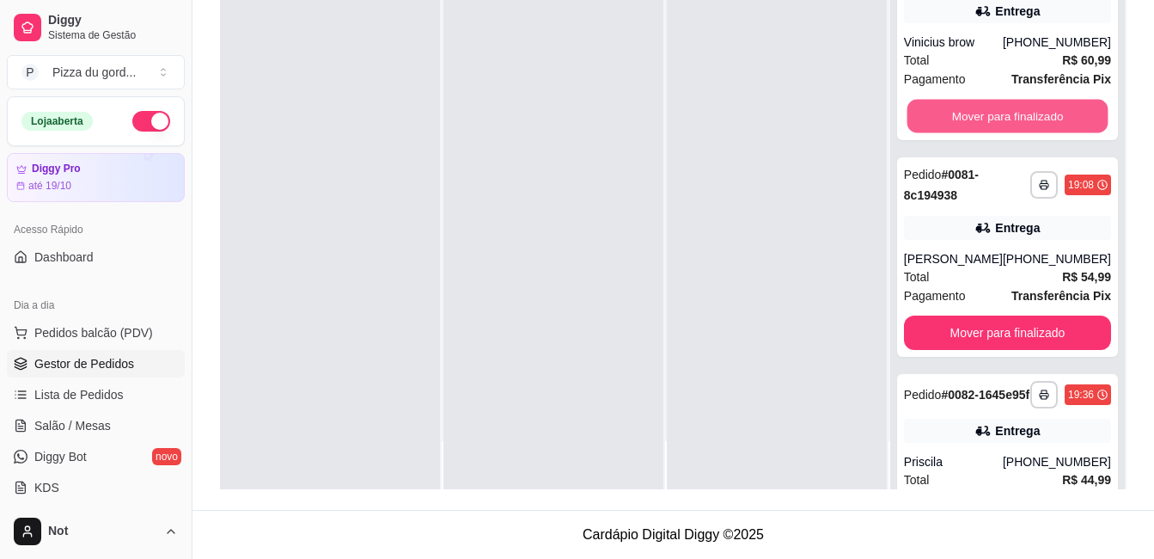
click at [999, 120] on button "Mover para finalizado" at bounding box center [1007, 117] width 201 height 34
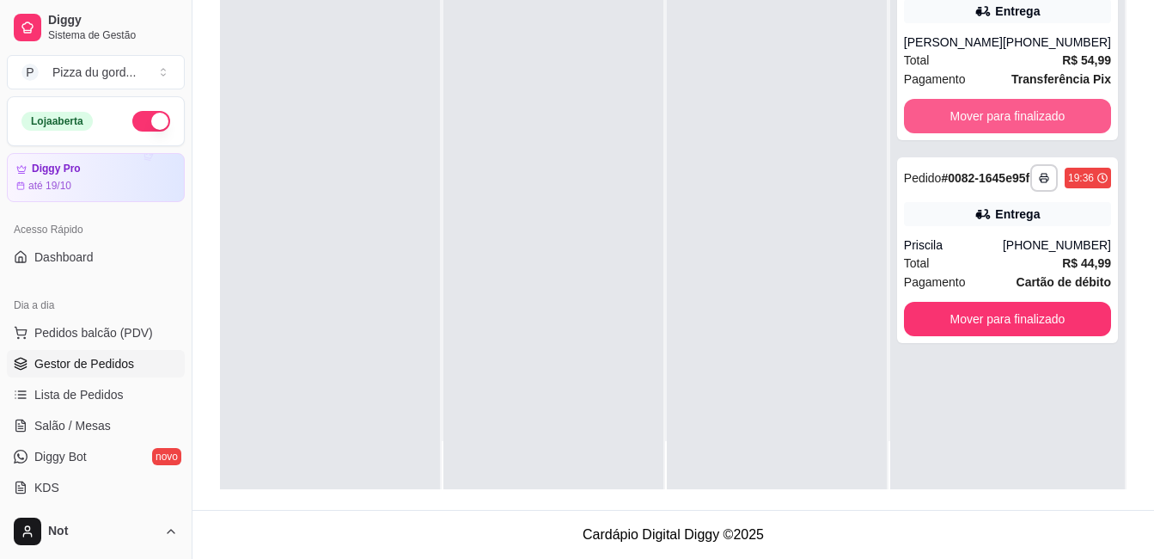
click at [999, 120] on button "Mover para finalizado" at bounding box center [1007, 116] width 207 height 34
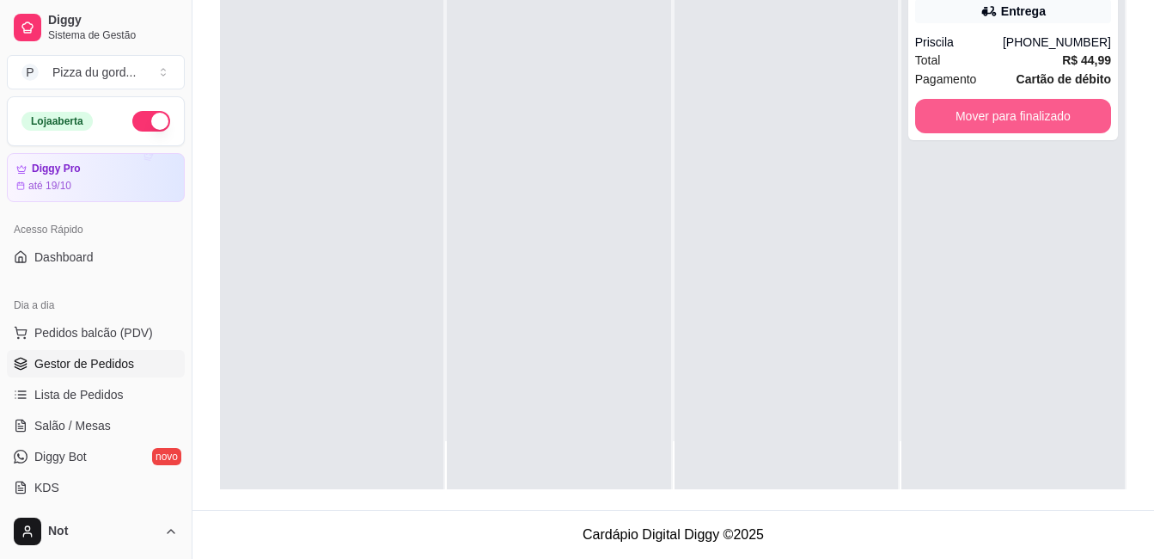
click at [999, 120] on button "Mover para finalizado" at bounding box center [1014, 116] width 196 height 34
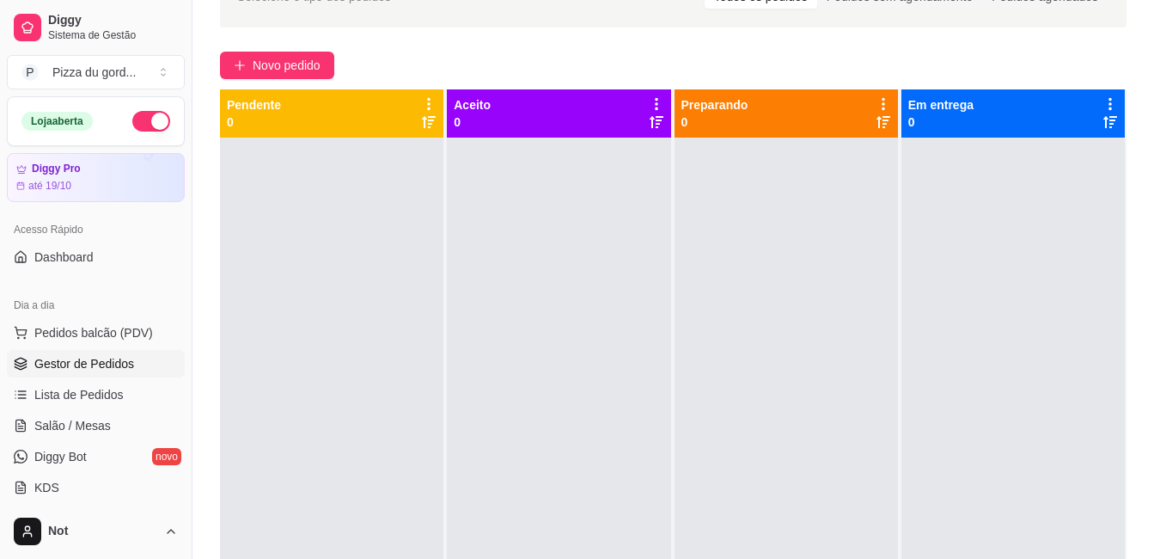
scroll to position [138, 0]
